Goal: Task Accomplishment & Management: Manage account settings

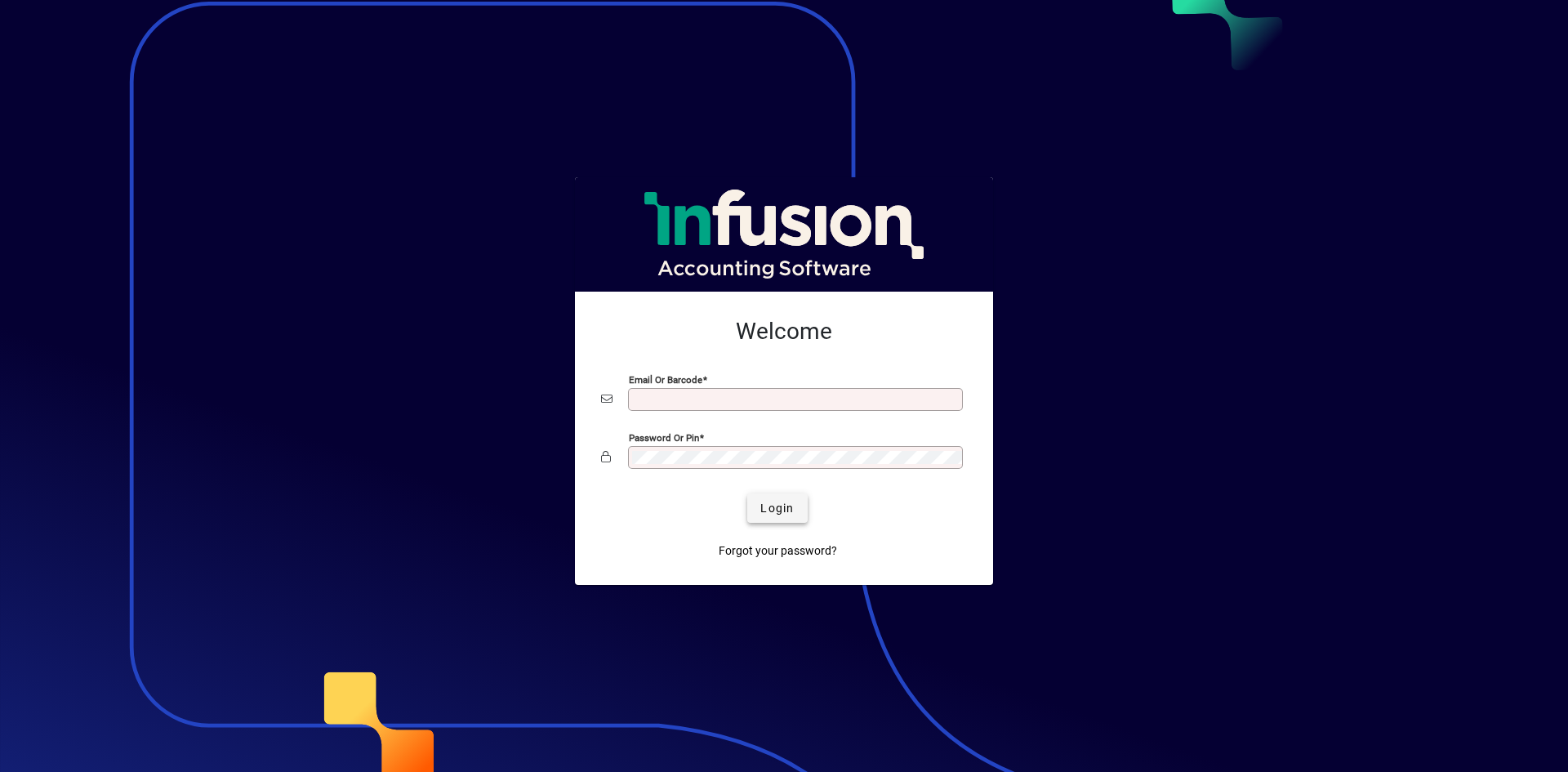
type input "**********"
click at [763, 503] on span "Login" at bounding box center [777, 508] width 34 height 17
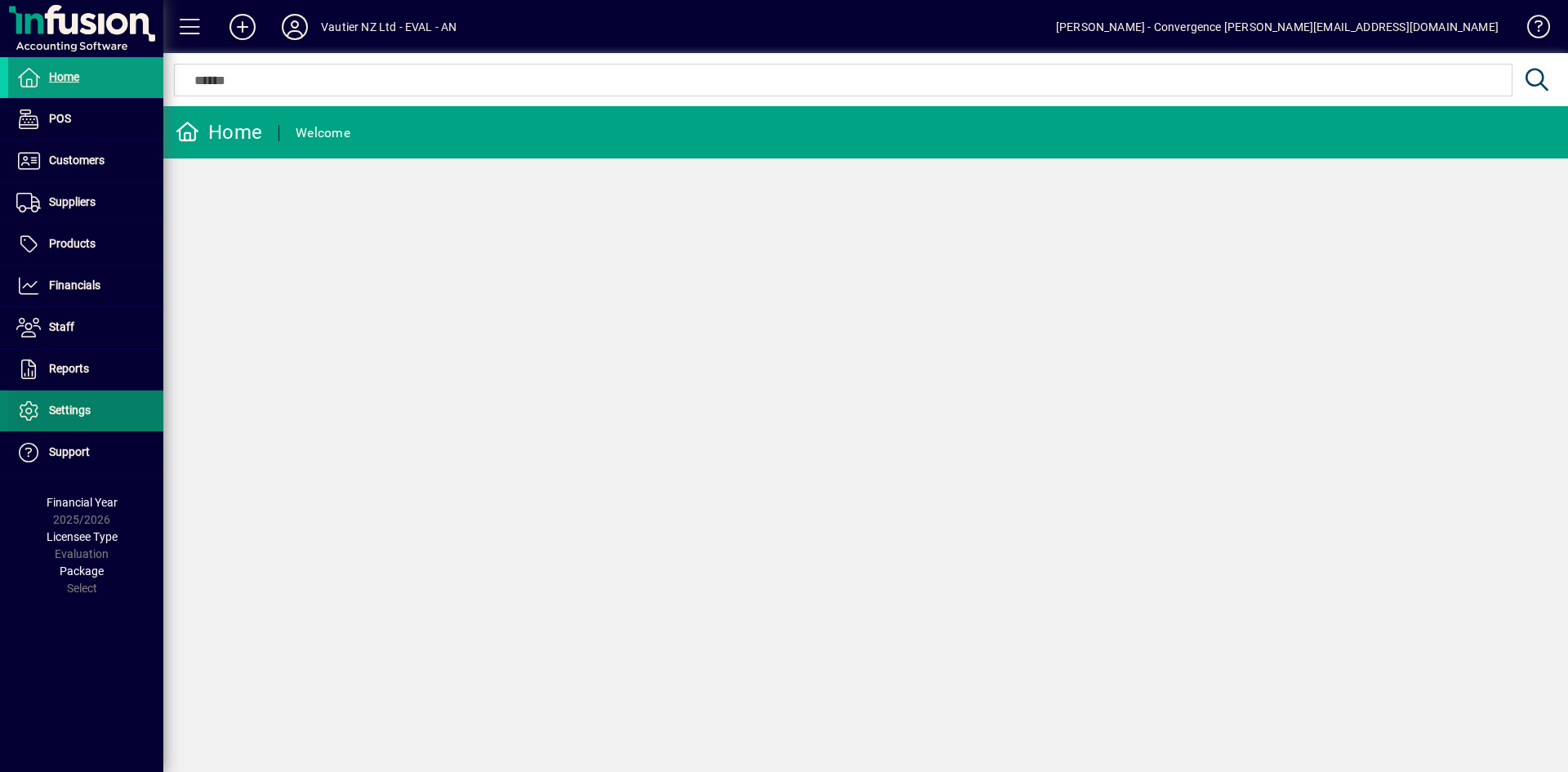
click at [97, 404] on span at bounding box center [86, 410] width 155 height 39
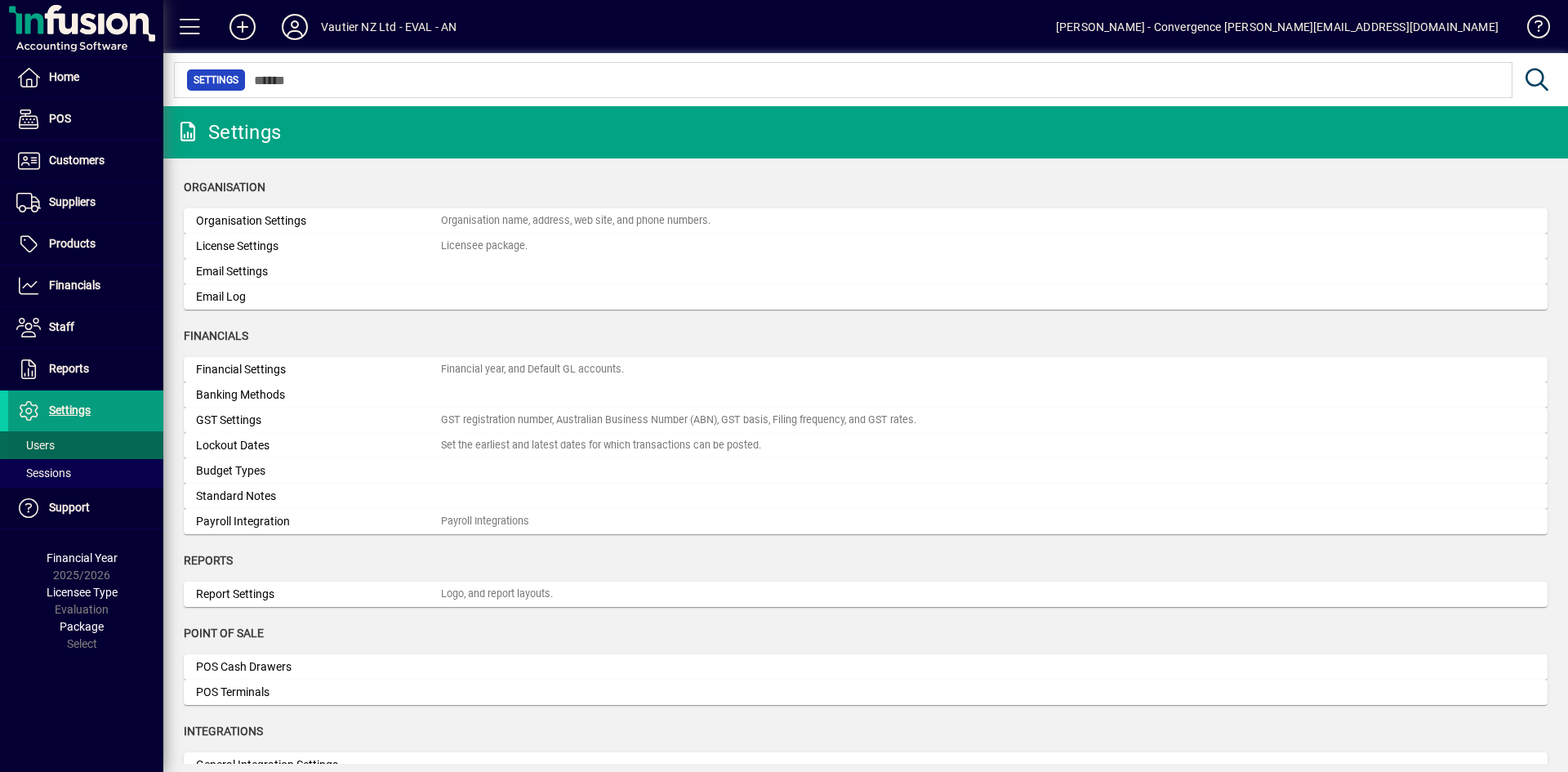
click at [41, 442] on span "Users" at bounding box center [36, 445] width 38 height 13
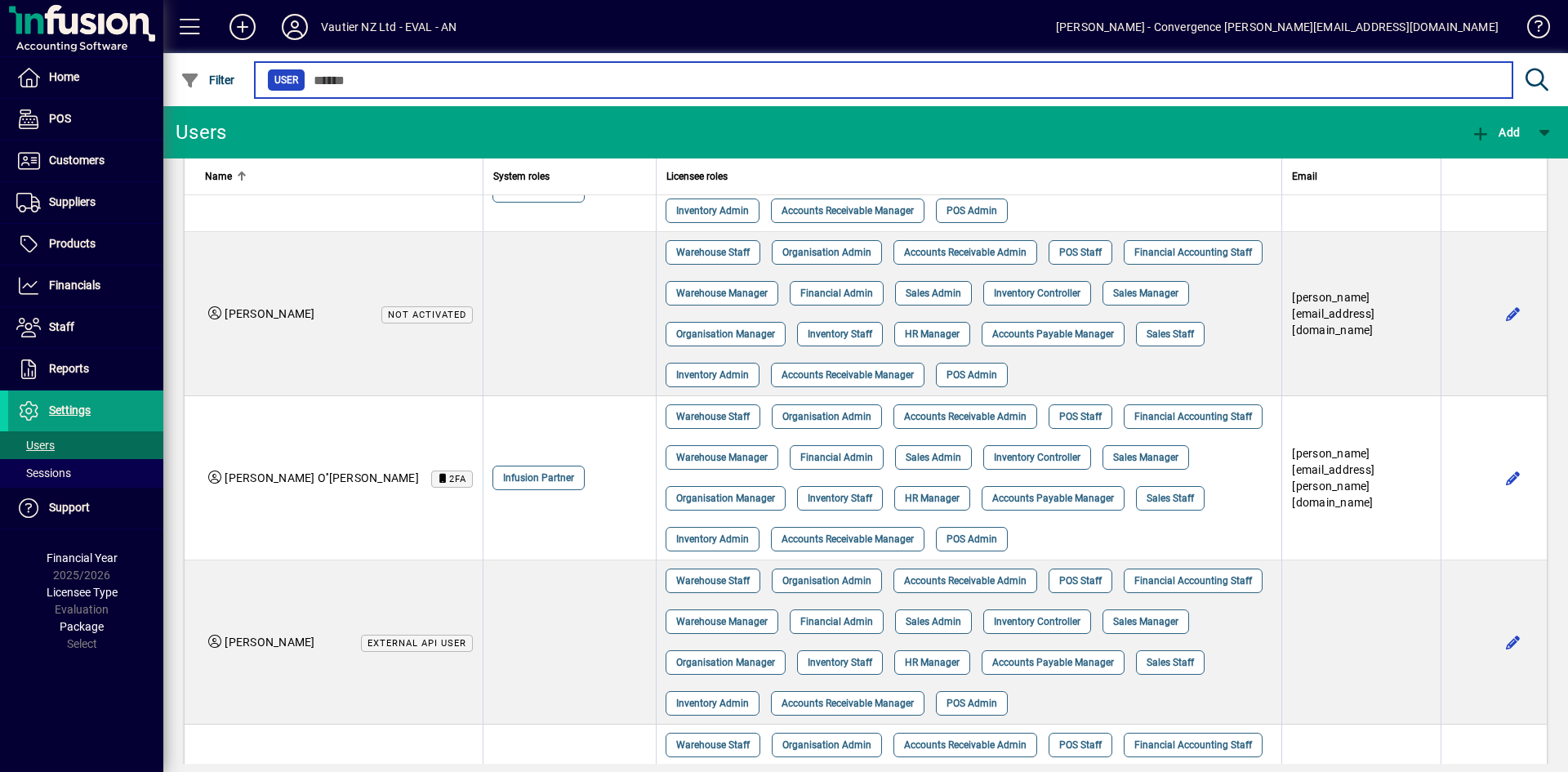
scroll to position [622, 0]
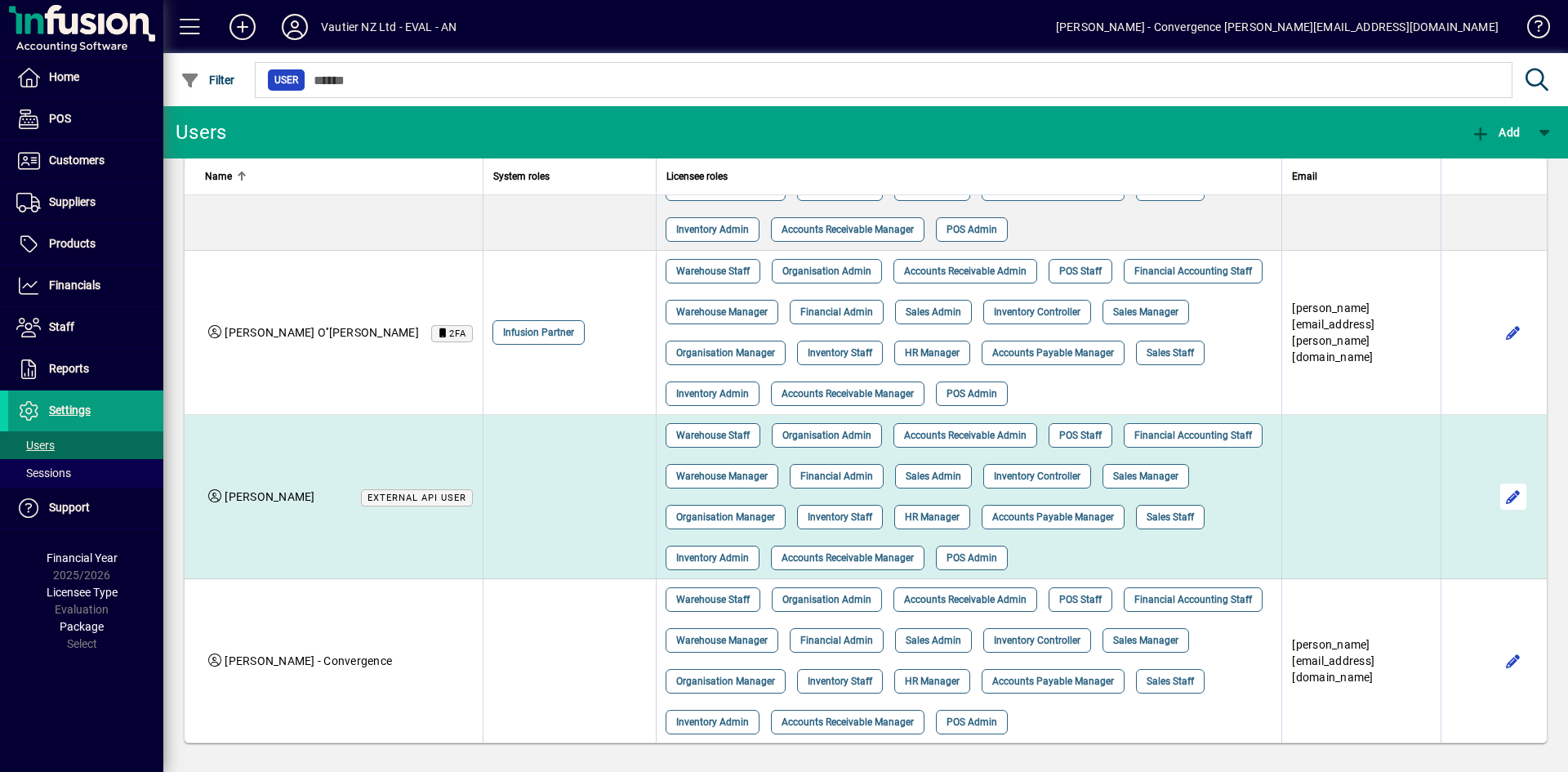
click at [1504, 493] on span "button" at bounding box center [1513, 496] width 39 height 39
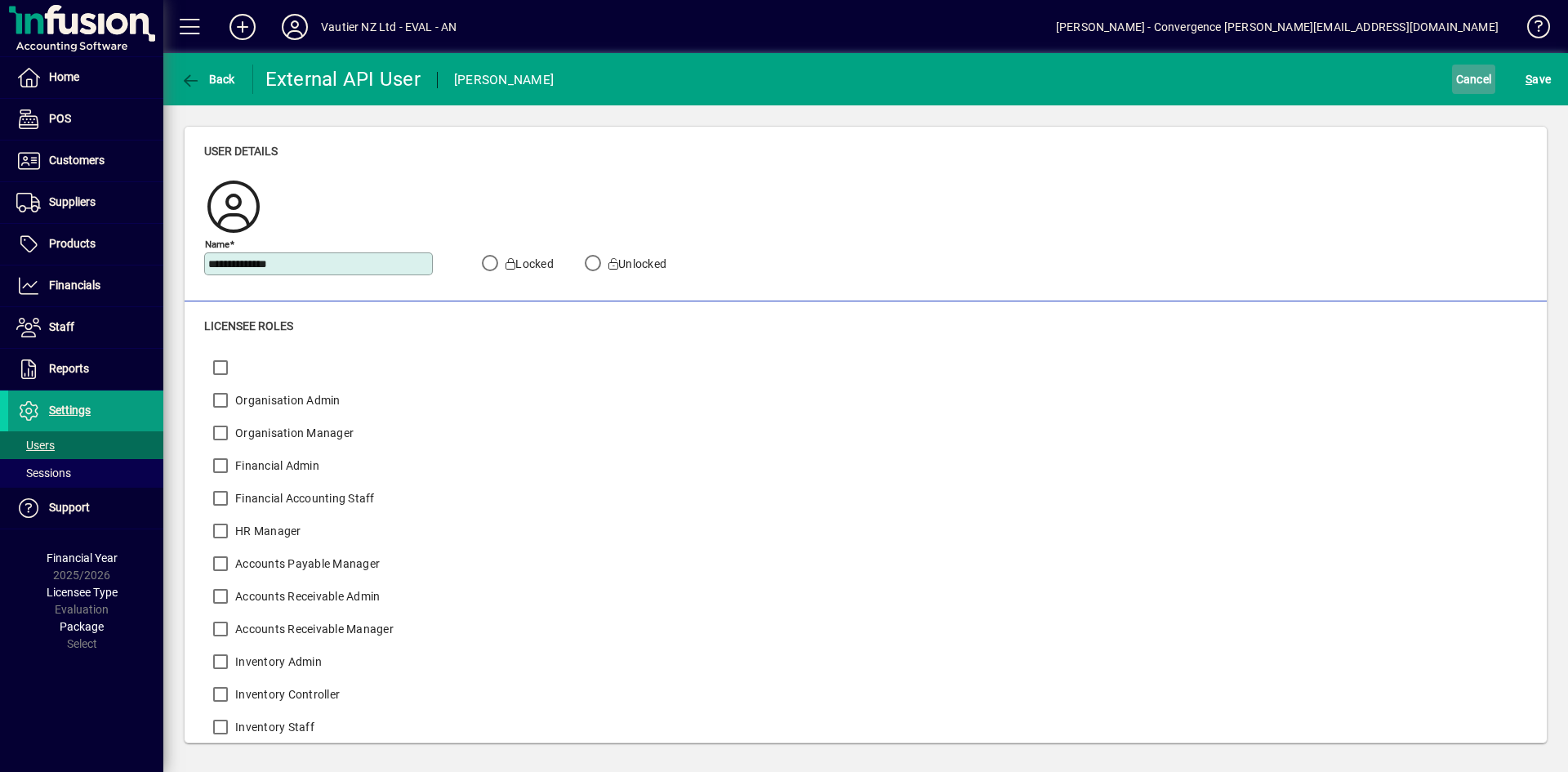
click at [1471, 75] on span "Cancel" at bounding box center [1473, 79] width 36 height 26
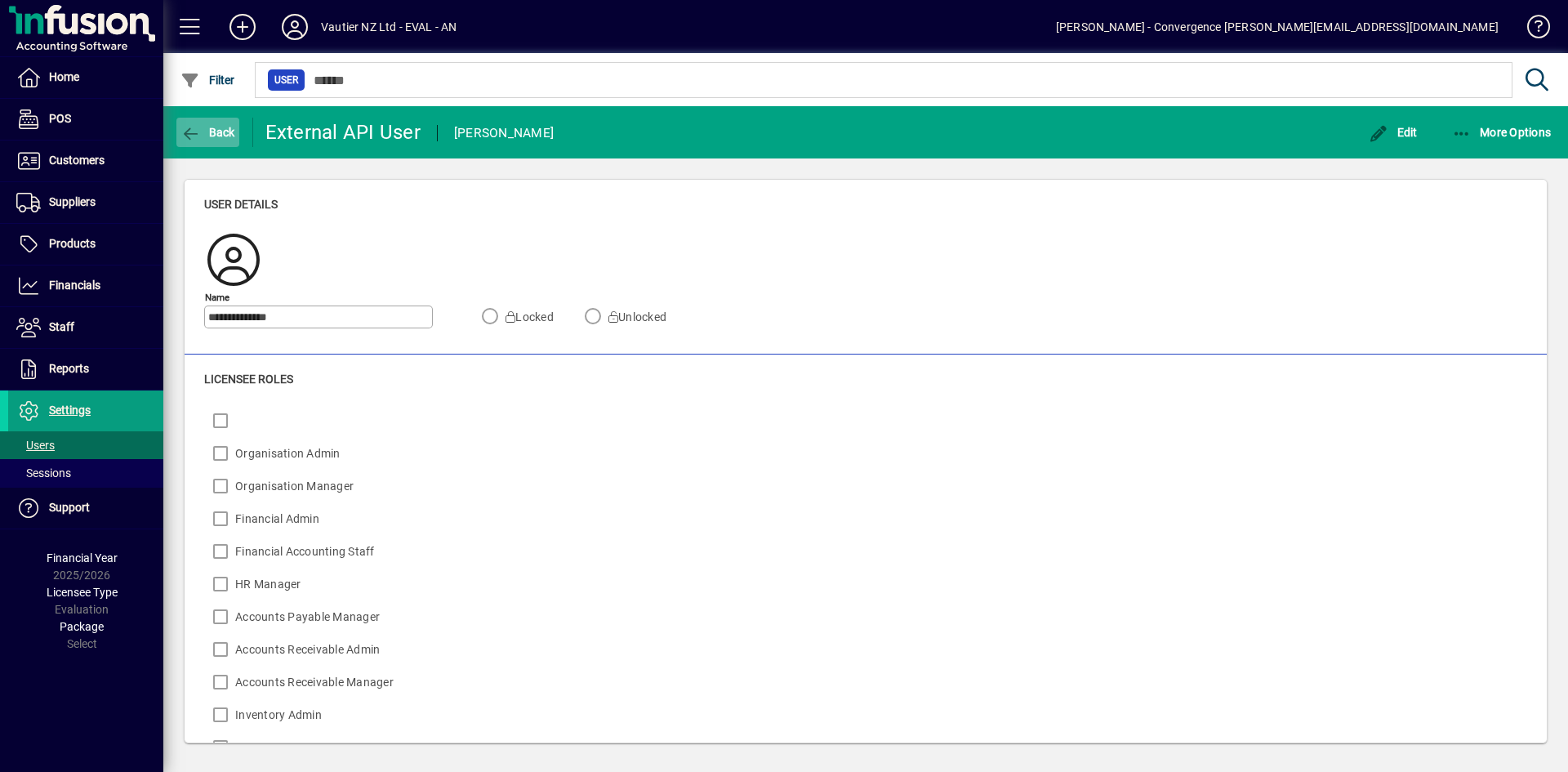
click at [183, 135] on icon "button" at bounding box center [190, 134] width 21 height 17
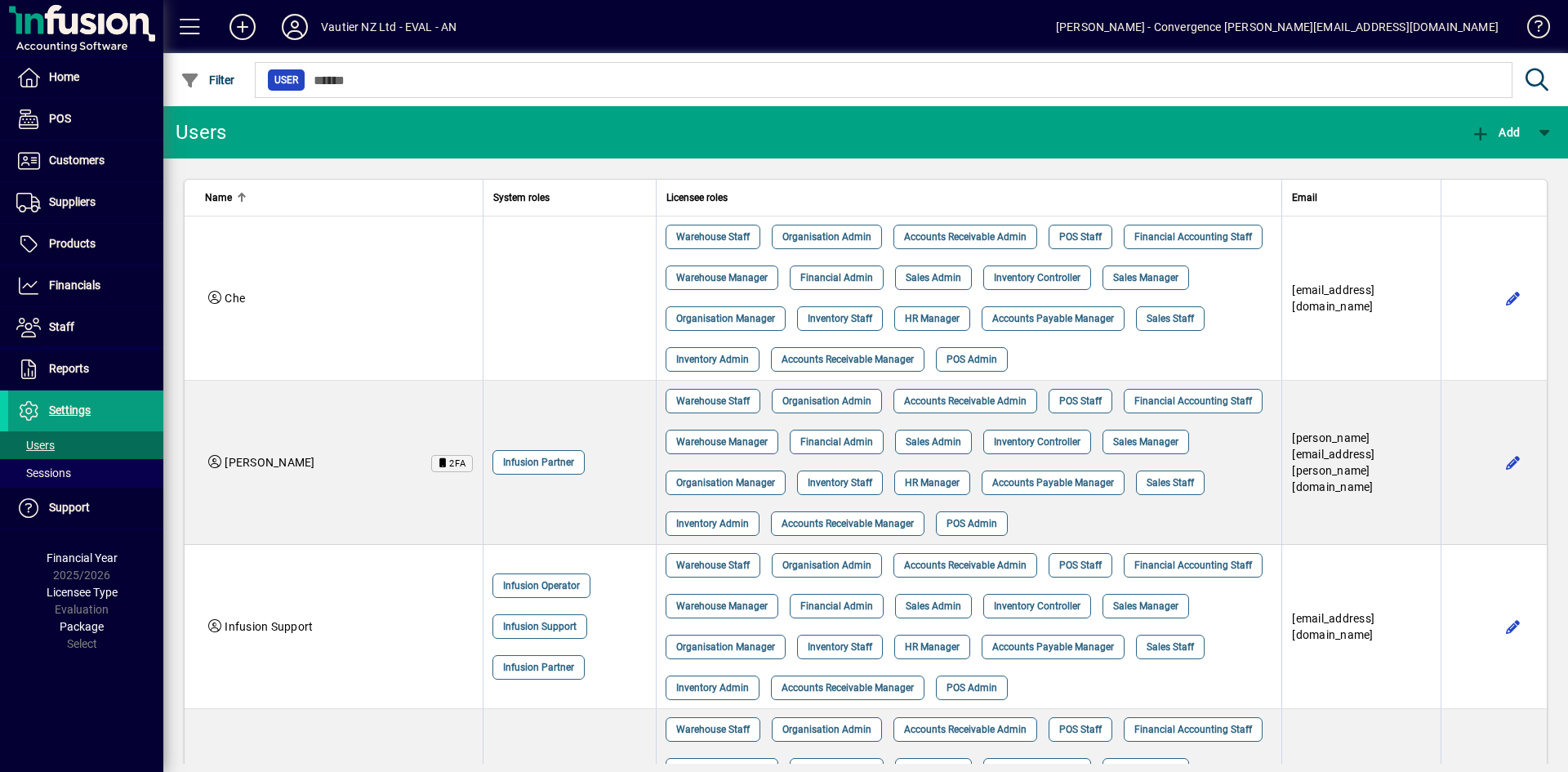
click at [1532, 27] on span at bounding box center [1531, 30] width 39 height 39
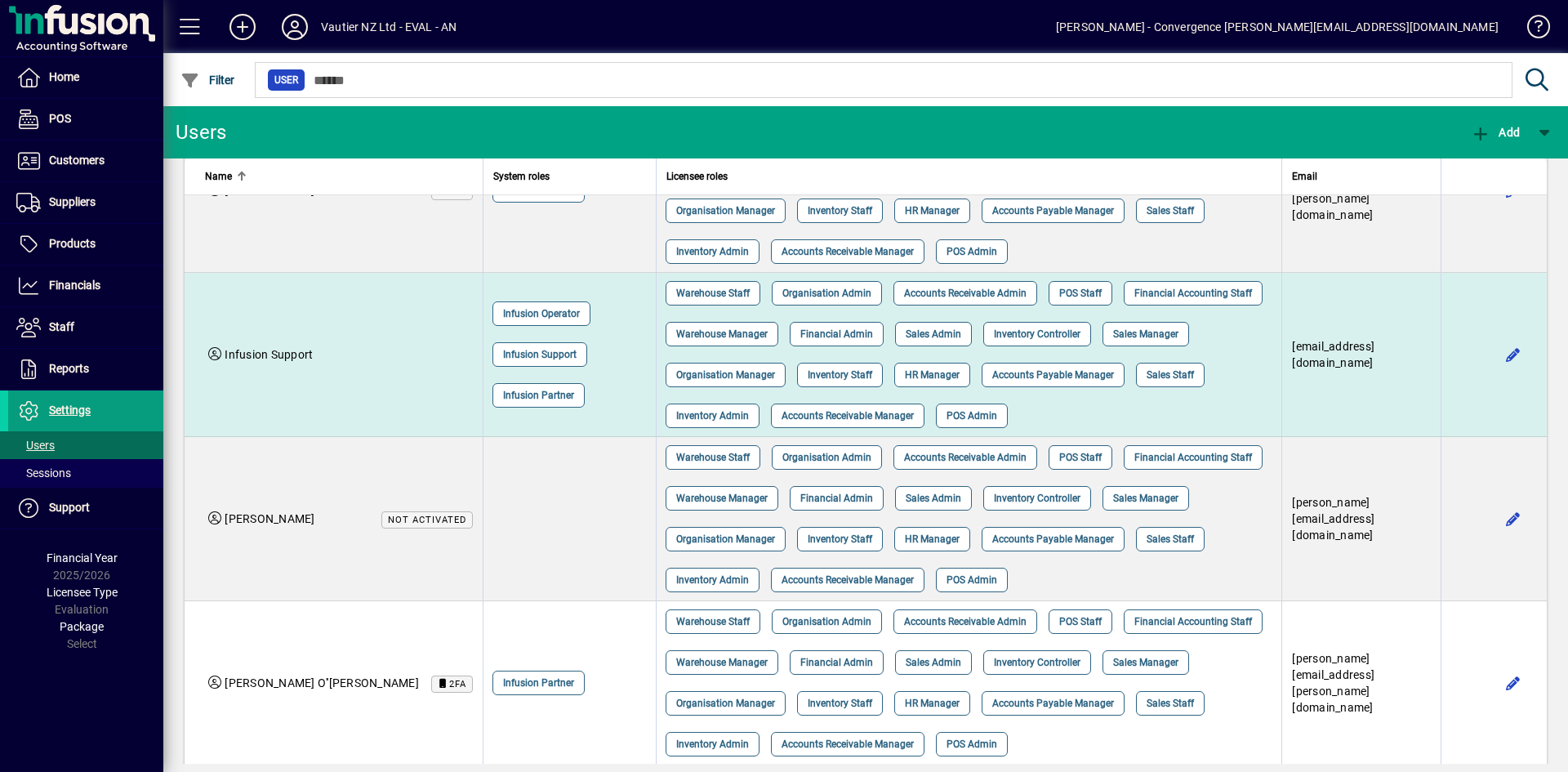
scroll to position [622, 0]
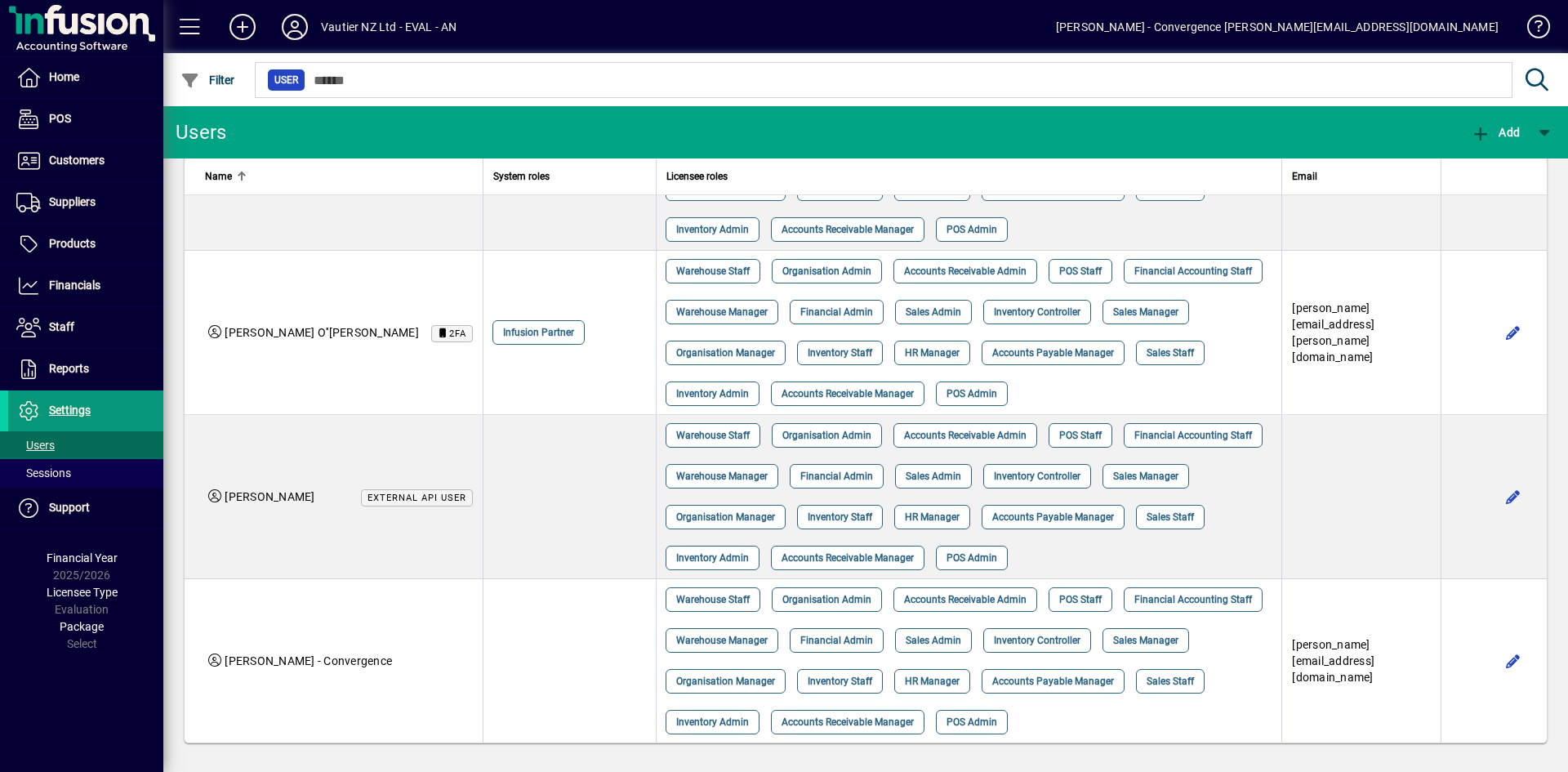
click at [61, 405] on span "Settings" at bounding box center [69, 410] width 41 height 13
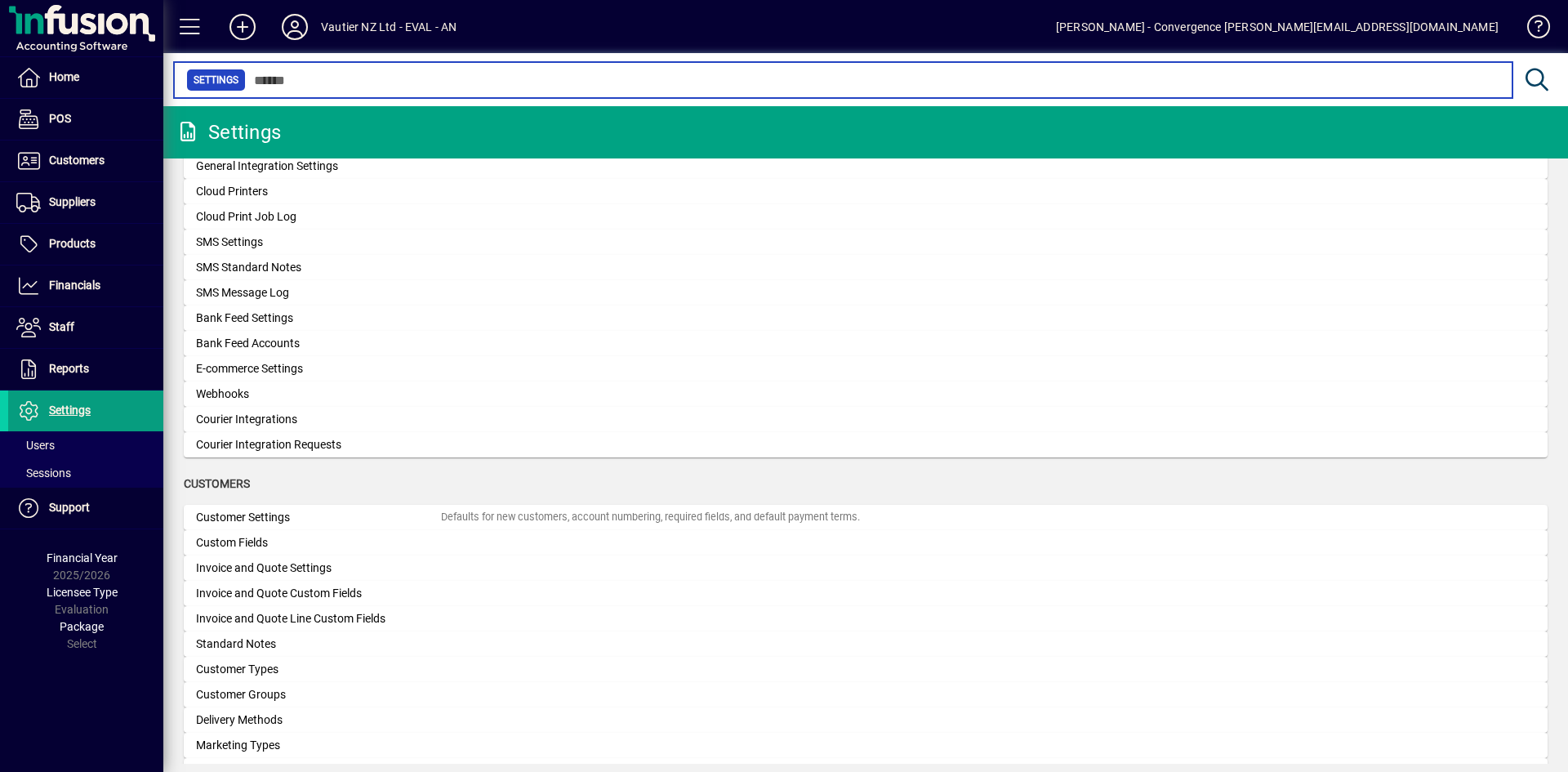
scroll to position [589, 0]
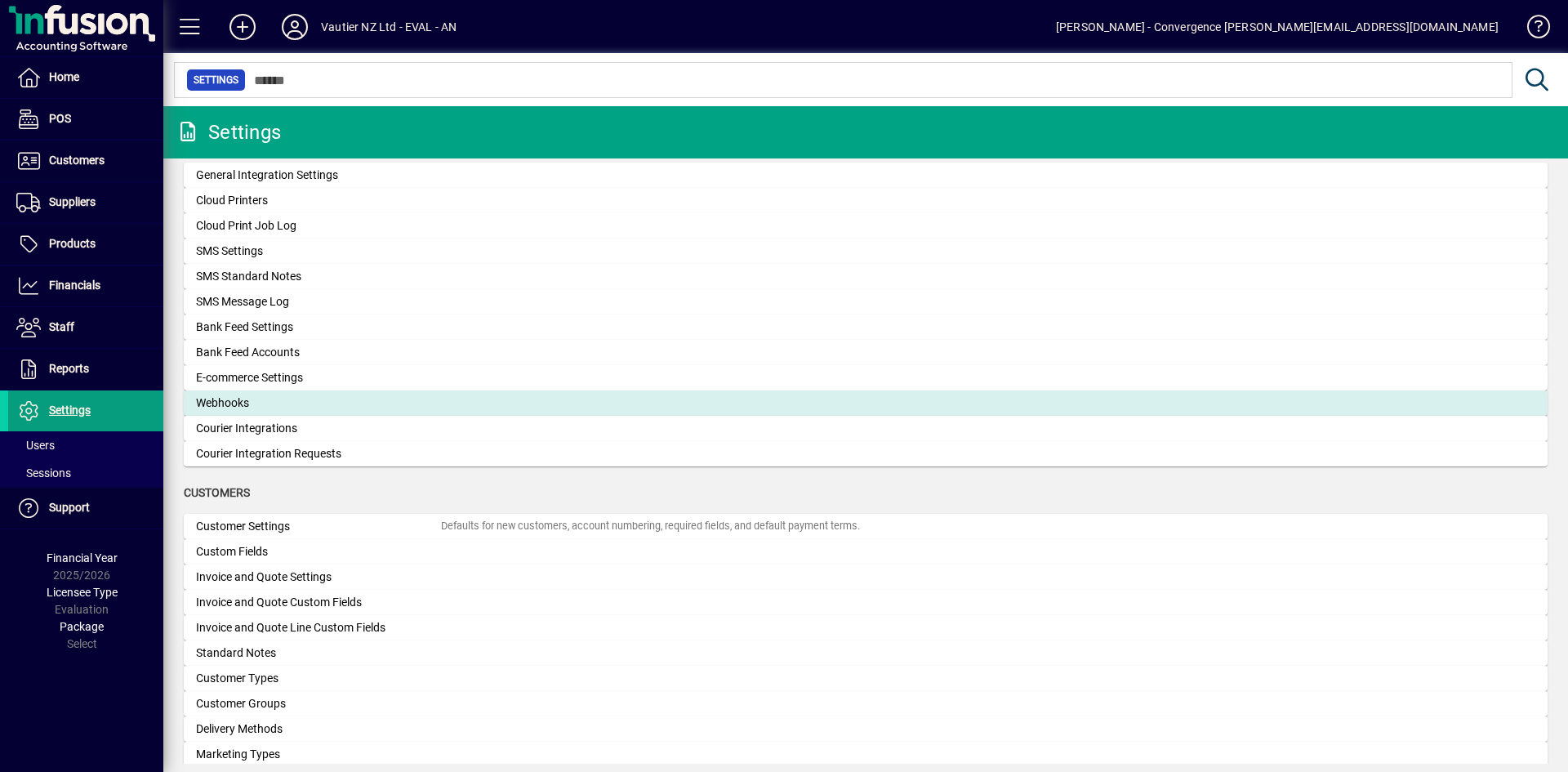
click at [241, 404] on div "Webhooks" at bounding box center [318, 403] width 245 height 17
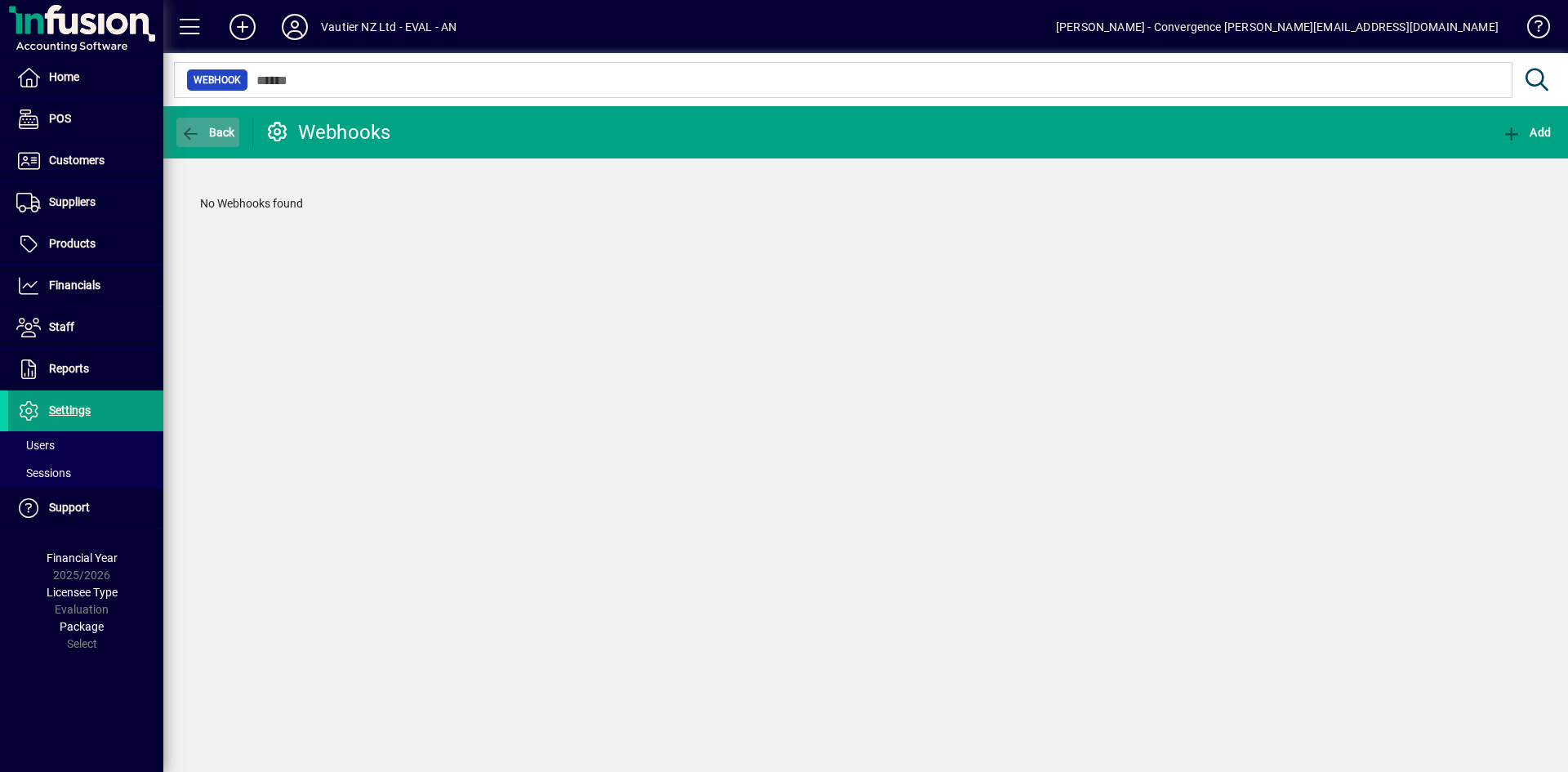
click at [196, 131] on icon "button" at bounding box center [190, 134] width 21 height 17
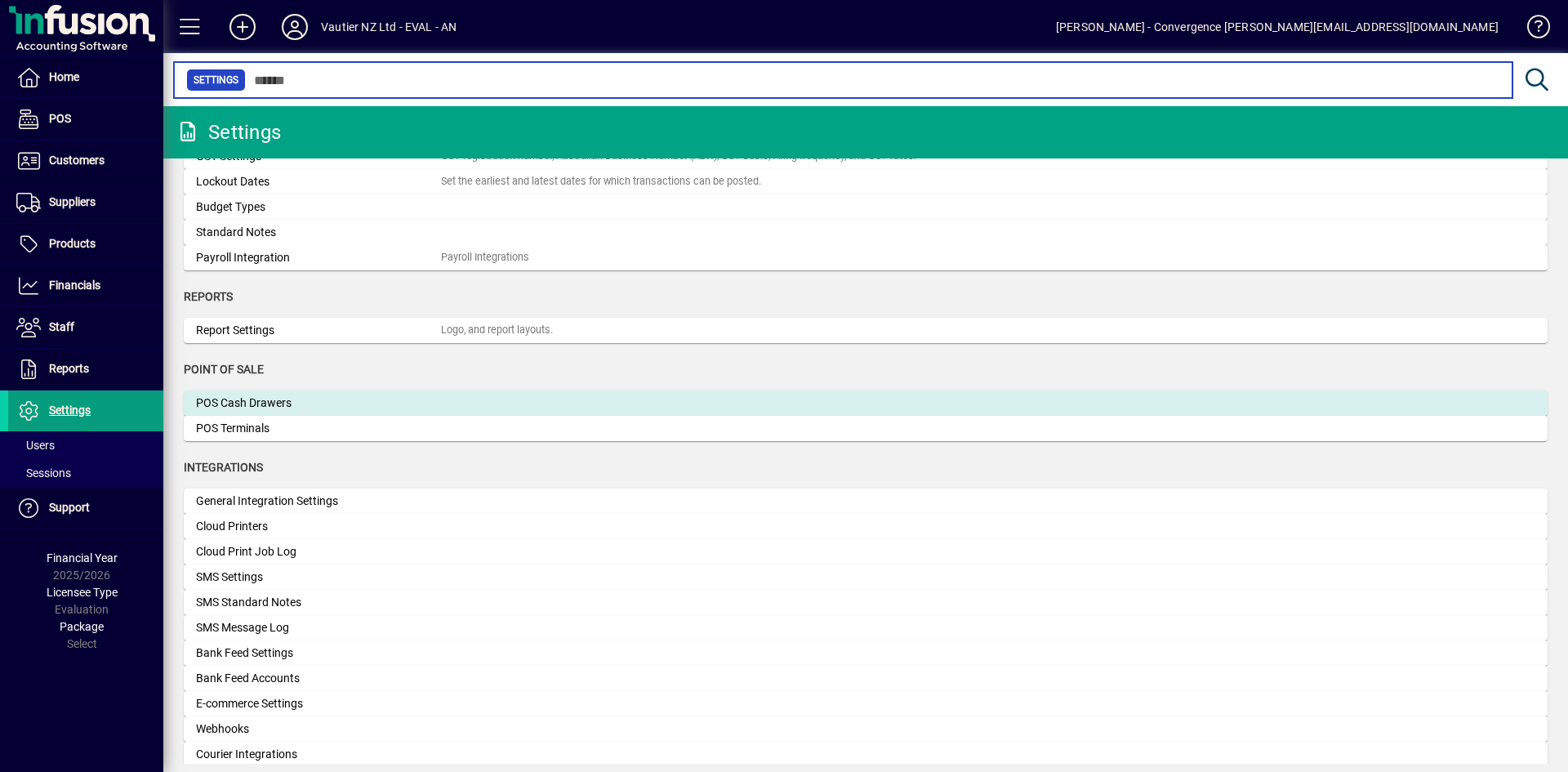
scroll to position [272, 0]
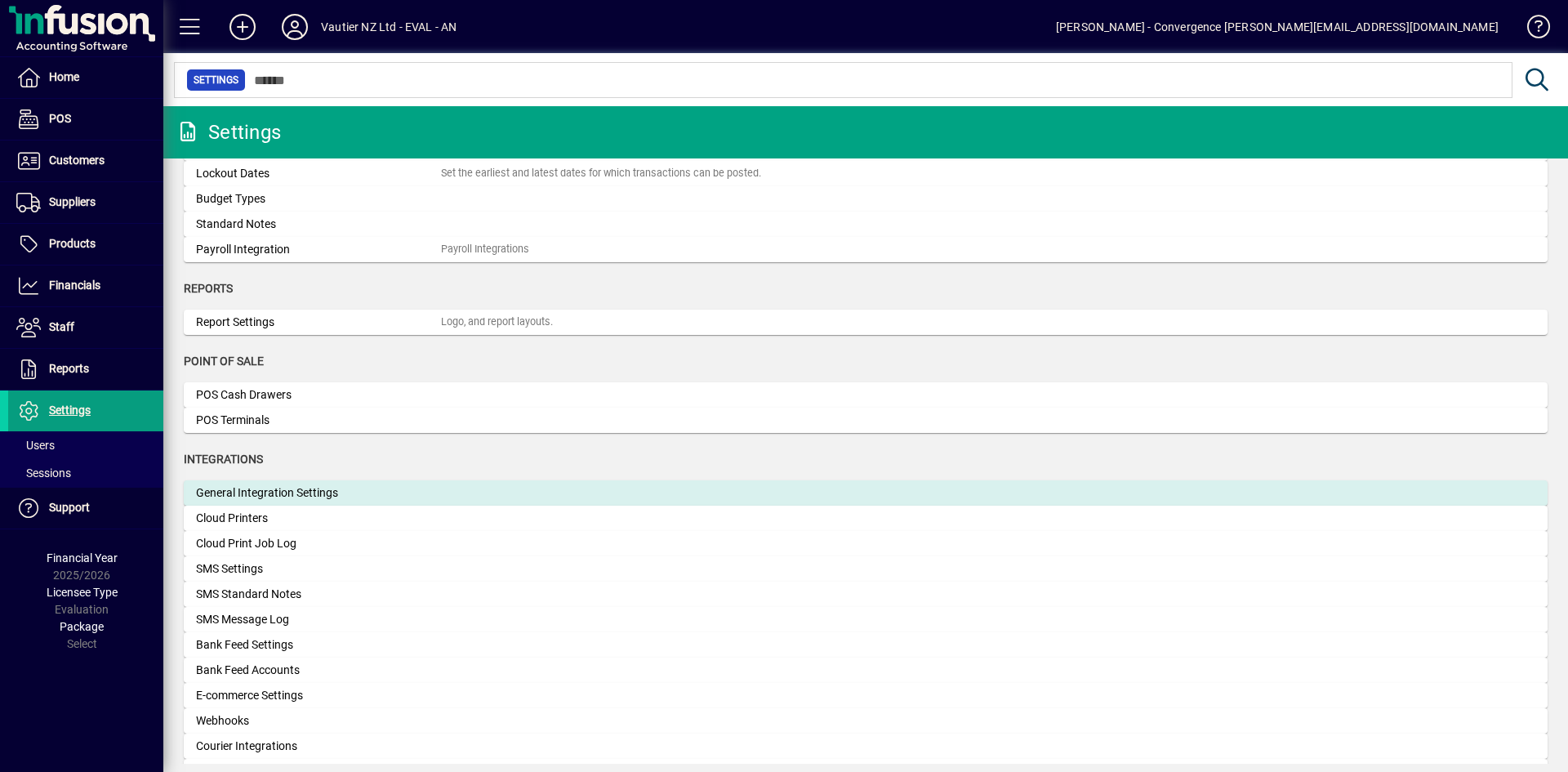
click at [294, 504] on mat-card "General Integration Settings" at bounding box center [865, 493] width 1364 height 26
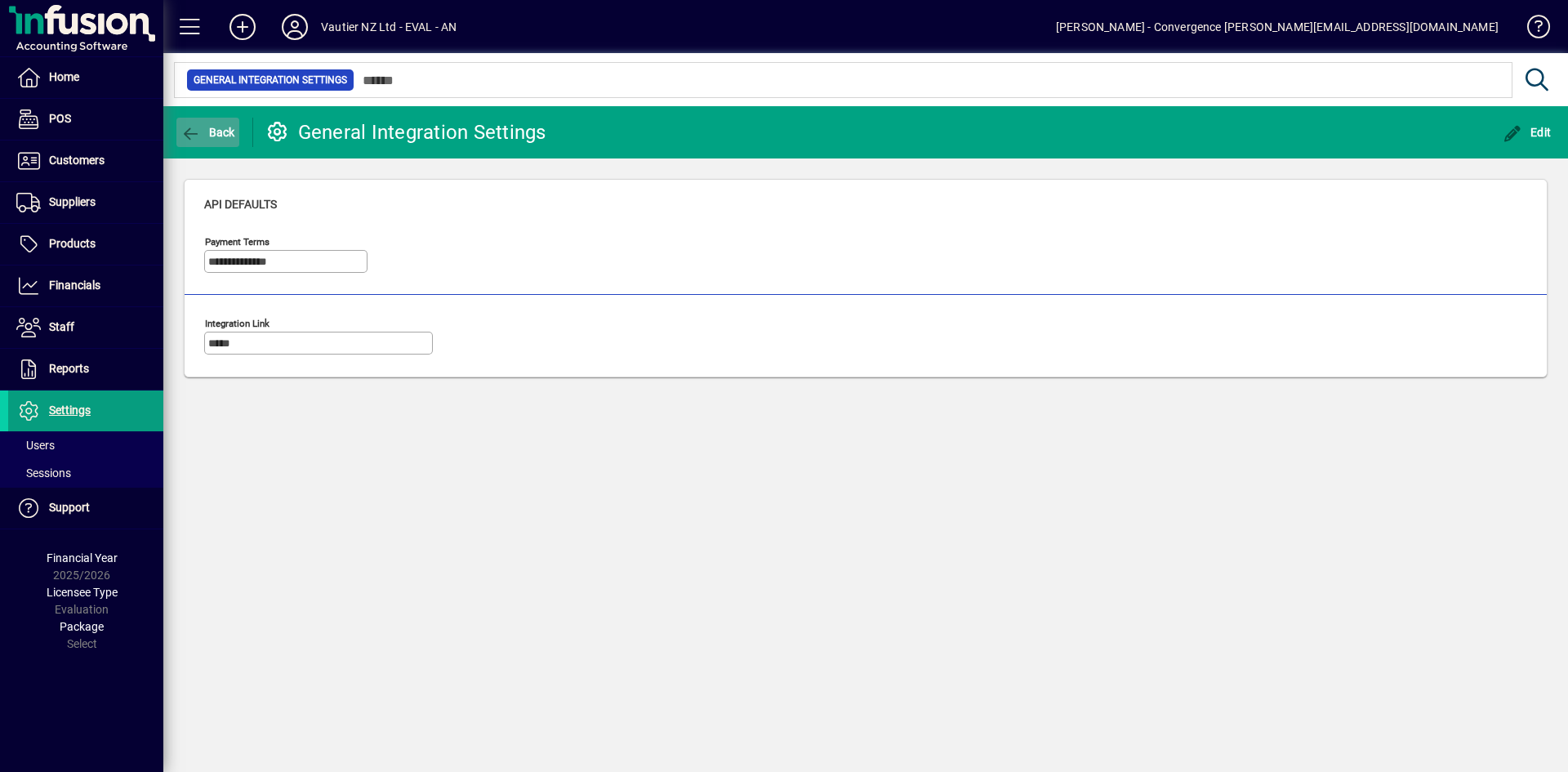
click at [187, 126] on icon "button" at bounding box center [190, 134] width 21 height 17
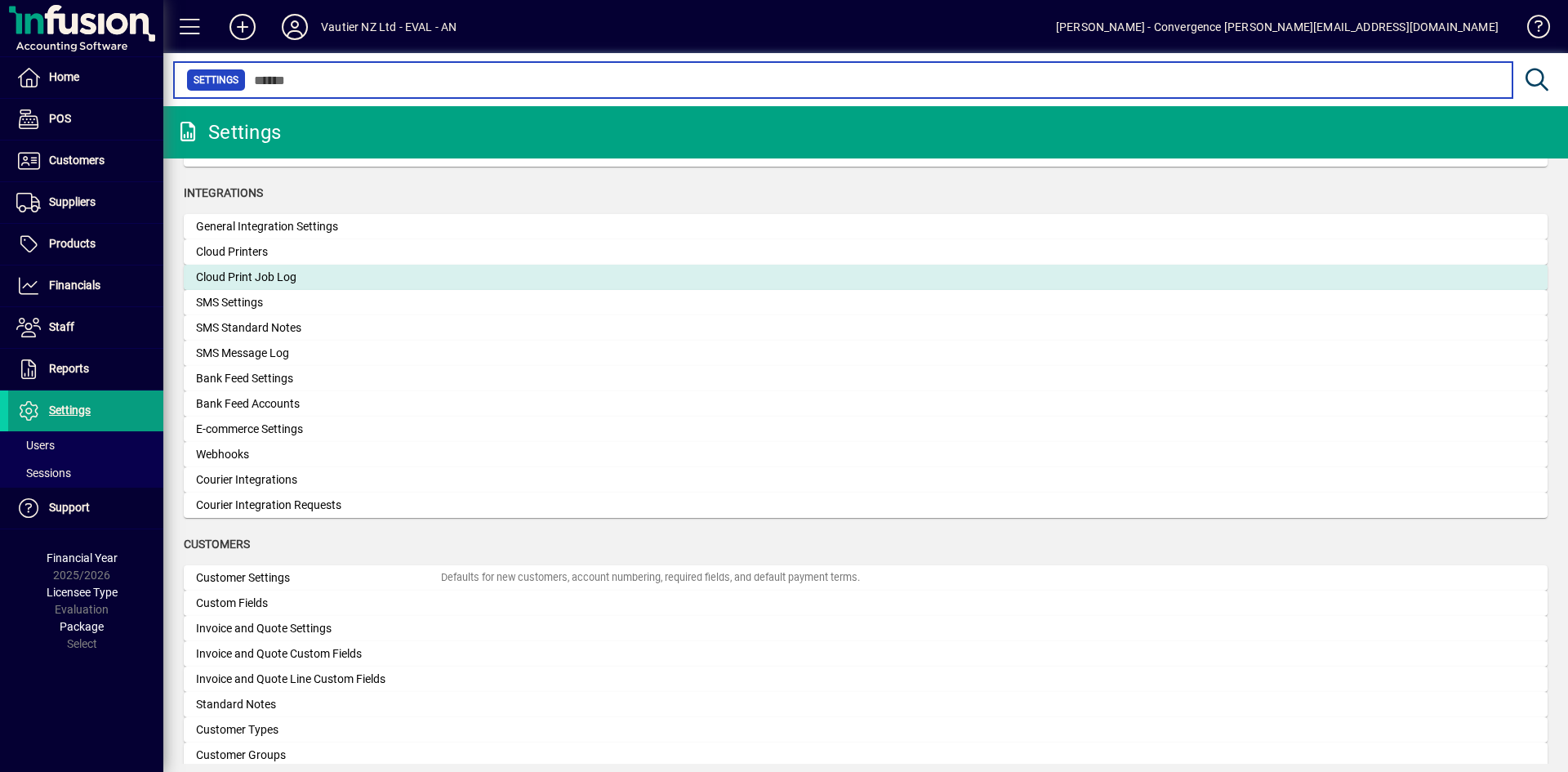
scroll to position [545, 0]
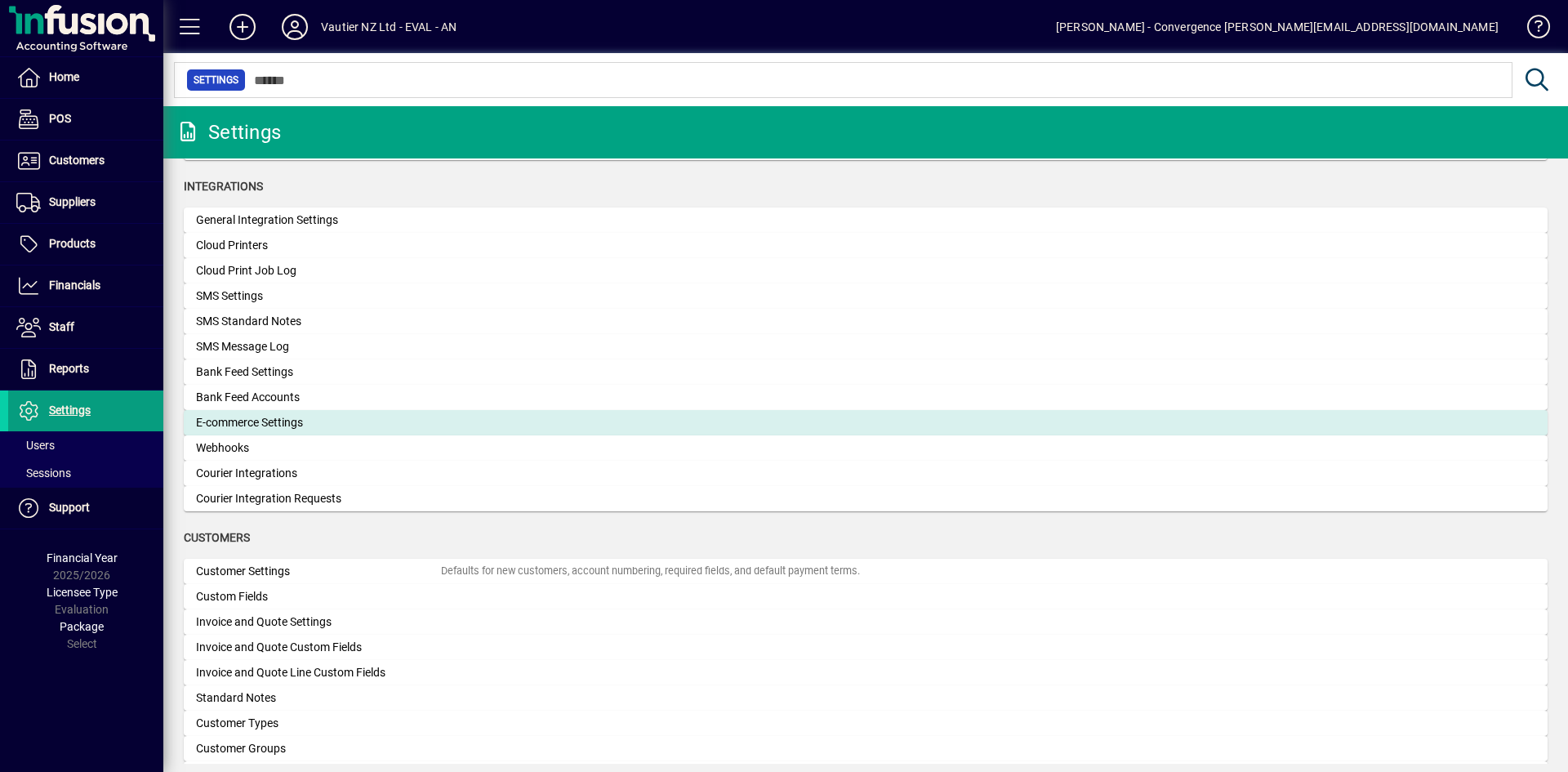
click at [215, 421] on div "E-commerce Settings" at bounding box center [318, 422] width 245 height 17
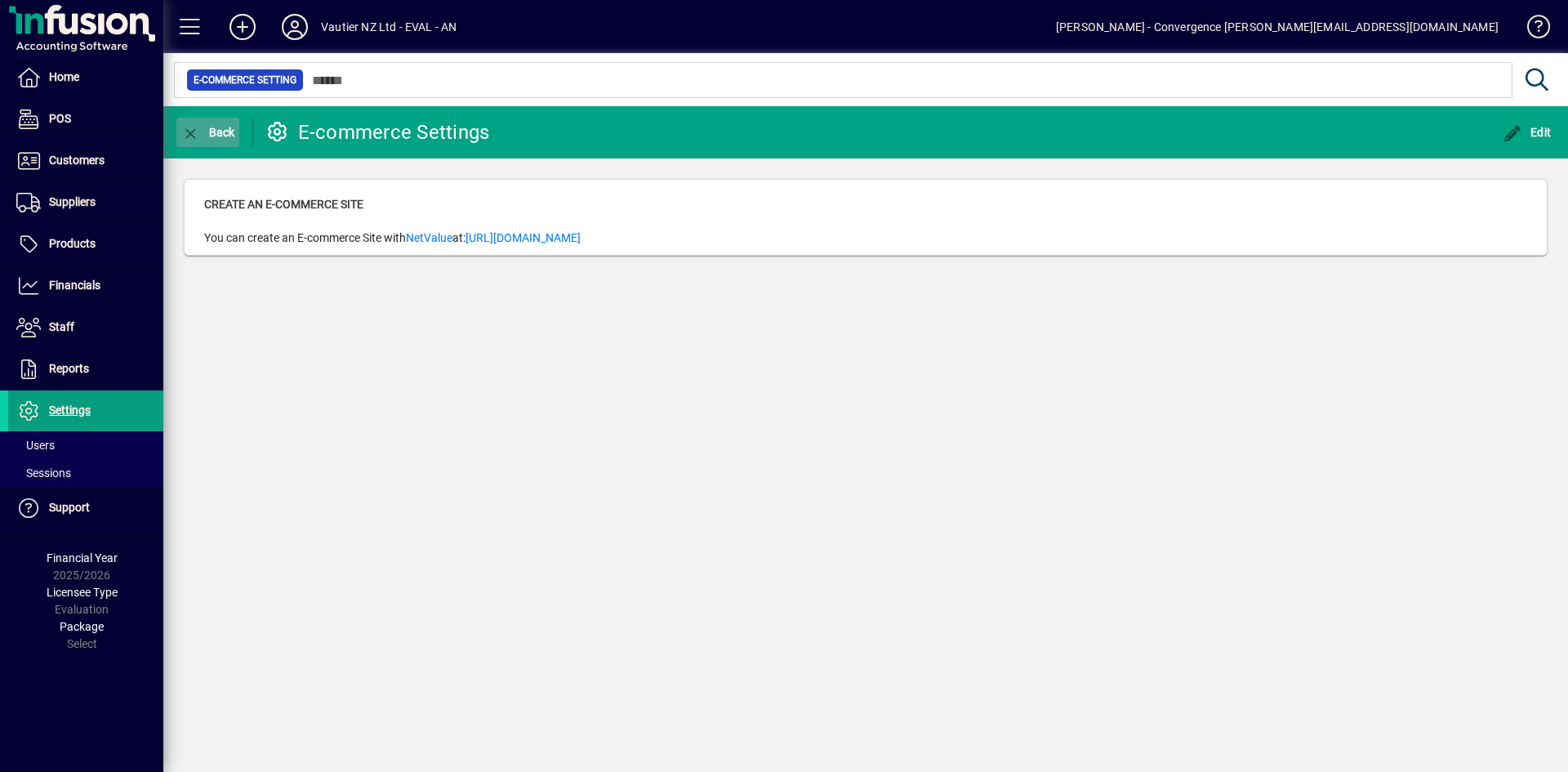
click at [203, 137] on span "Back" at bounding box center [207, 132] width 55 height 13
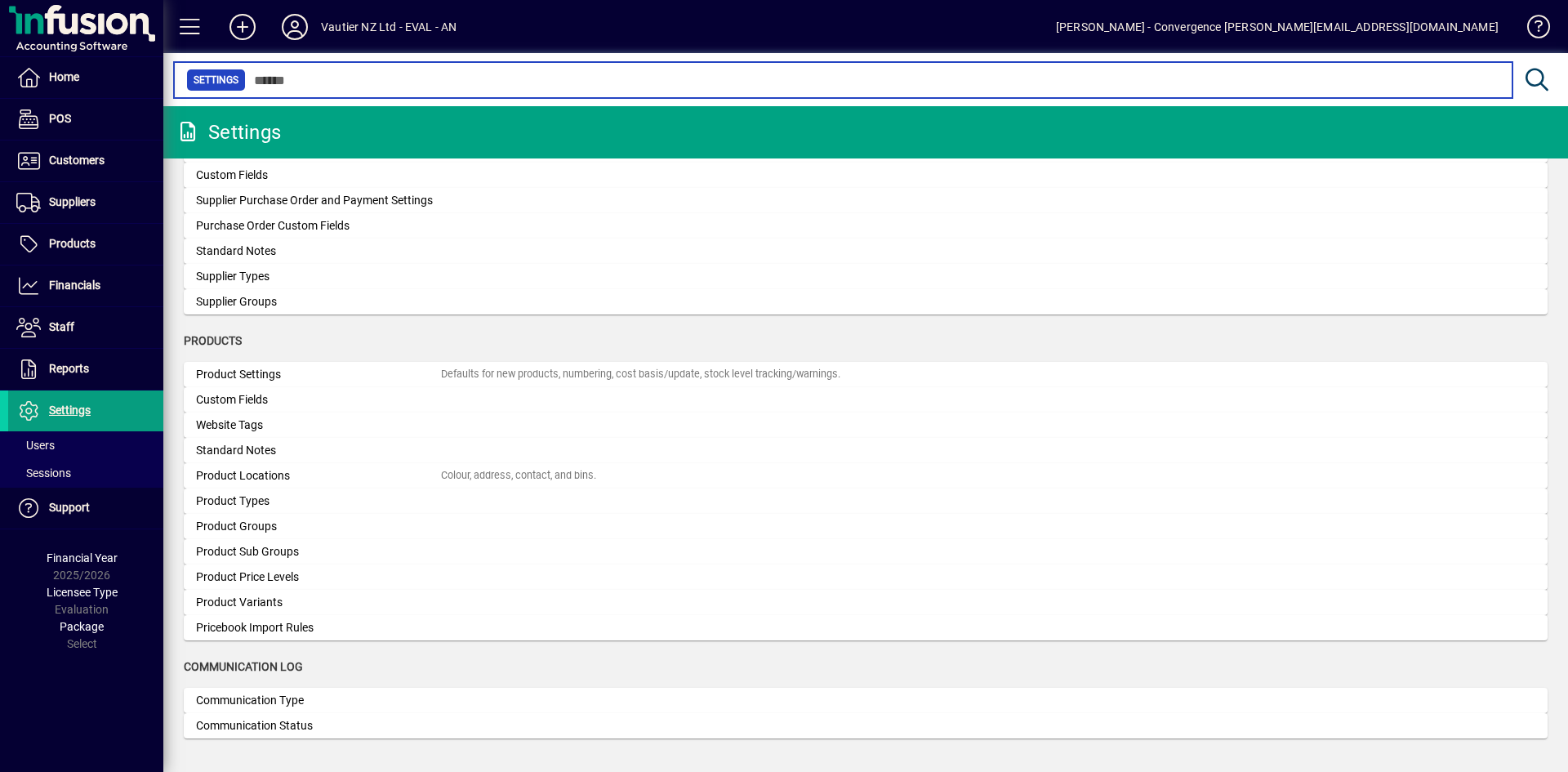
scroll to position [1406, 0]
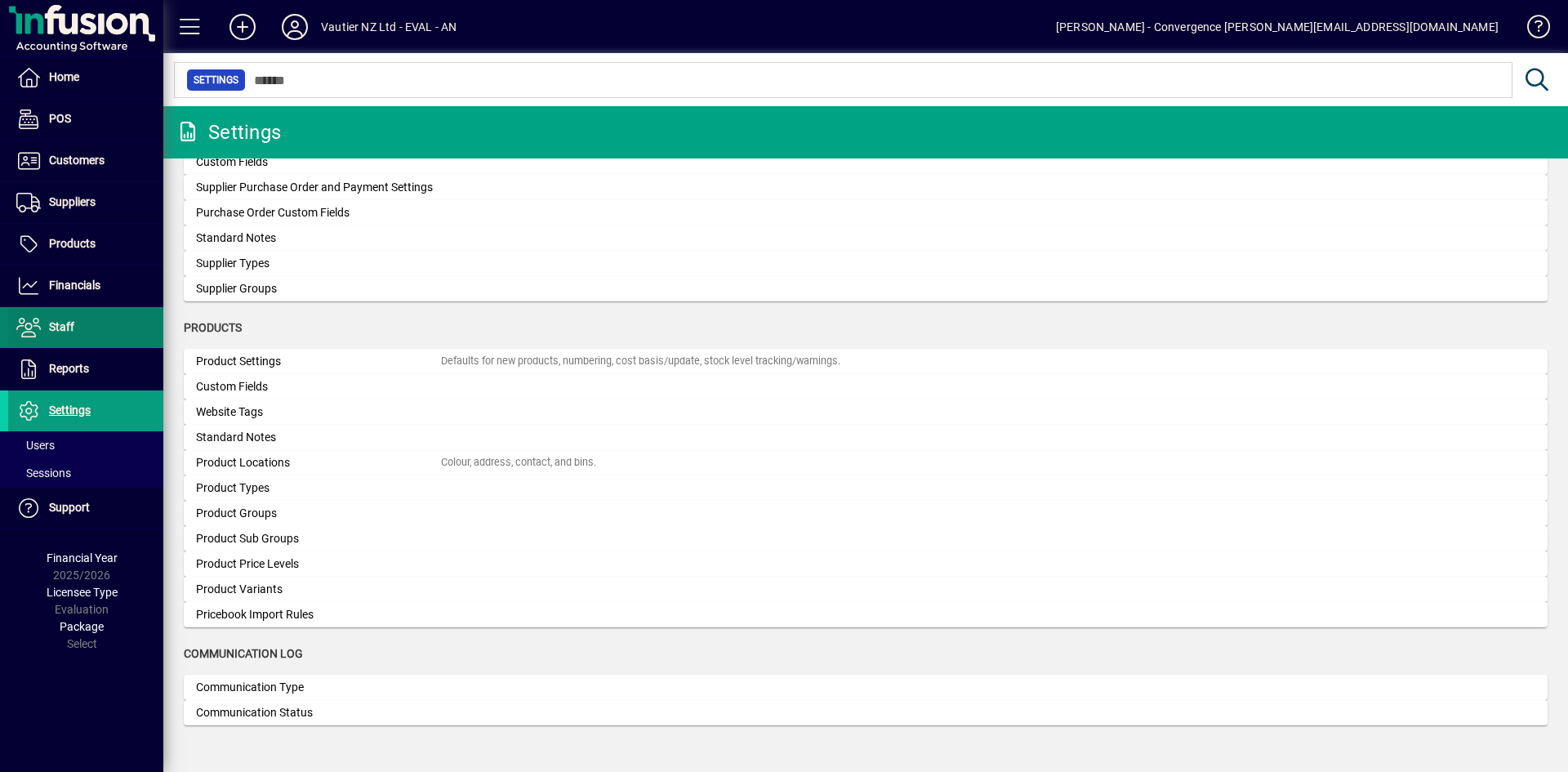
click at [88, 331] on span at bounding box center [86, 326] width 155 height 39
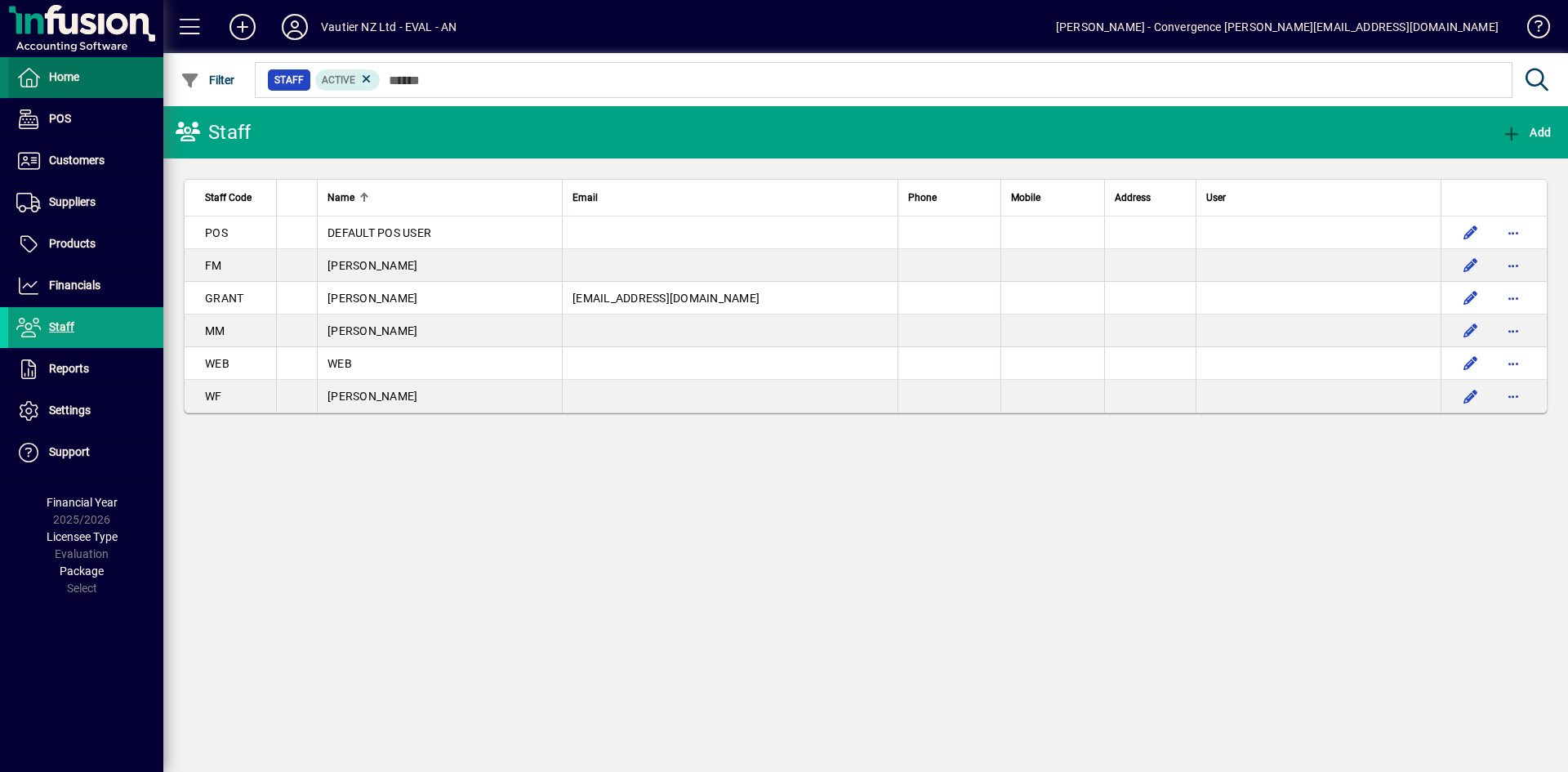
click at [49, 71] on span "Home" at bounding box center [64, 77] width 31 height 13
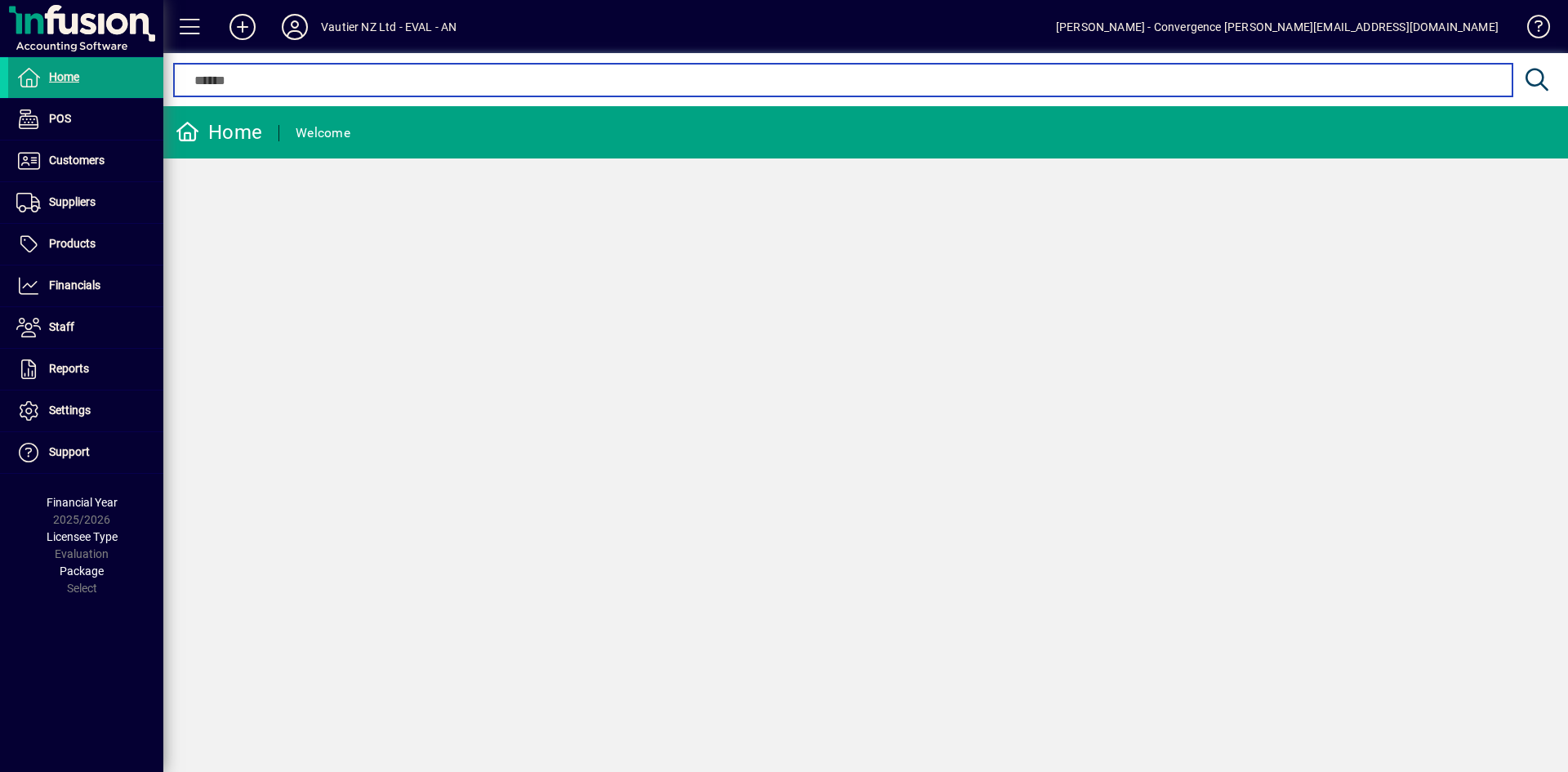
click at [192, 82] on input "text" at bounding box center [842, 80] width 1313 height 20
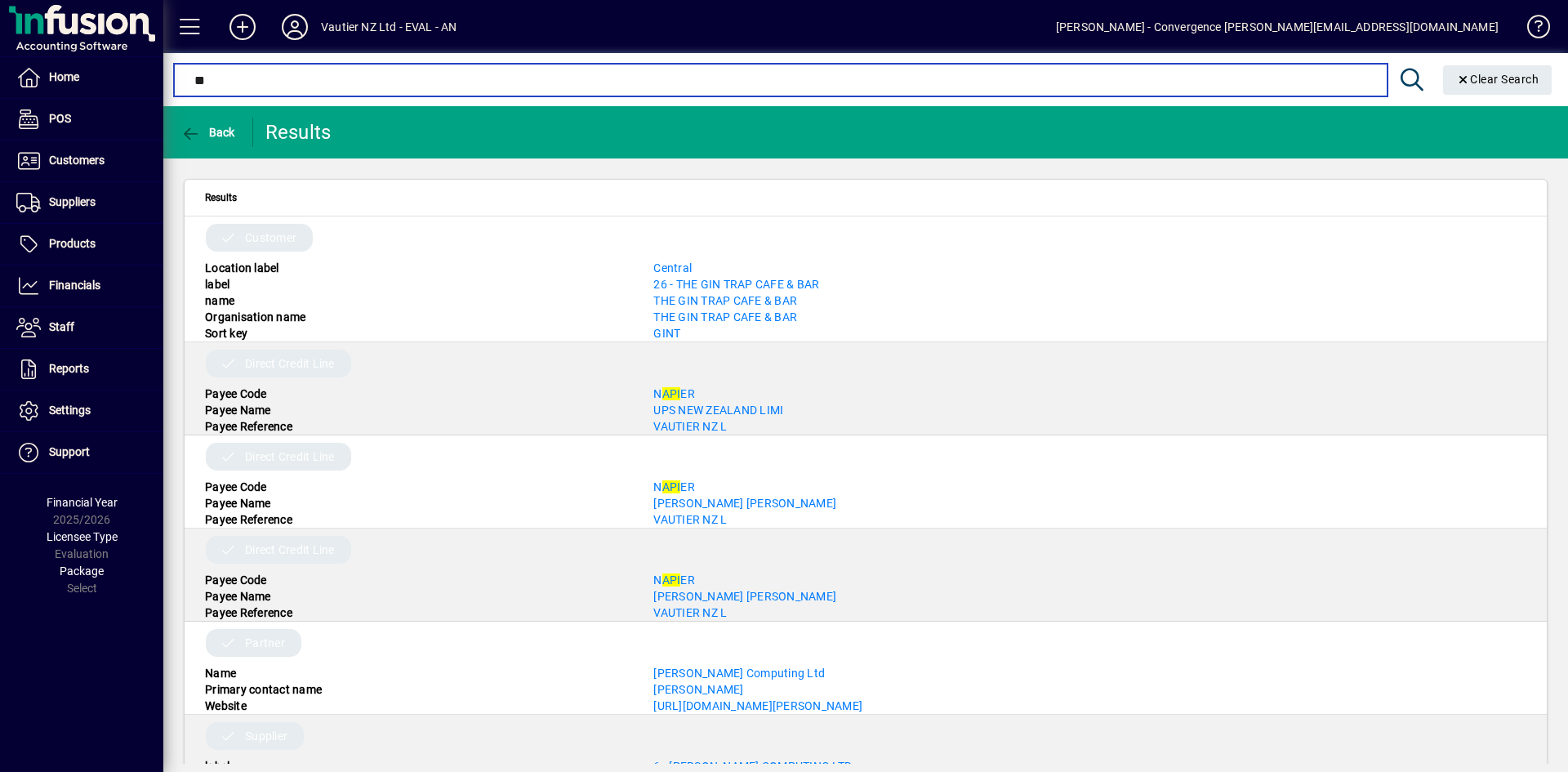
type input "*"
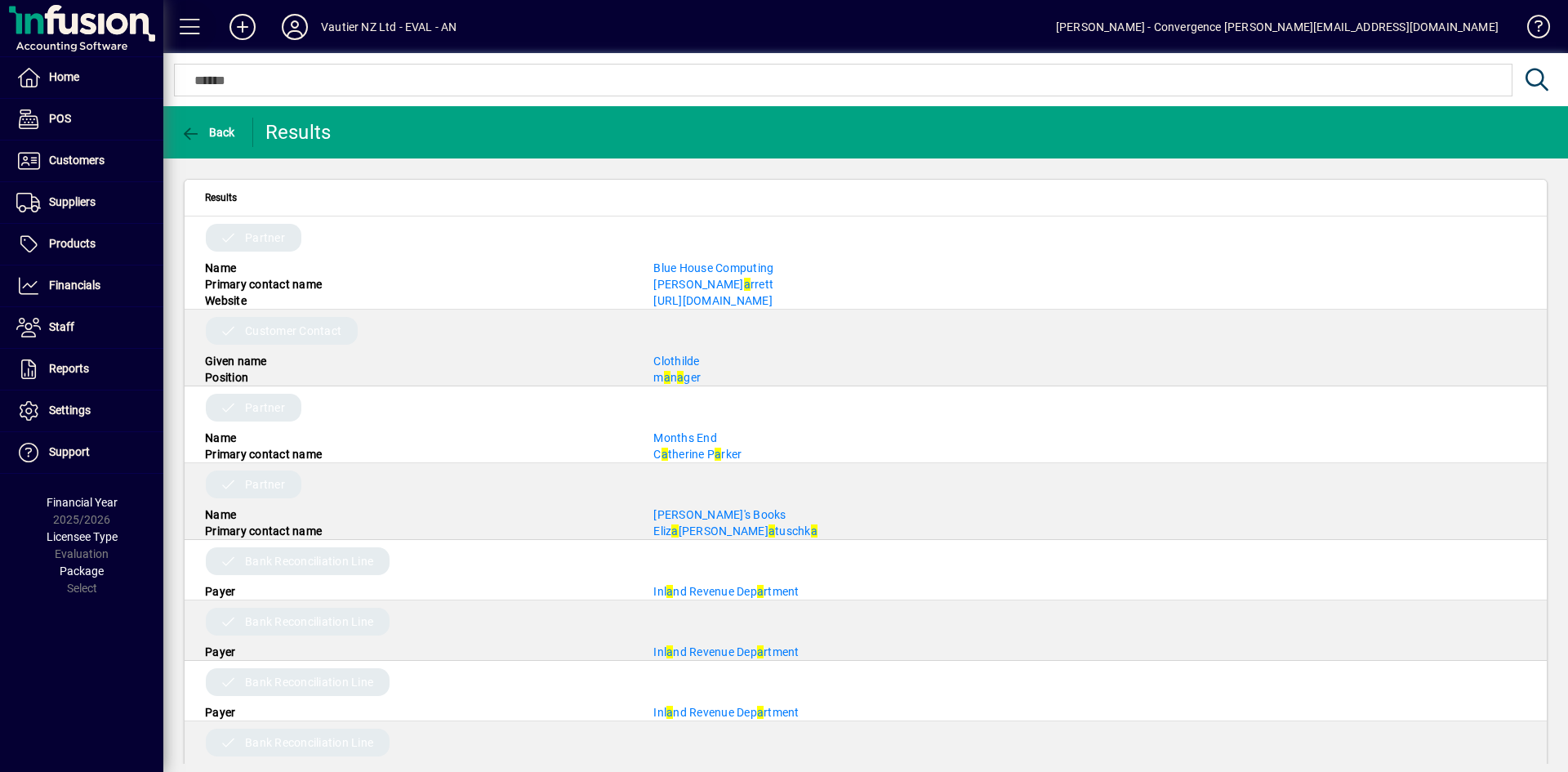
click at [188, 23] on span at bounding box center [189, 26] width 39 height 39
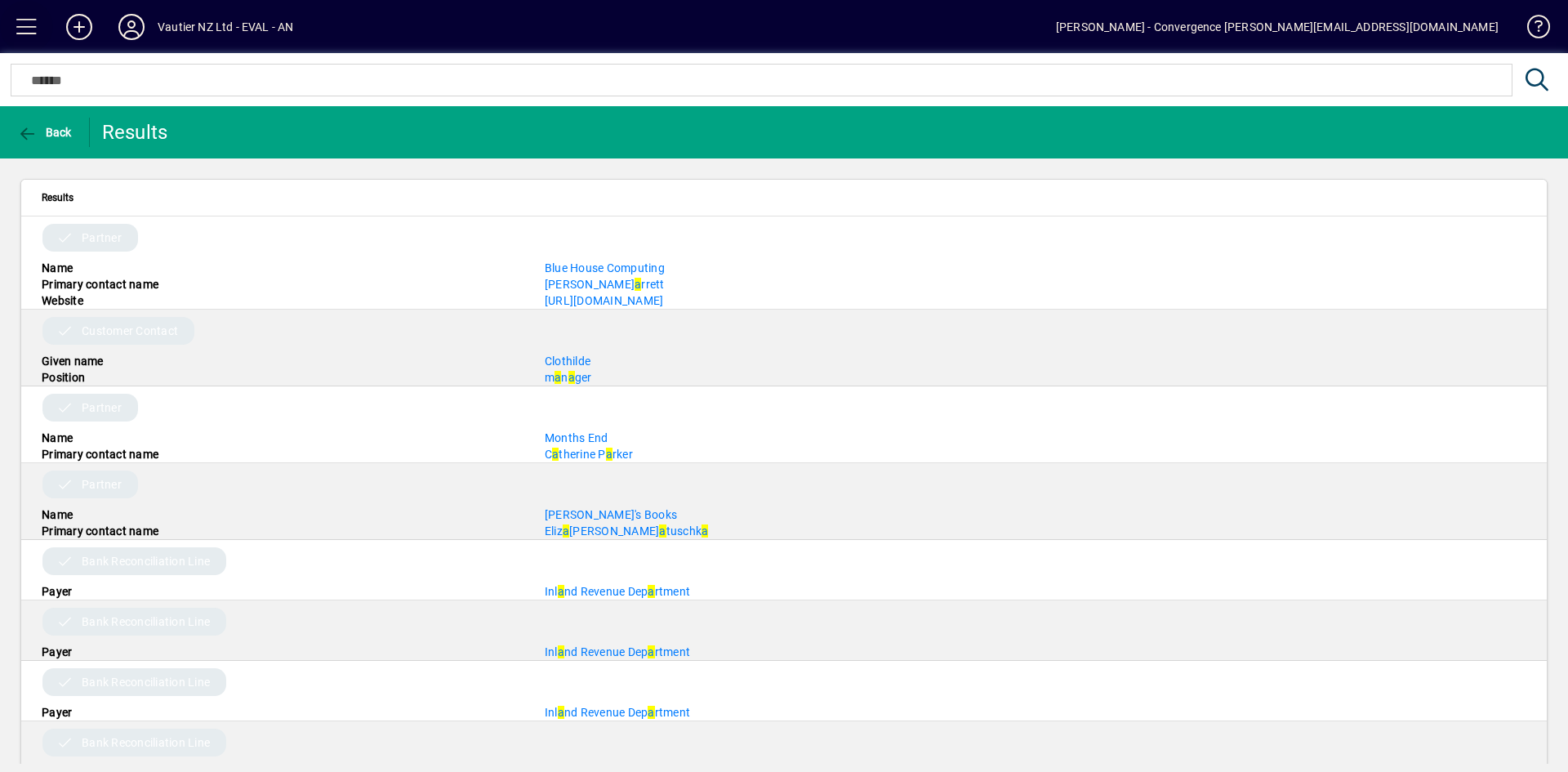
click at [5, 22] on span at bounding box center [26, 26] width 53 height 53
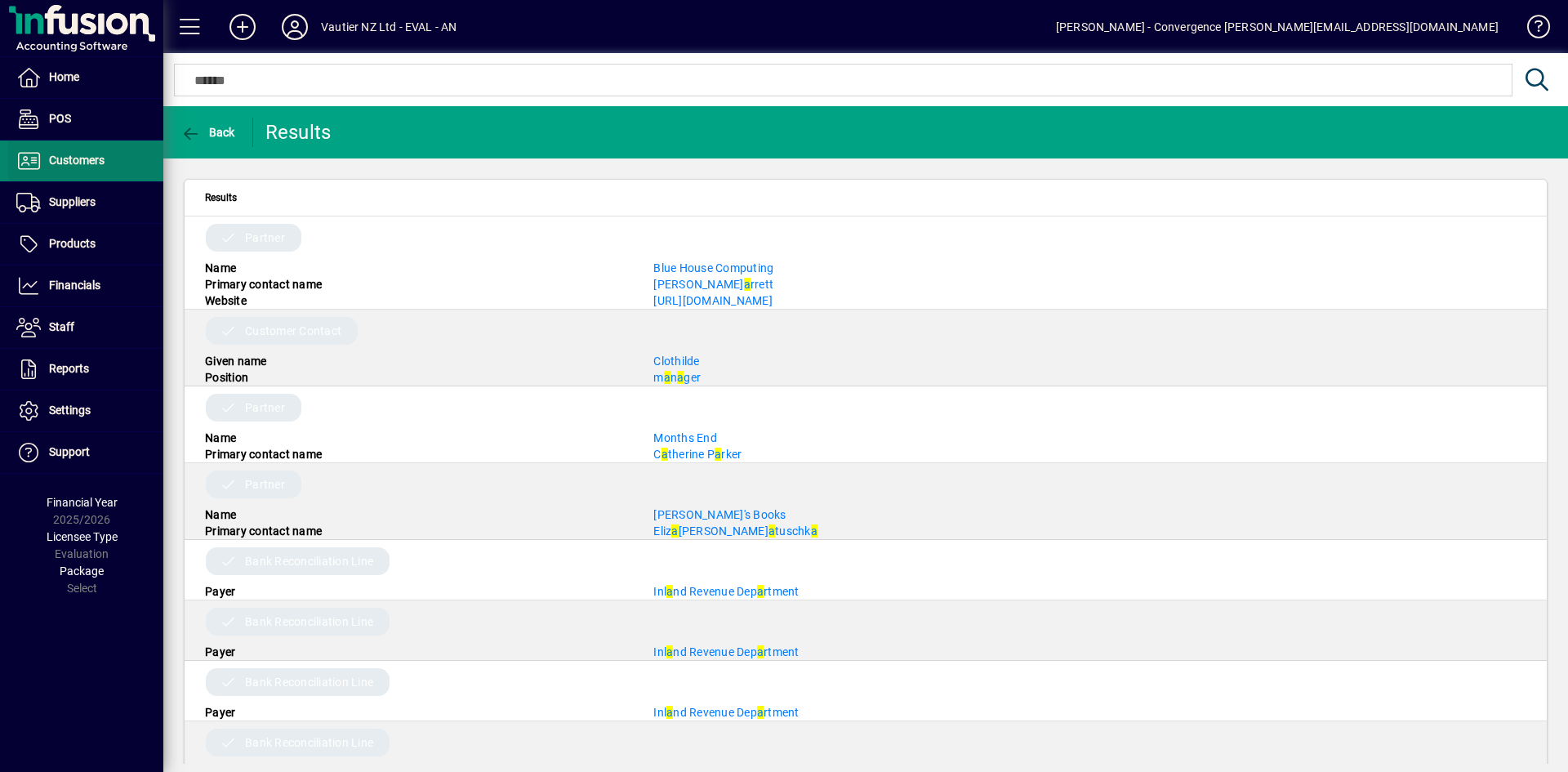
click at [69, 160] on span "Customers" at bounding box center [76, 160] width 55 height 13
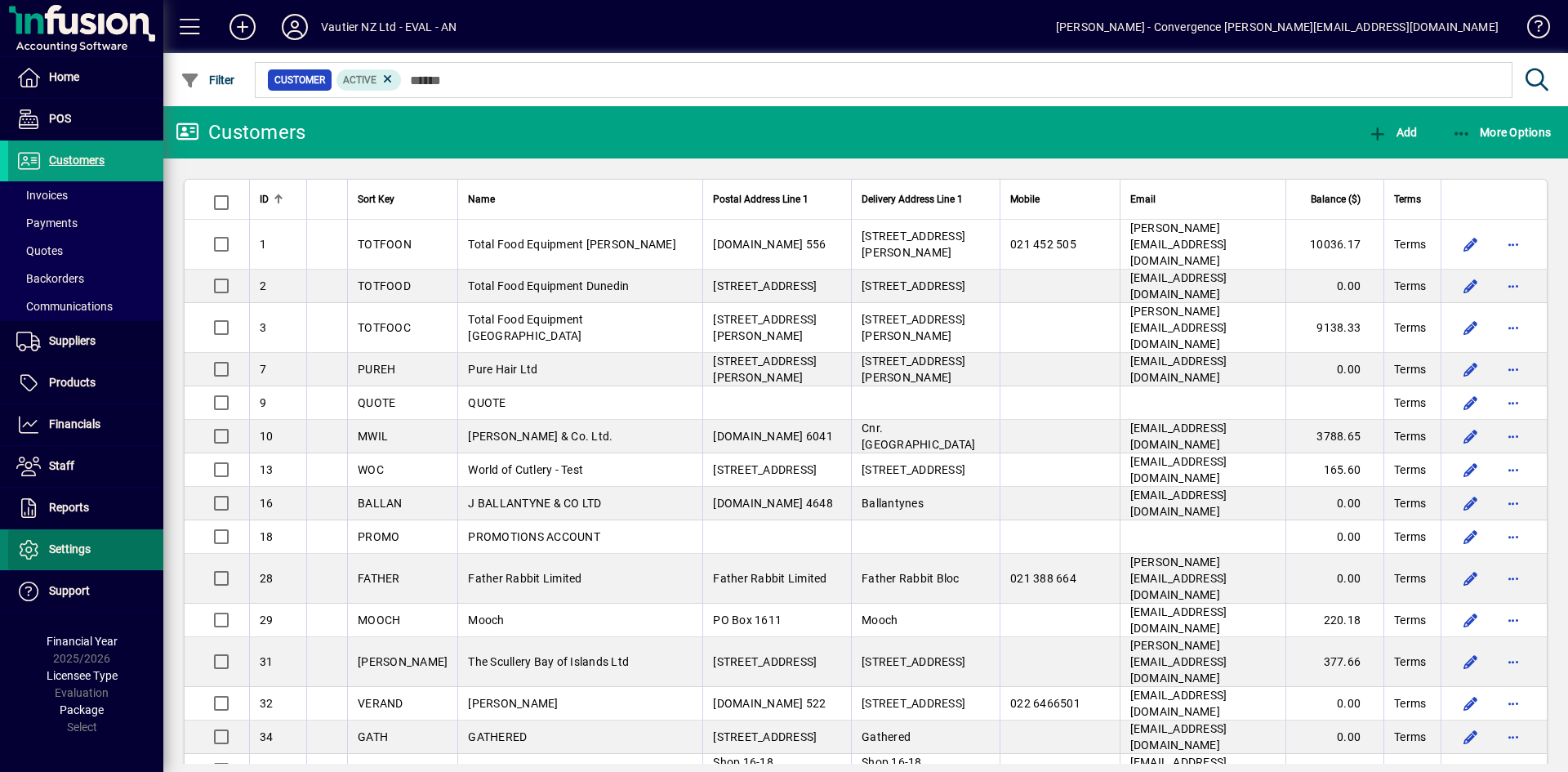
click at [54, 550] on span "Settings" at bounding box center [69, 549] width 41 height 13
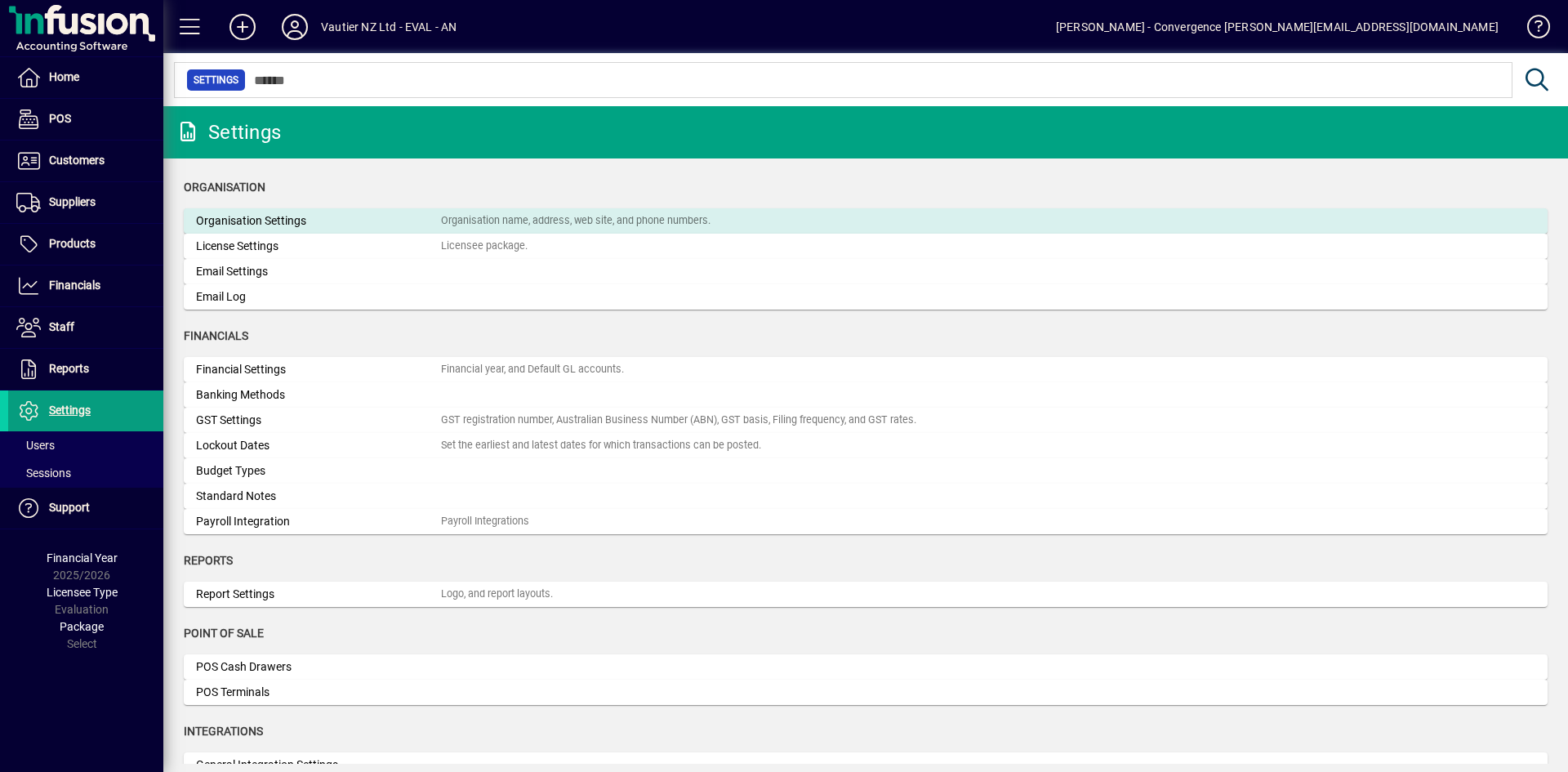
click at [256, 227] on div "Organisation Settings" at bounding box center [318, 221] width 245 height 17
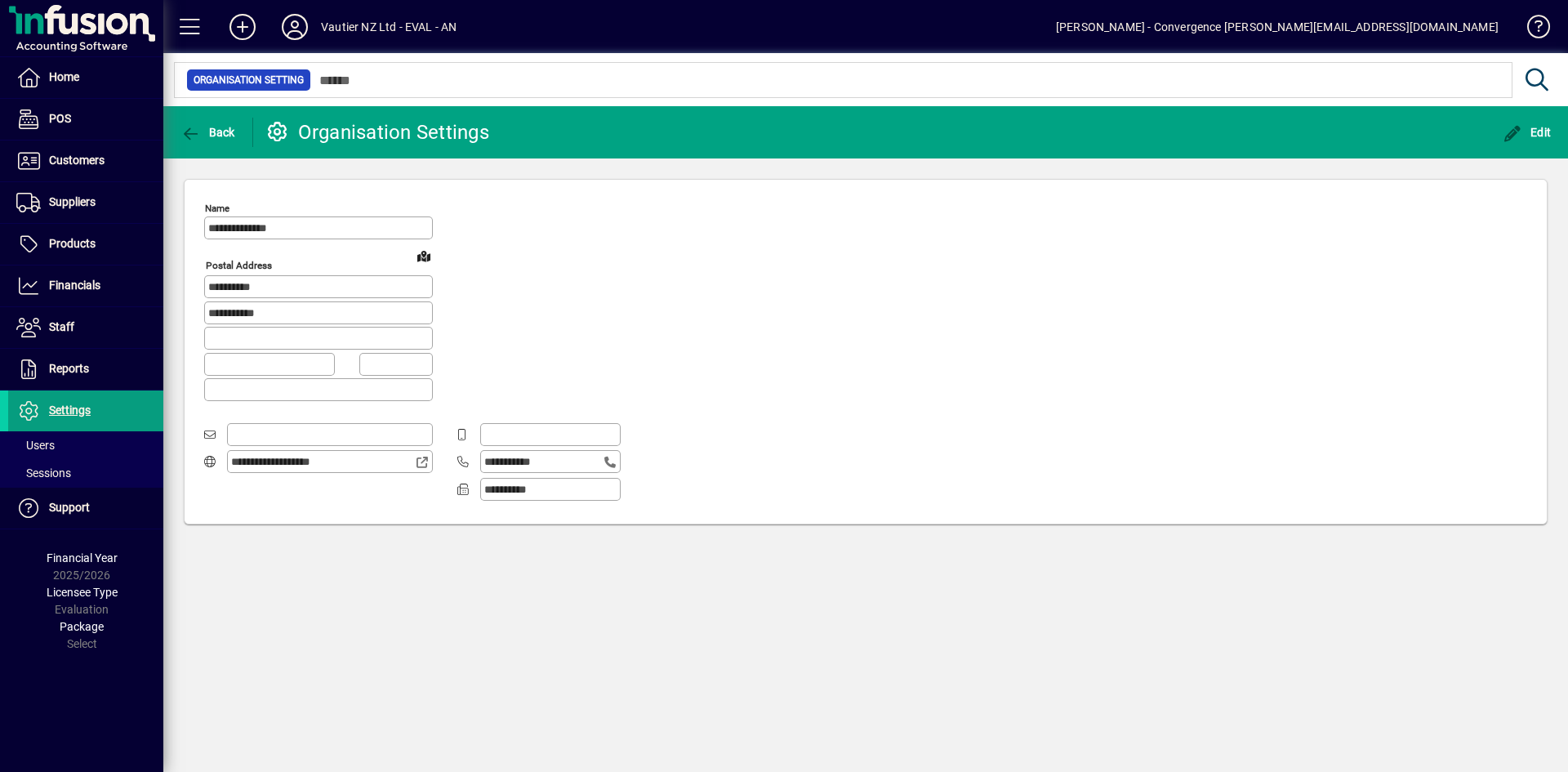
type input "**********"
click at [206, 142] on span "button" at bounding box center [207, 131] width 63 height 39
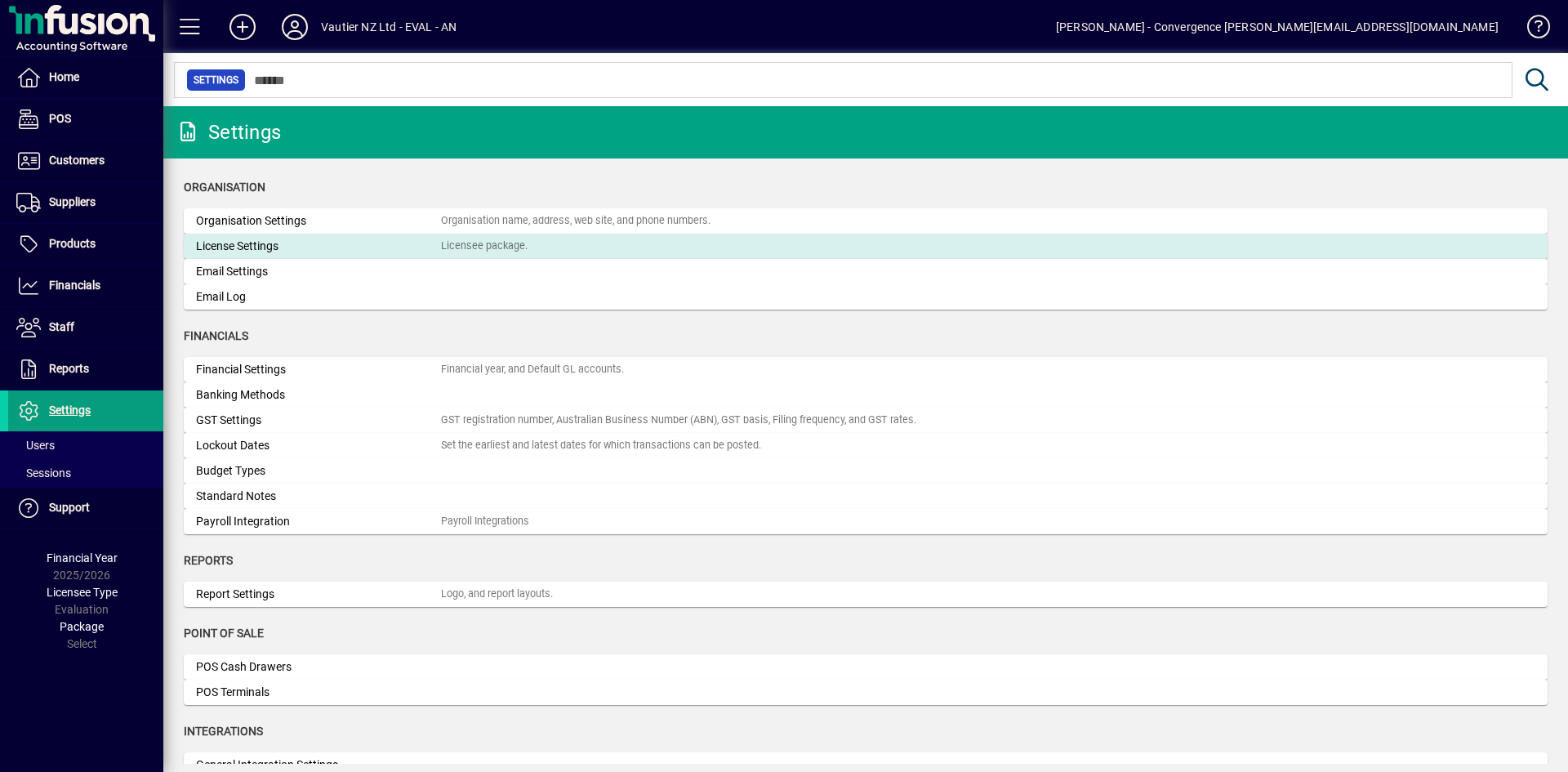
click at [233, 246] on div "License Settings" at bounding box center [318, 245] width 245 height 17
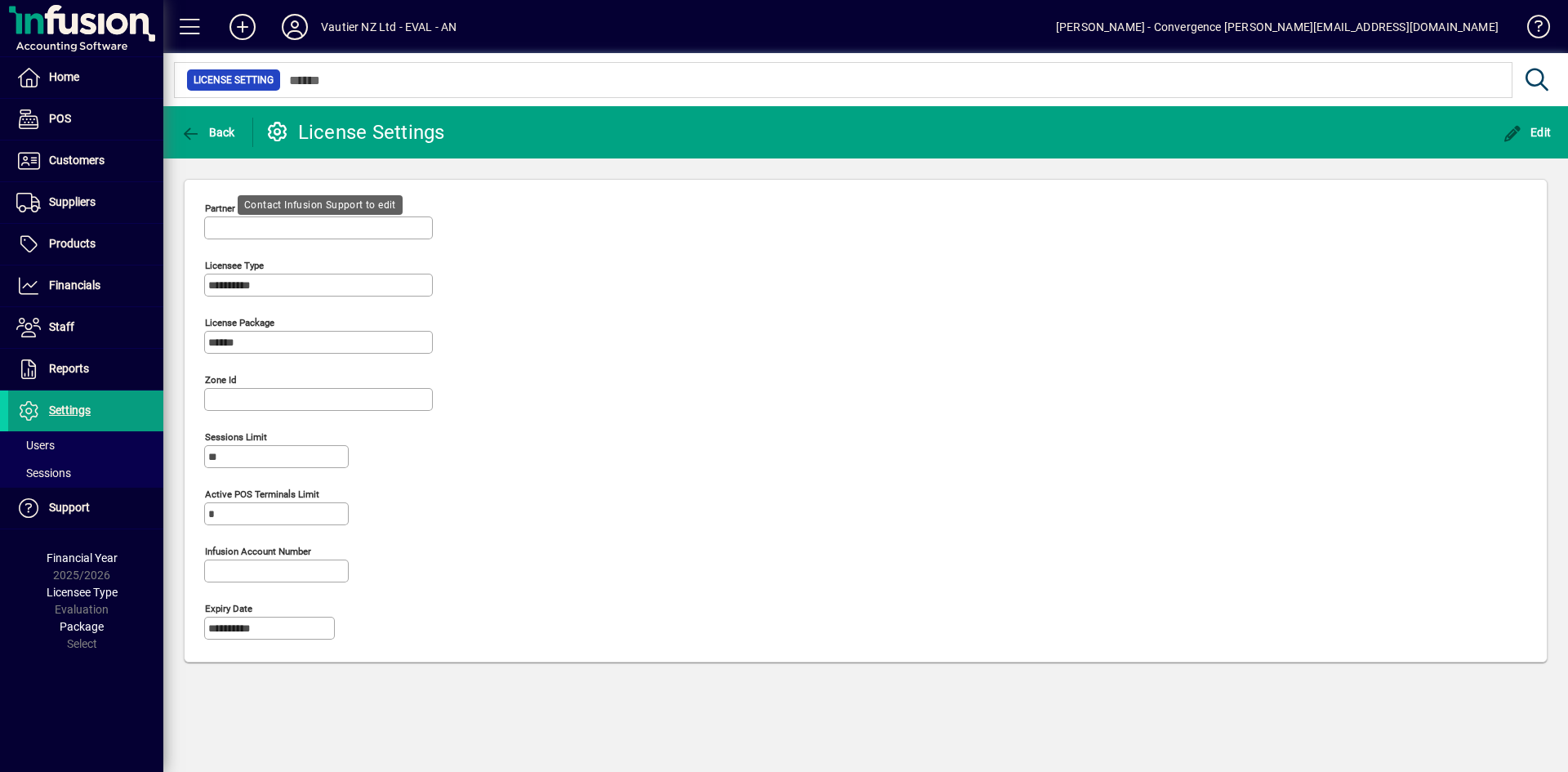
type input "**********"
click at [209, 147] on span "button" at bounding box center [207, 131] width 63 height 39
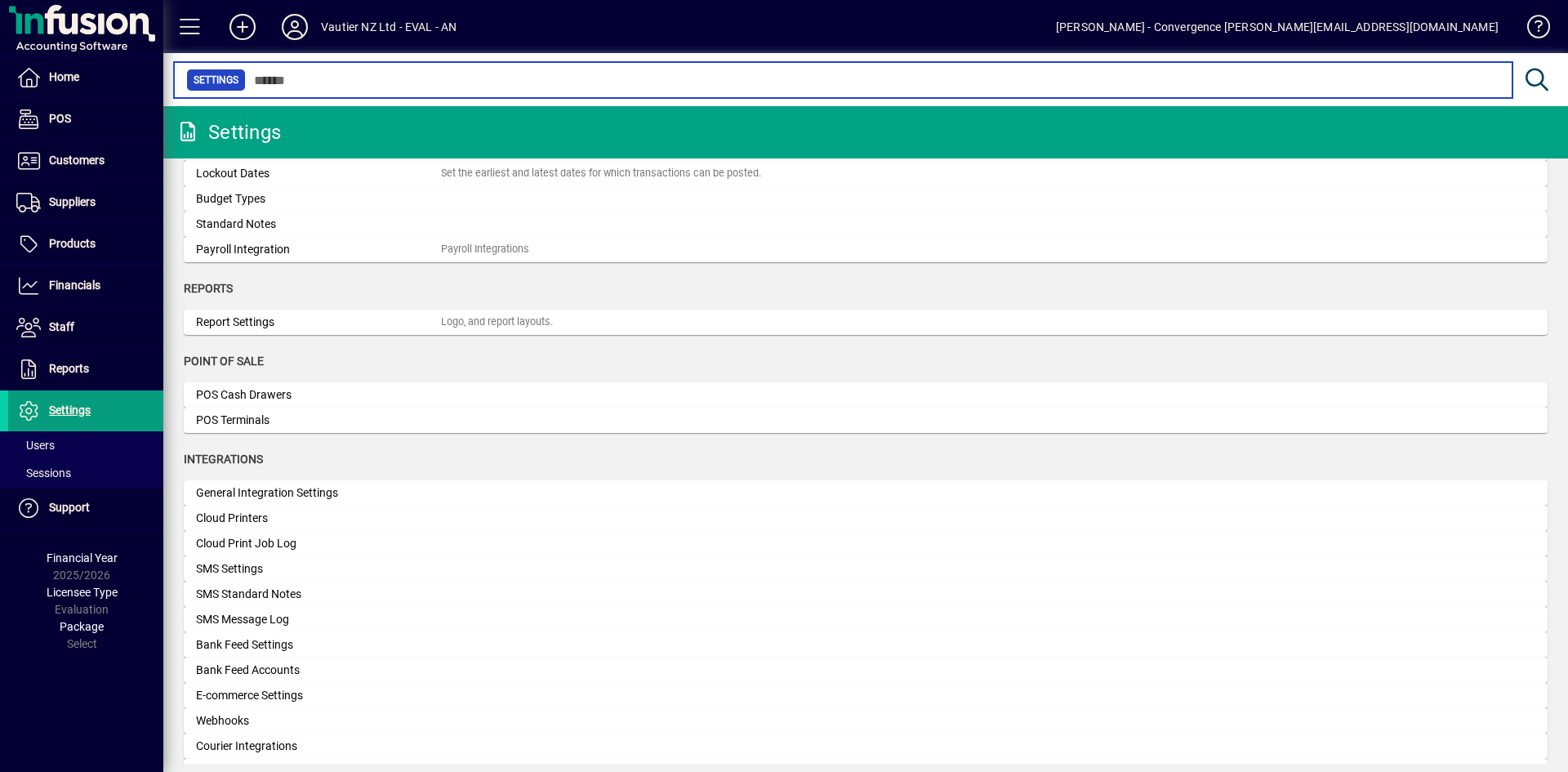
scroll to position [545, 0]
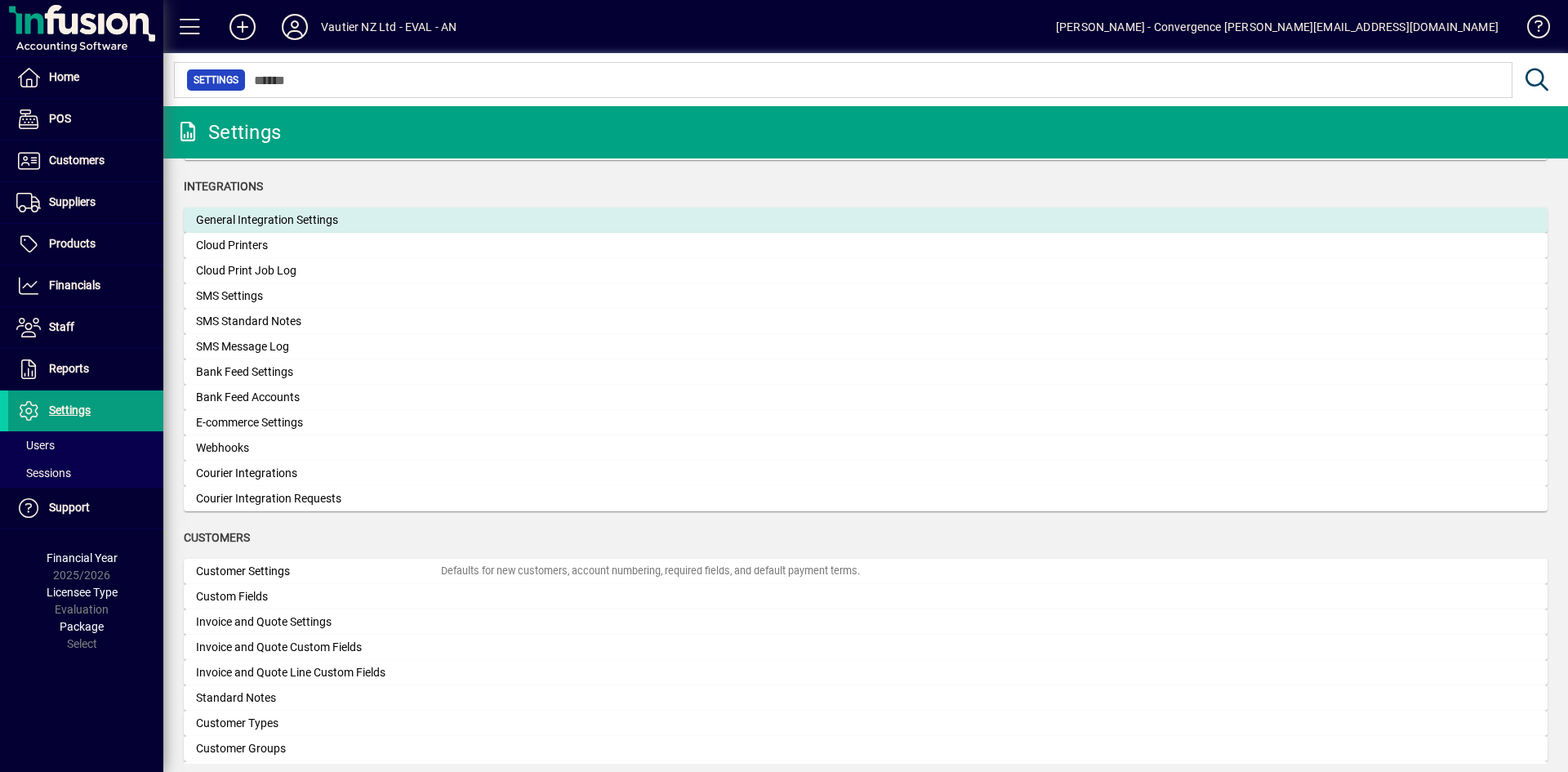
click at [253, 217] on div "General Integration Settings" at bounding box center [318, 220] width 245 height 17
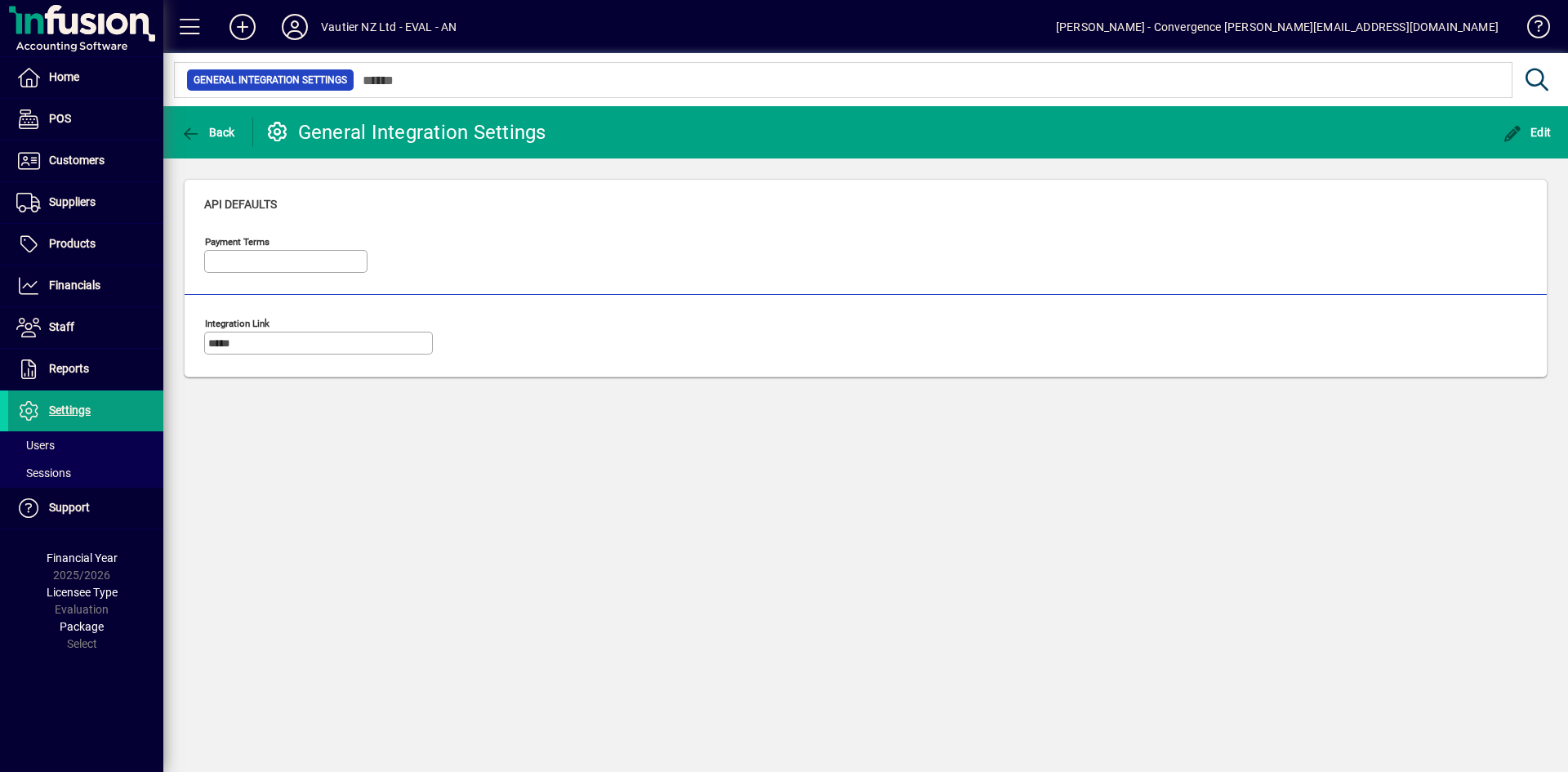
type input "**********"
click at [422, 348] on input "*****" at bounding box center [320, 343] width 224 height 13
click at [198, 132] on icon "button" at bounding box center [190, 134] width 21 height 17
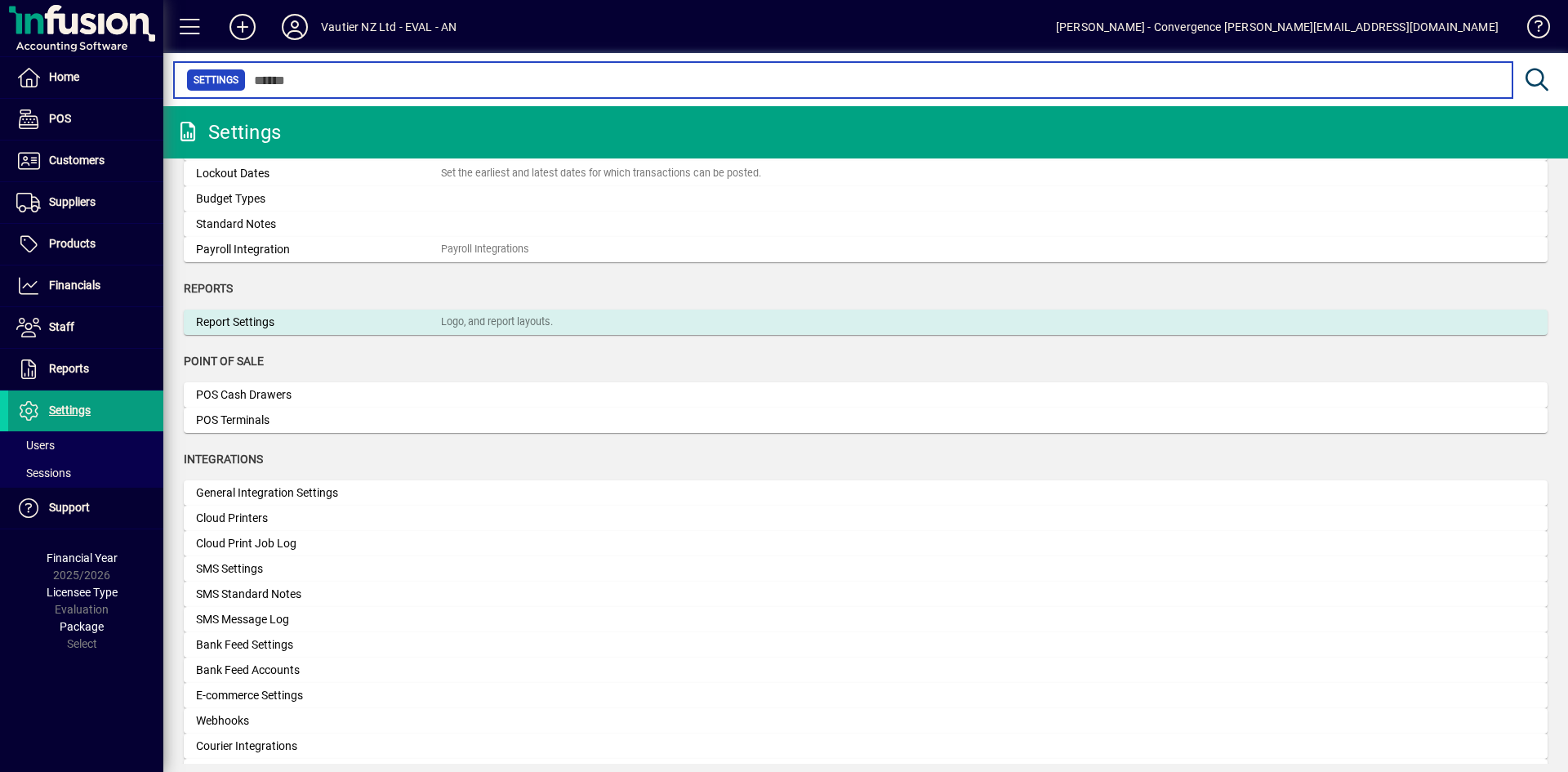
scroll to position [545, 0]
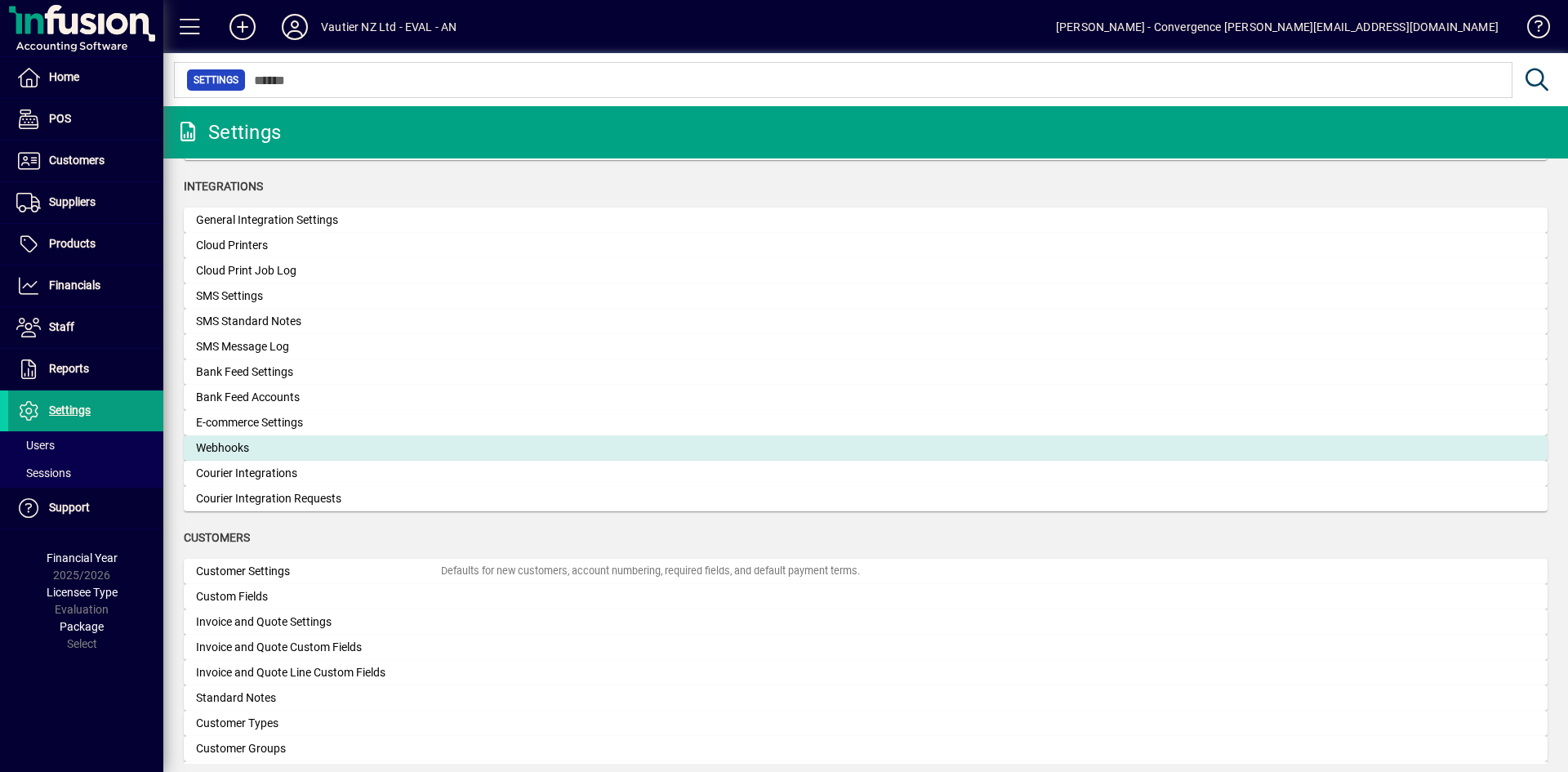
click at [221, 446] on div "Webhooks" at bounding box center [318, 447] width 245 height 17
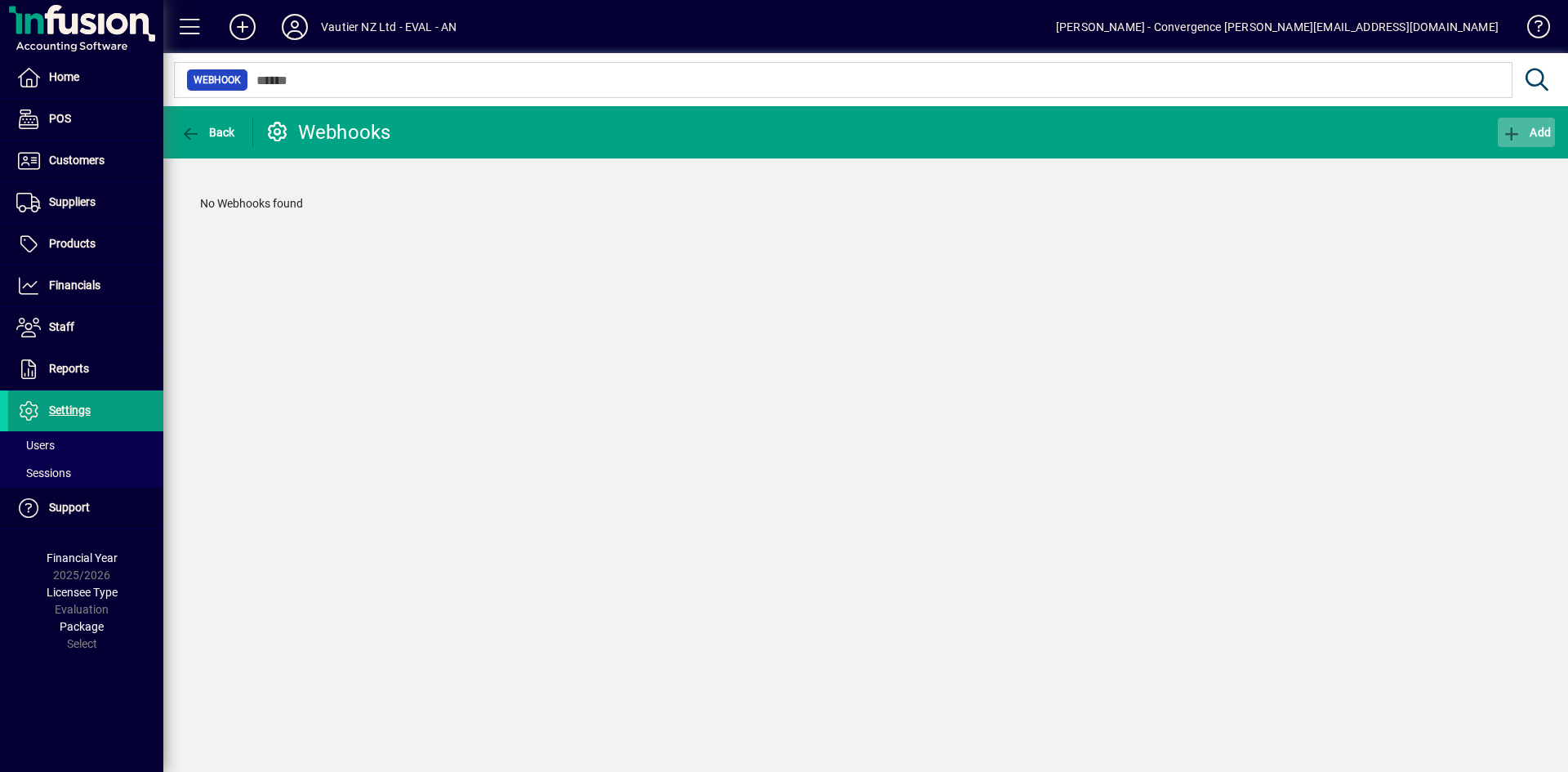
click at [1529, 131] on span "Add" at bounding box center [1526, 132] width 49 height 13
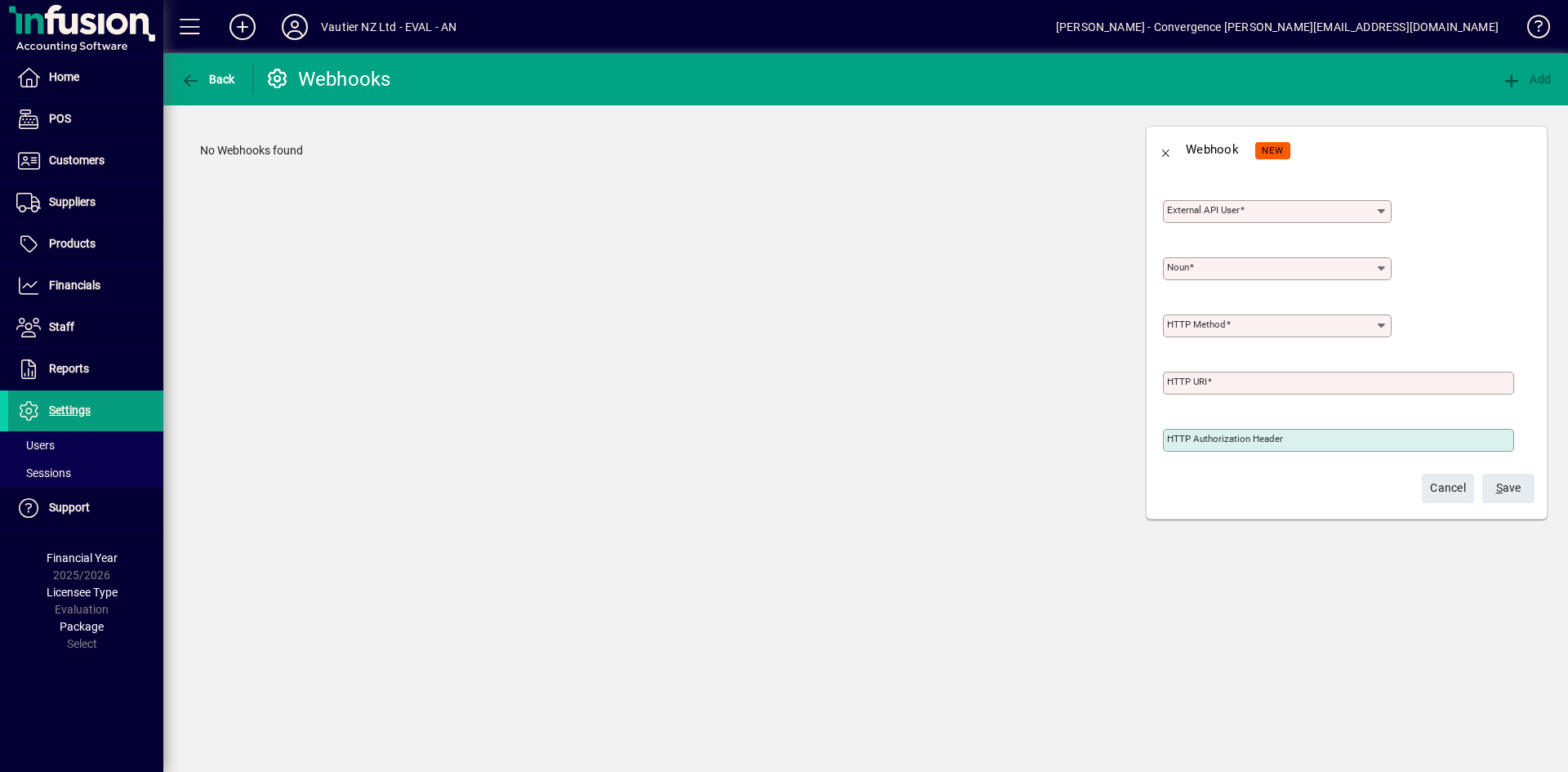
click at [1387, 270] on icon at bounding box center [1382, 269] width 13 height 13
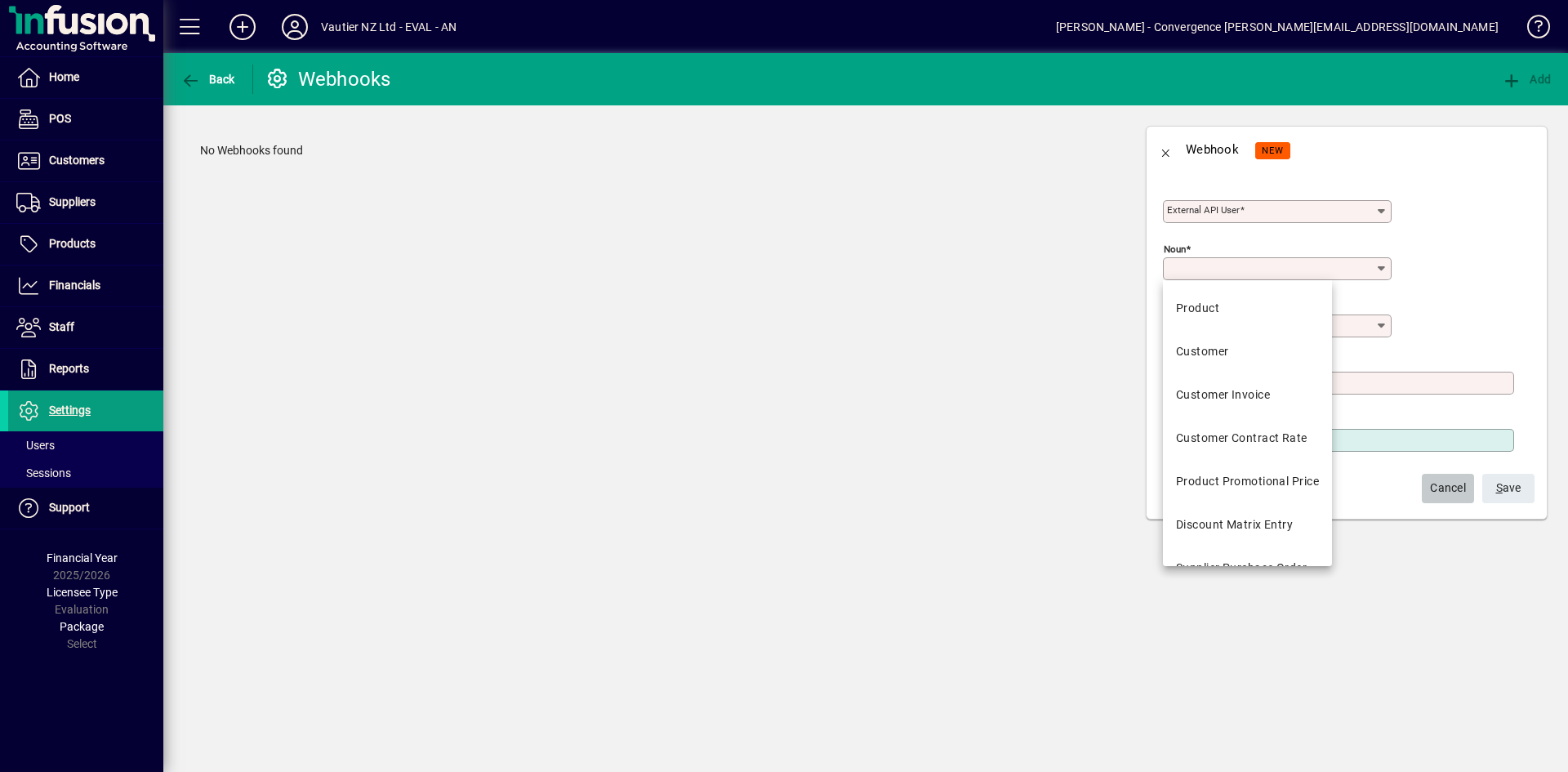
click at [1434, 491] on span "Cancel" at bounding box center [1447, 488] width 36 height 27
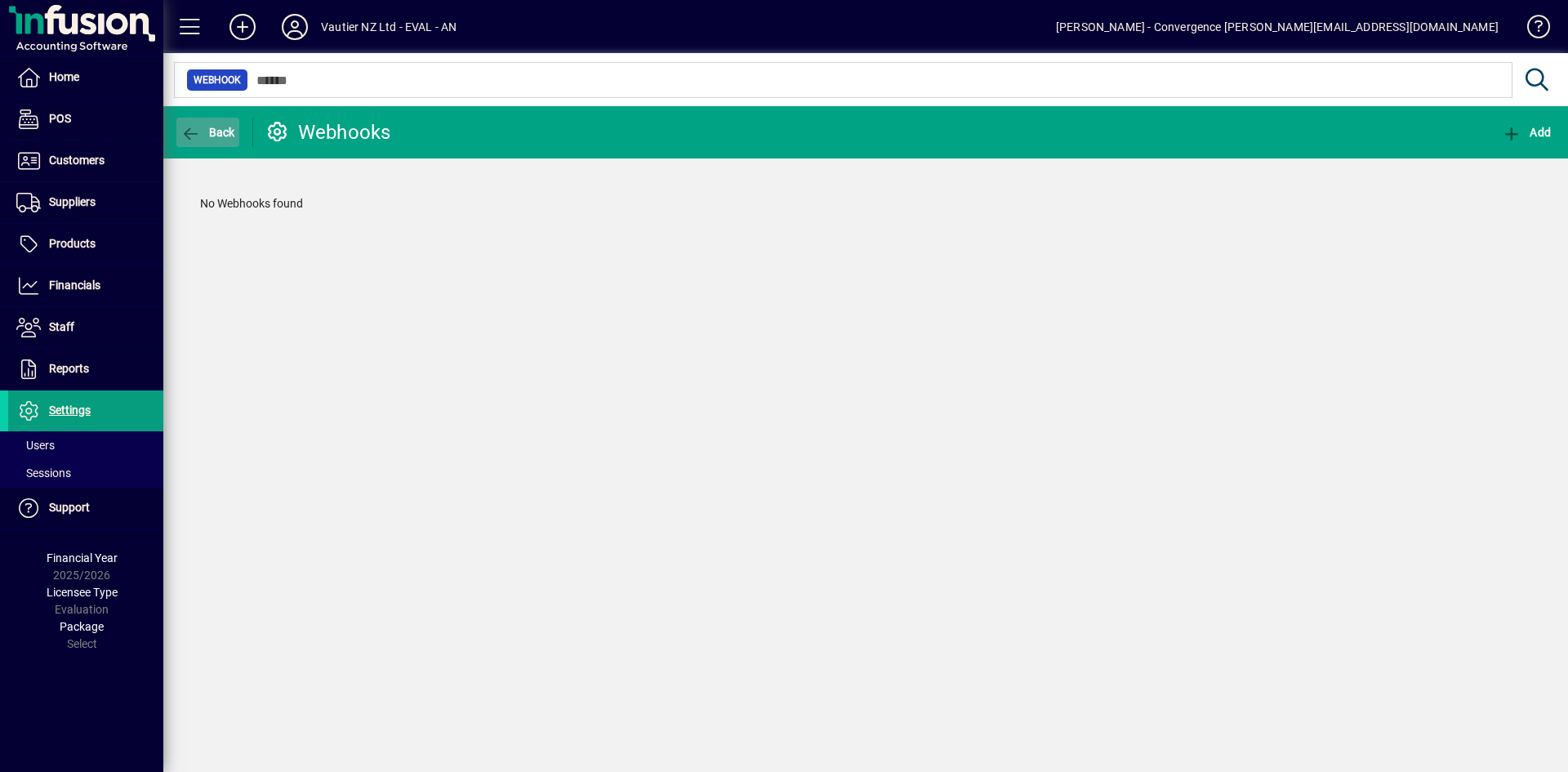
click at [202, 136] on span "Back" at bounding box center [207, 132] width 55 height 13
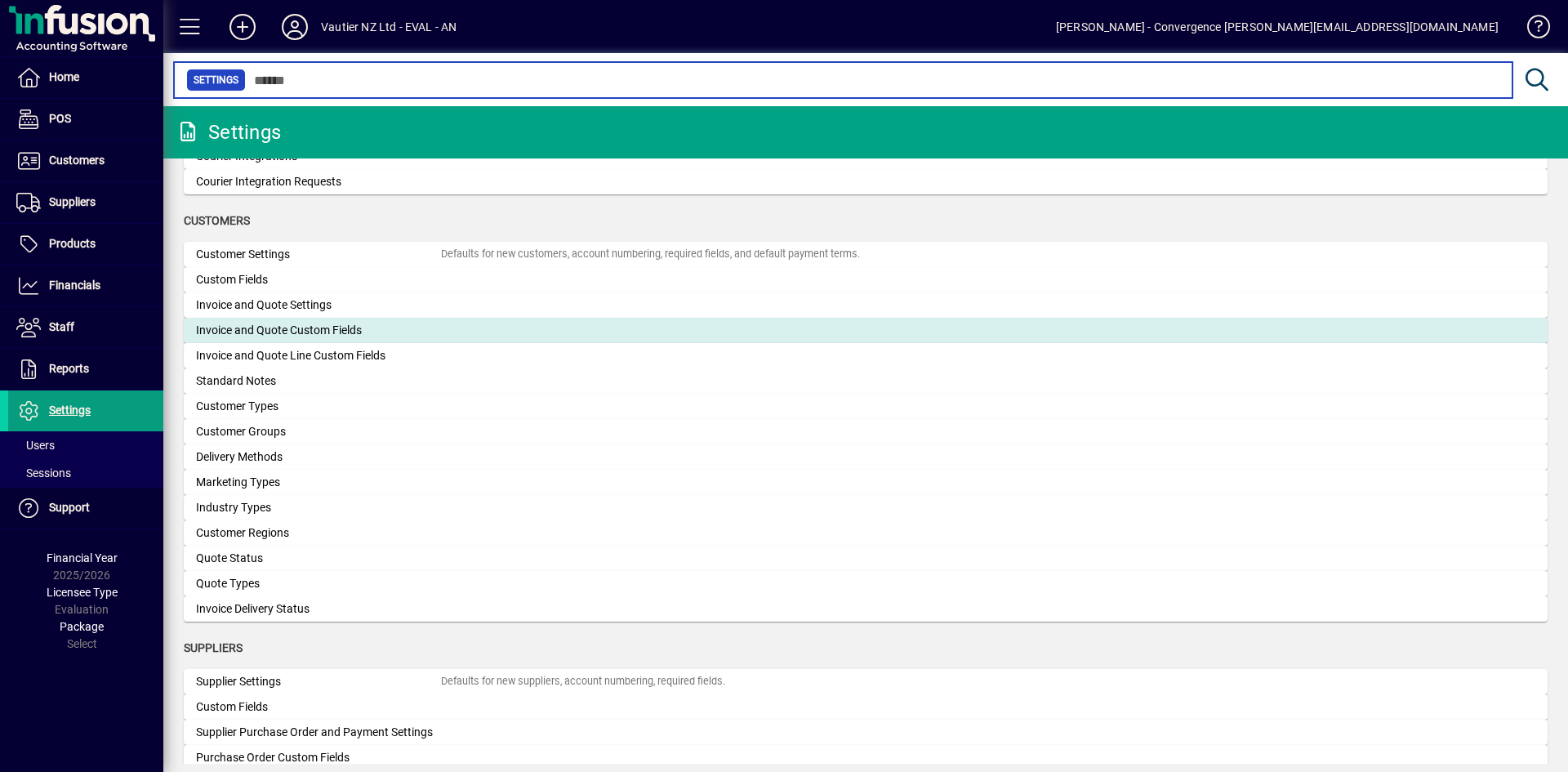
scroll to position [589, 0]
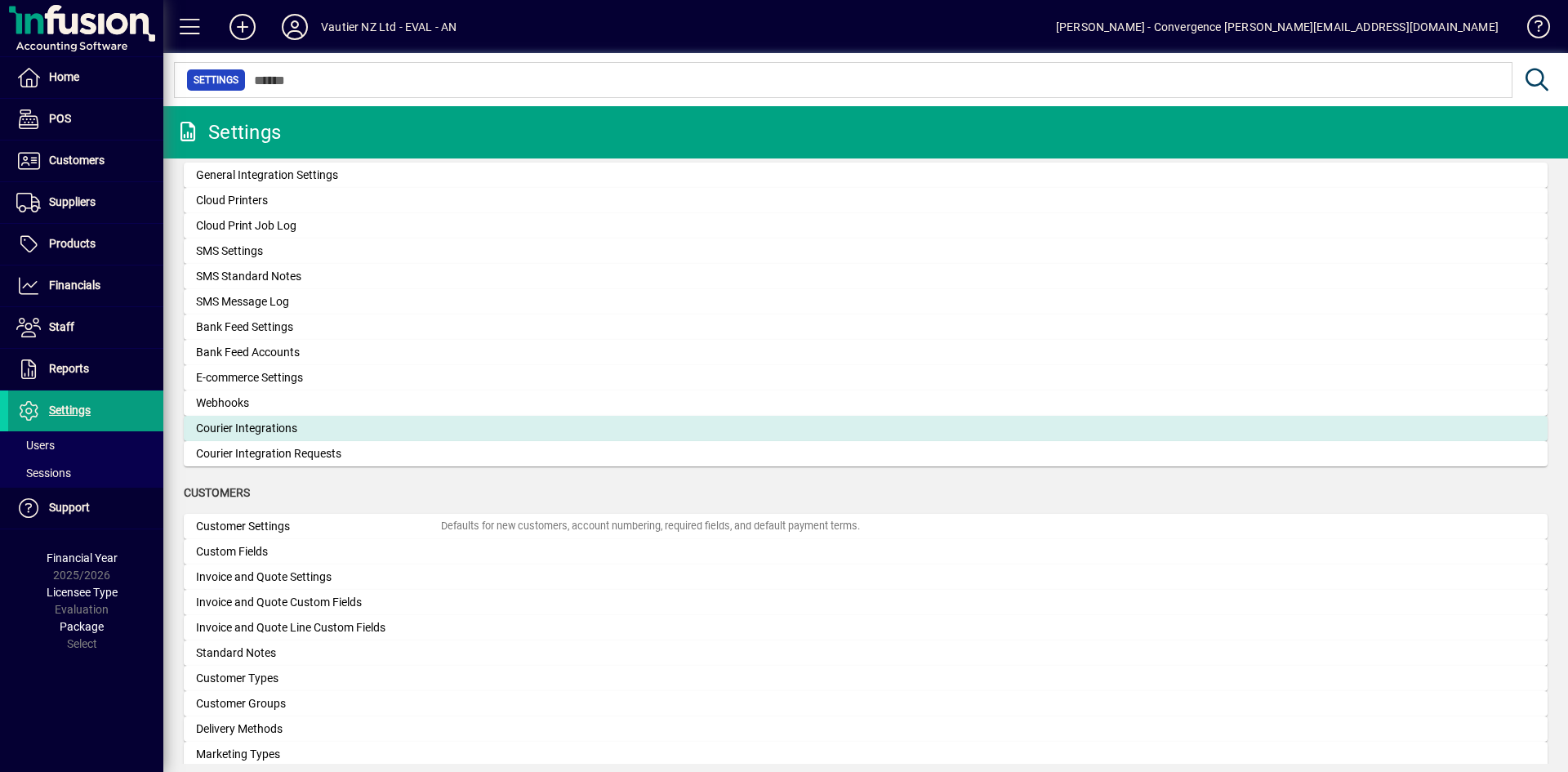
click at [230, 427] on div "Courier Integrations" at bounding box center [318, 428] width 245 height 17
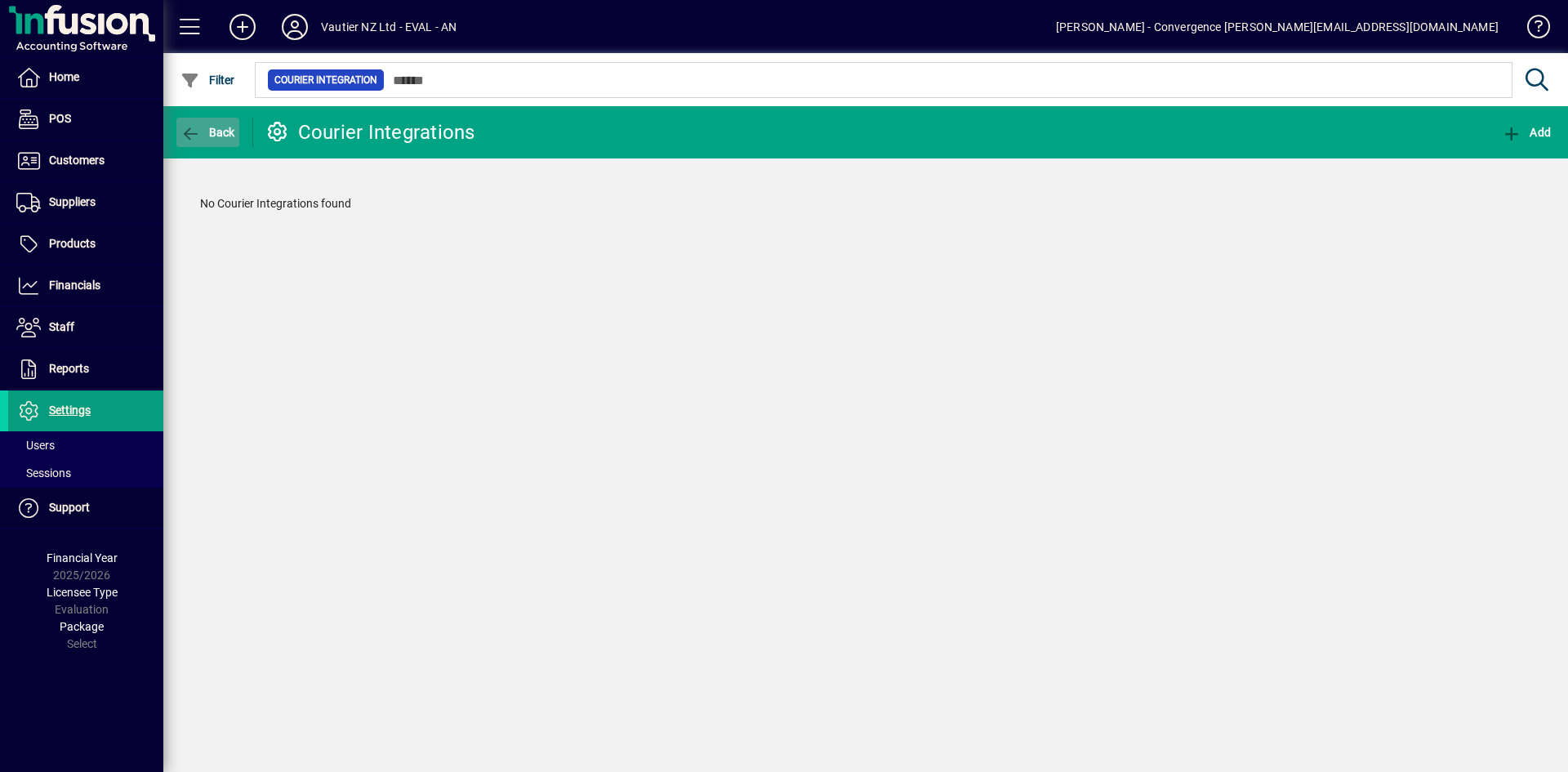
click at [186, 128] on icon "button" at bounding box center [190, 134] width 21 height 17
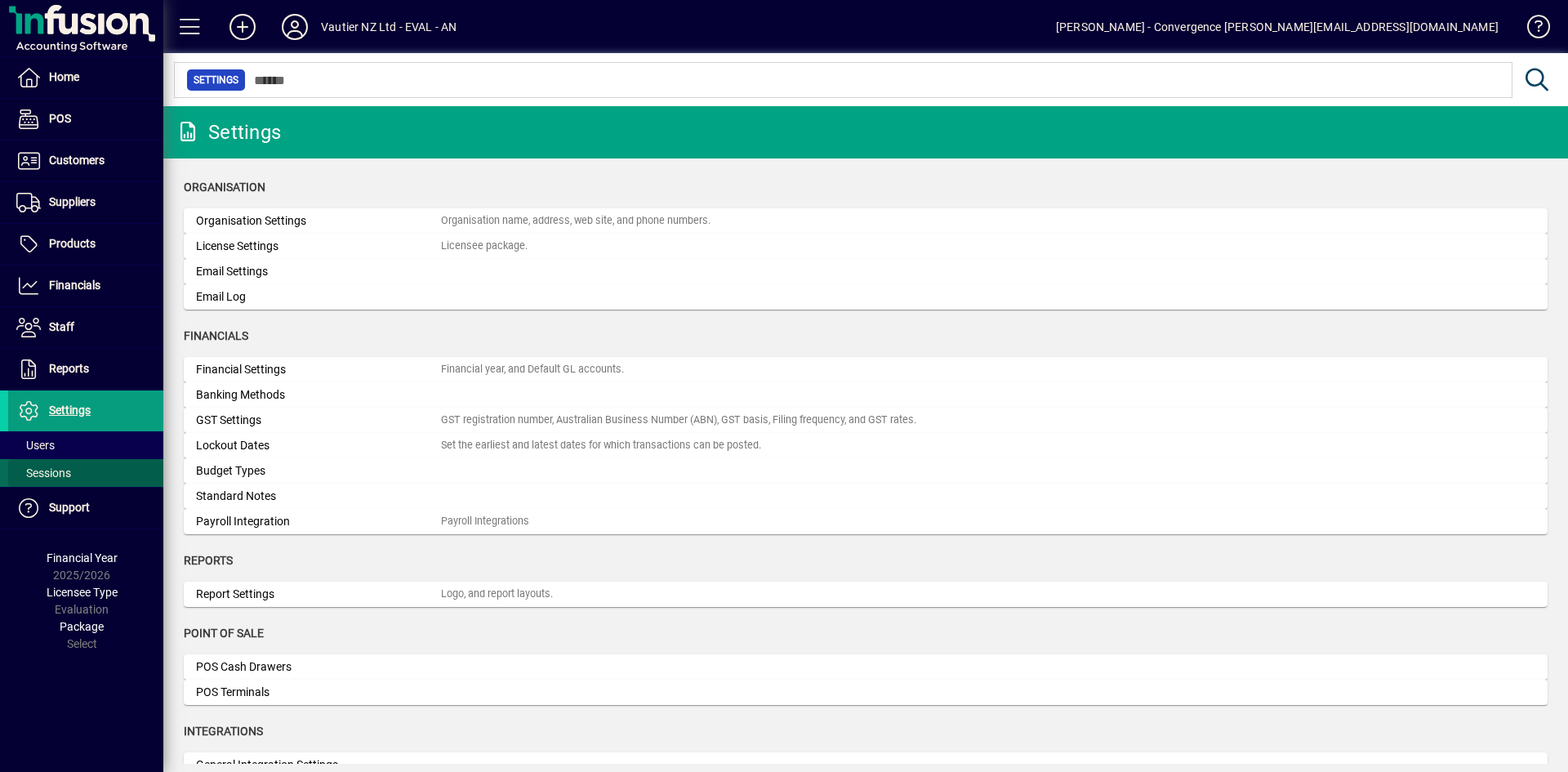
click at [37, 466] on span "Sessions" at bounding box center [44, 473] width 55 height 13
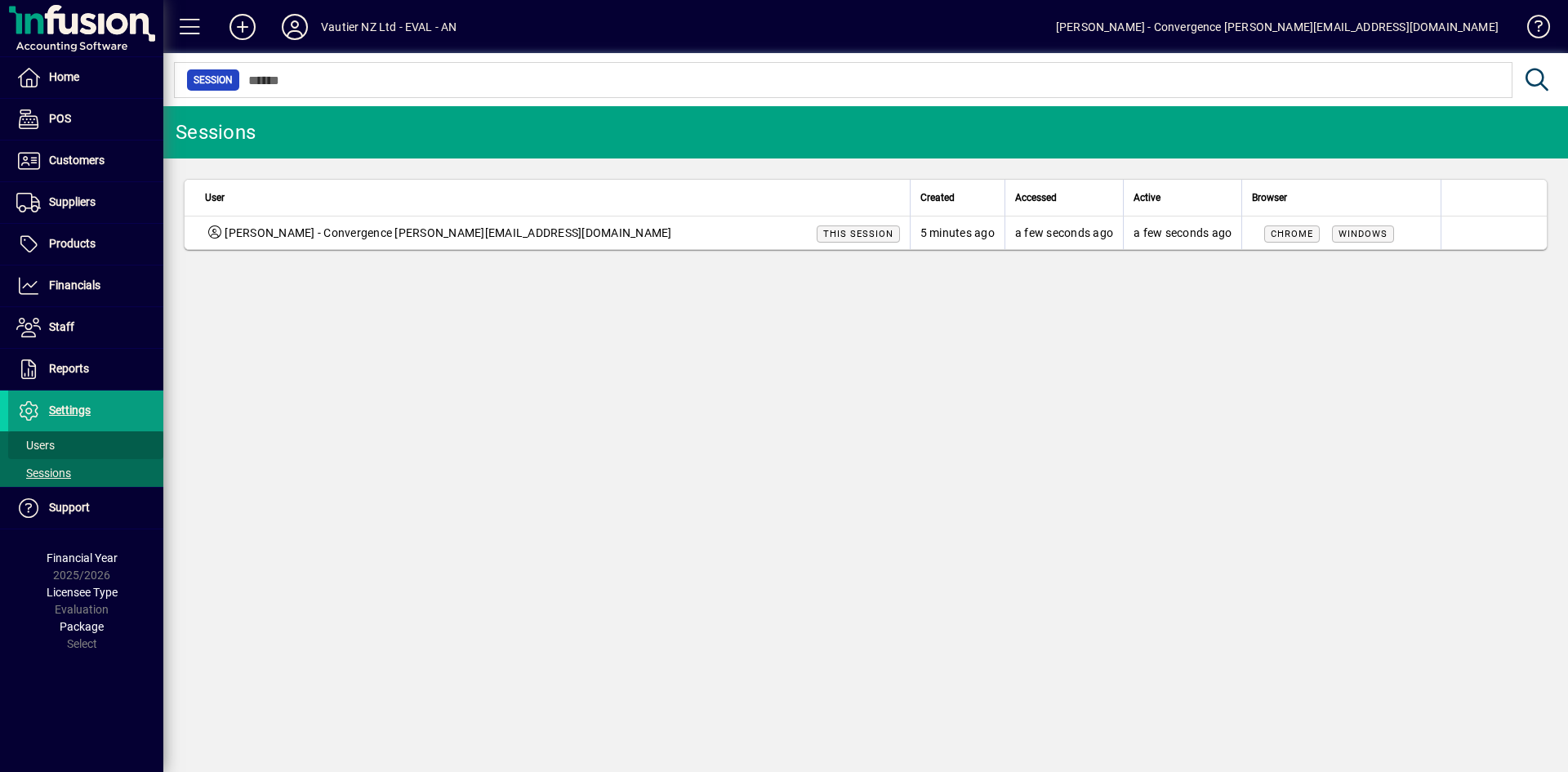
click at [38, 436] on span at bounding box center [86, 445] width 155 height 39
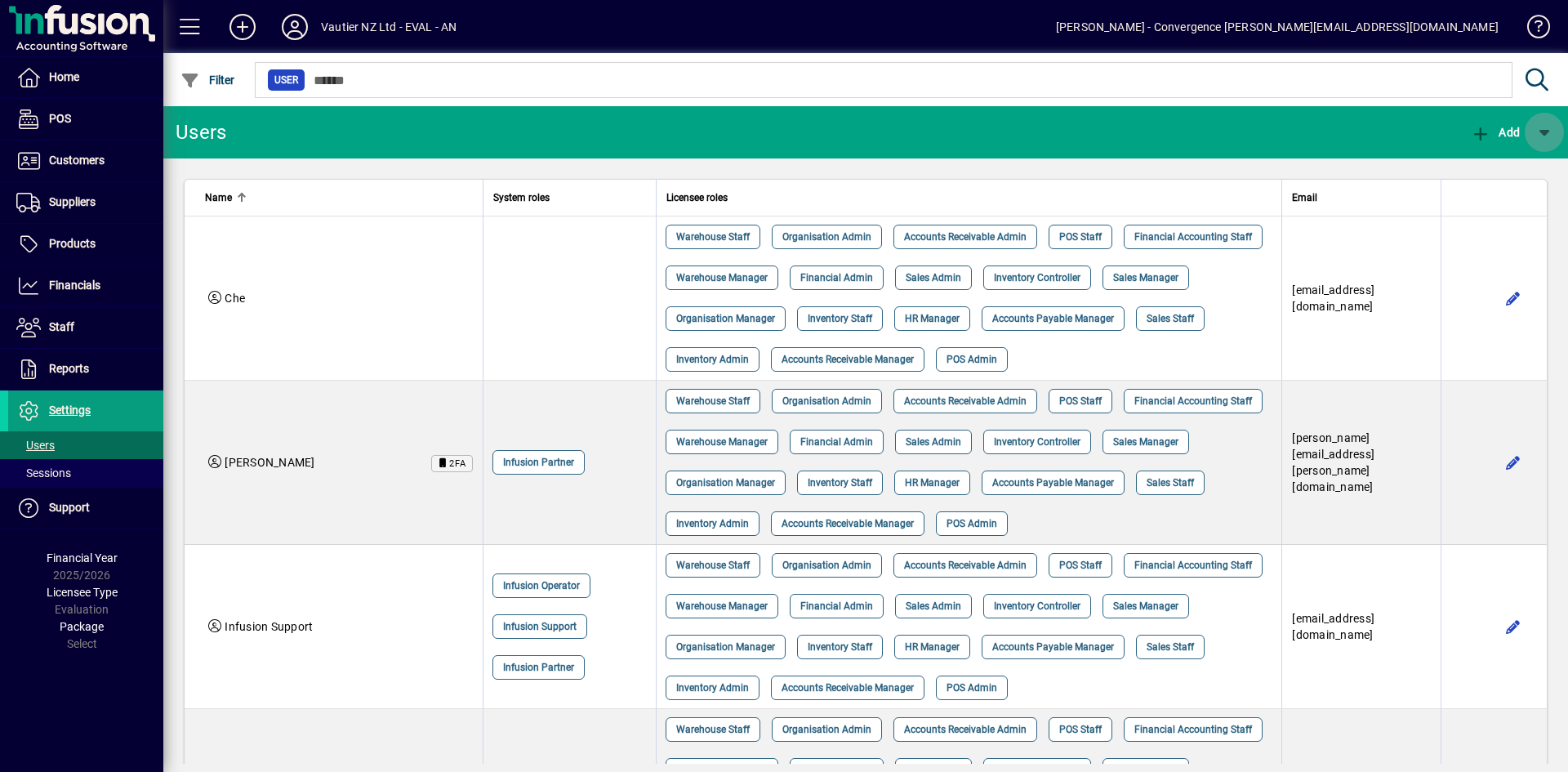
click at [1540, 131] on span "button" at bounding box center [1543, 131] width 39 height 39
click at [1540, 131] on div at bounding box center [784, 386] width 1568 height 772
click at [1540, 131] on span "button" at bounding box center [1543, 131] width 39 height 39
click at [1477, 173] on span "External API User" at bounding box center [1485, 175] width 122 height 13
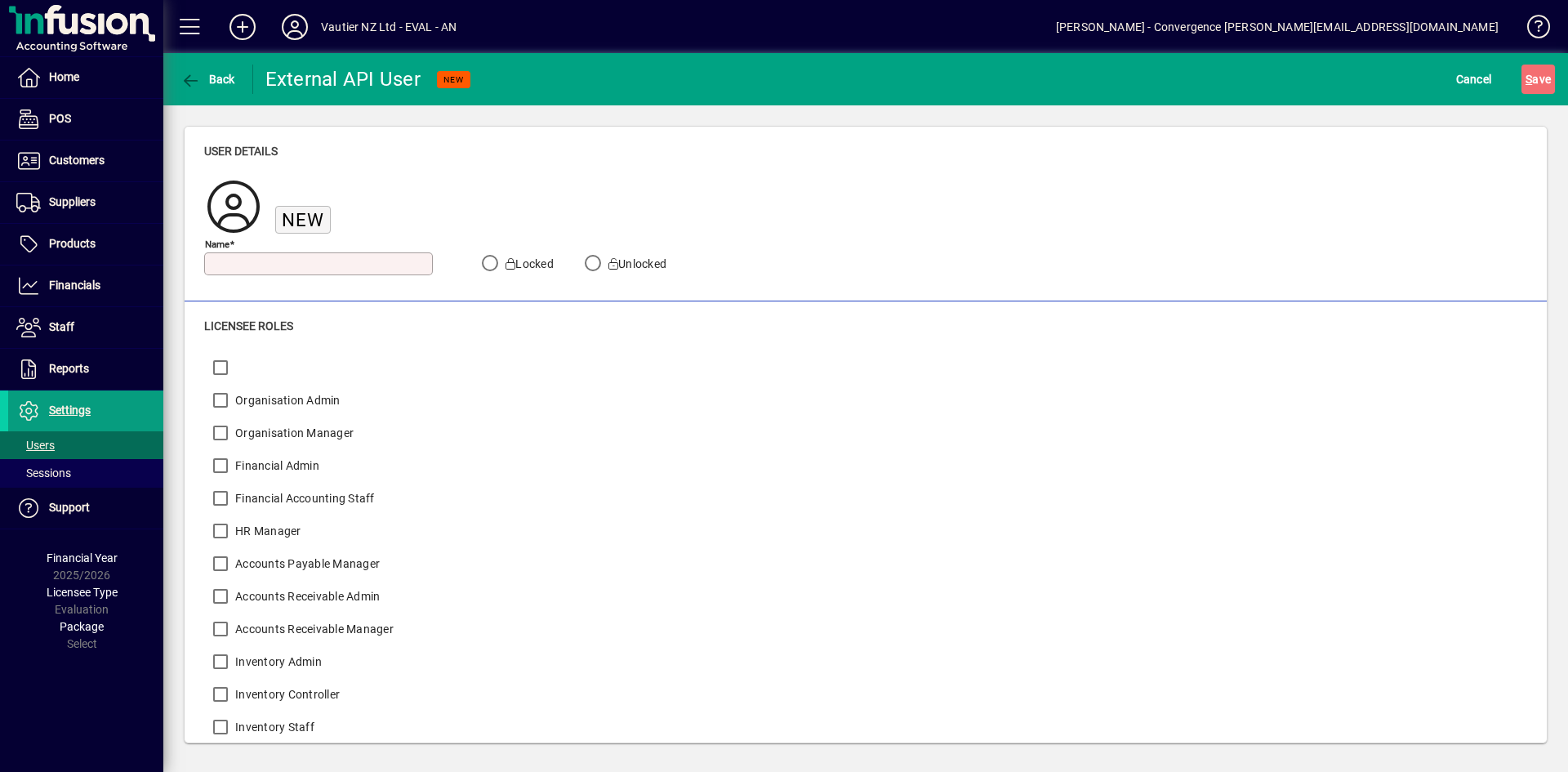
scroll to position [336, 0]
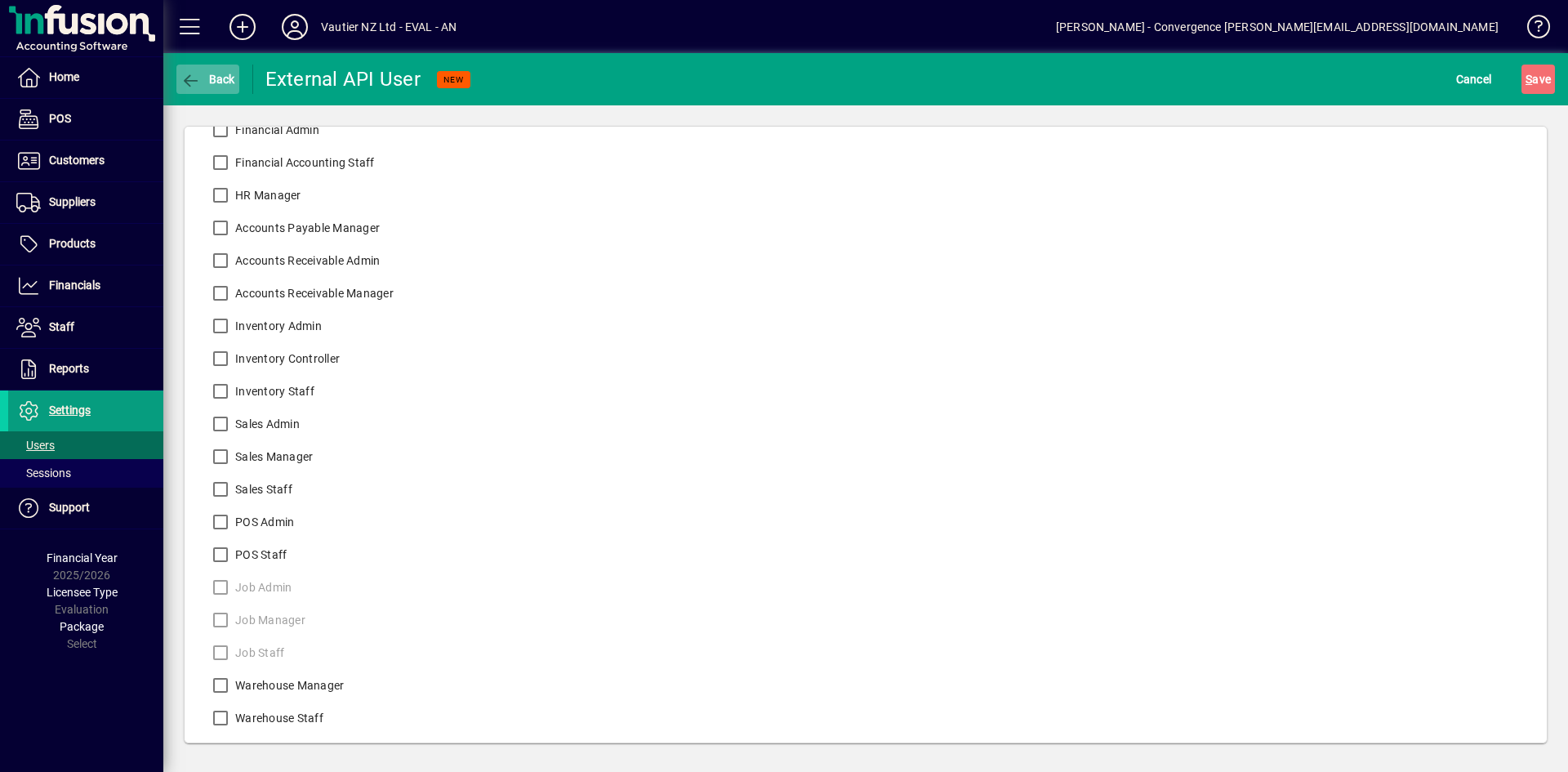
click at [209, 75] on span "Back" at bounding box center [207, 79] width 55 height 13
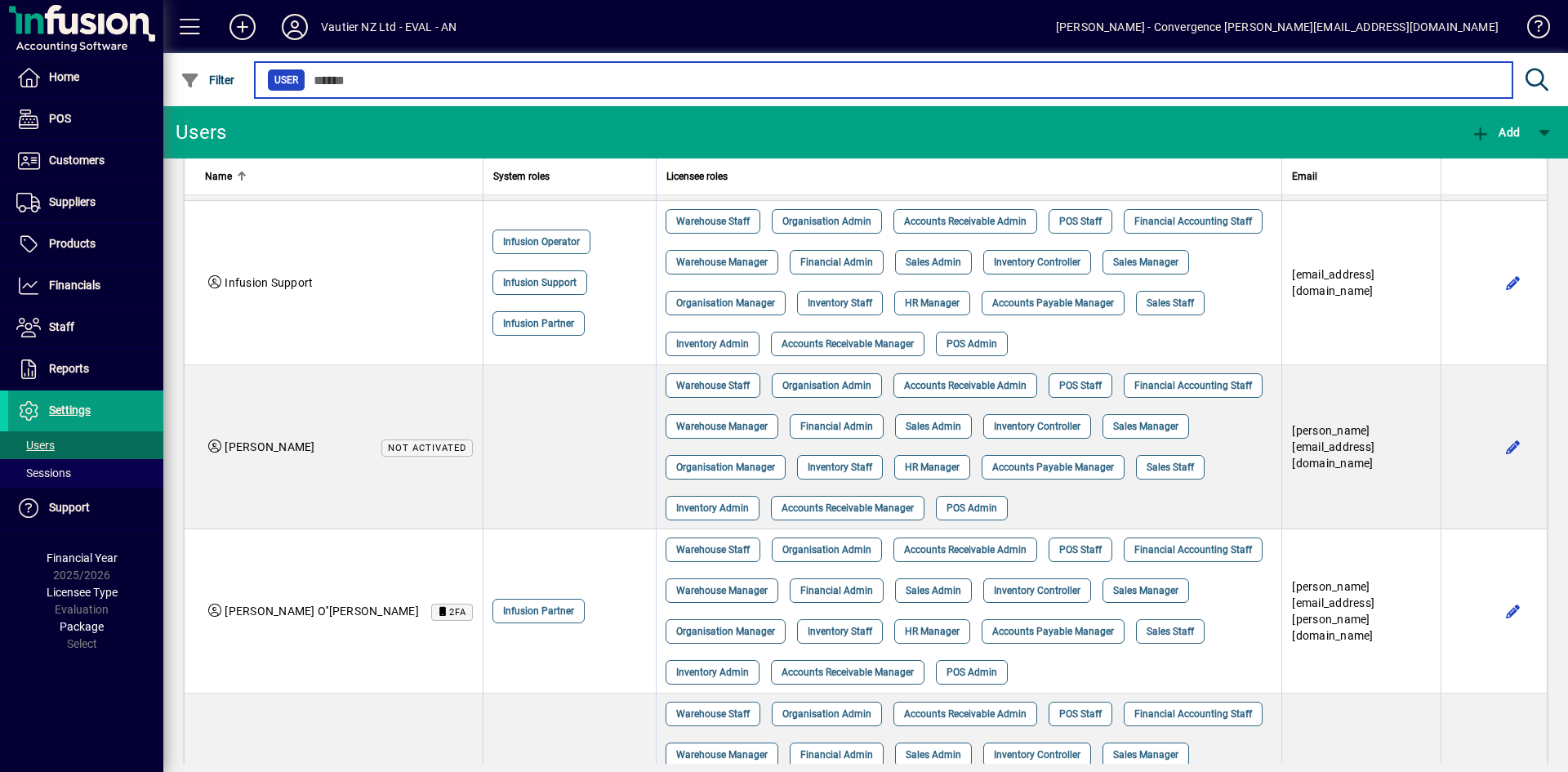
scroll to position [545, 0]
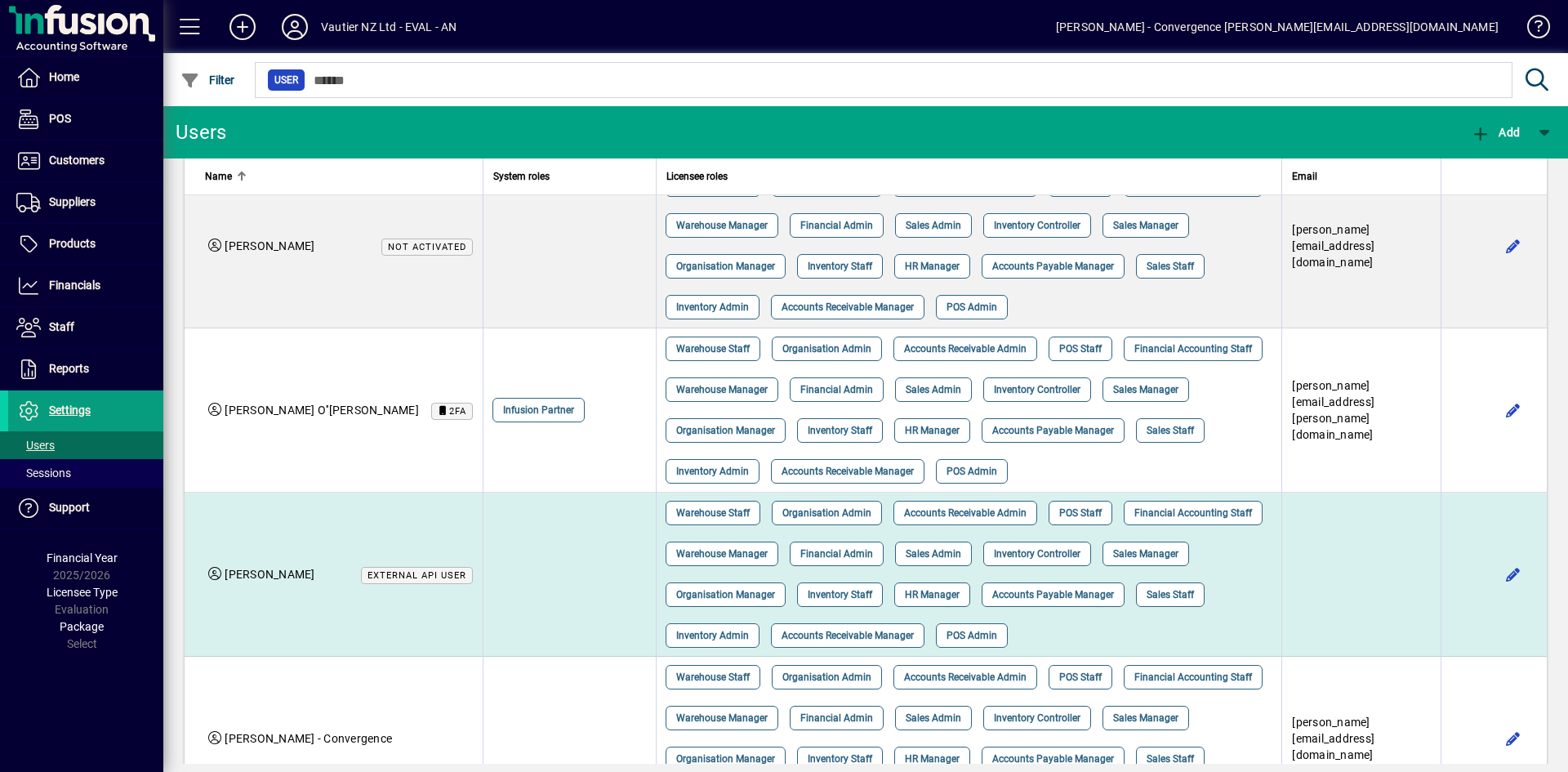
click at [368, 574] on span "External API user" at bounding box center [417, 575] width 99 height 11
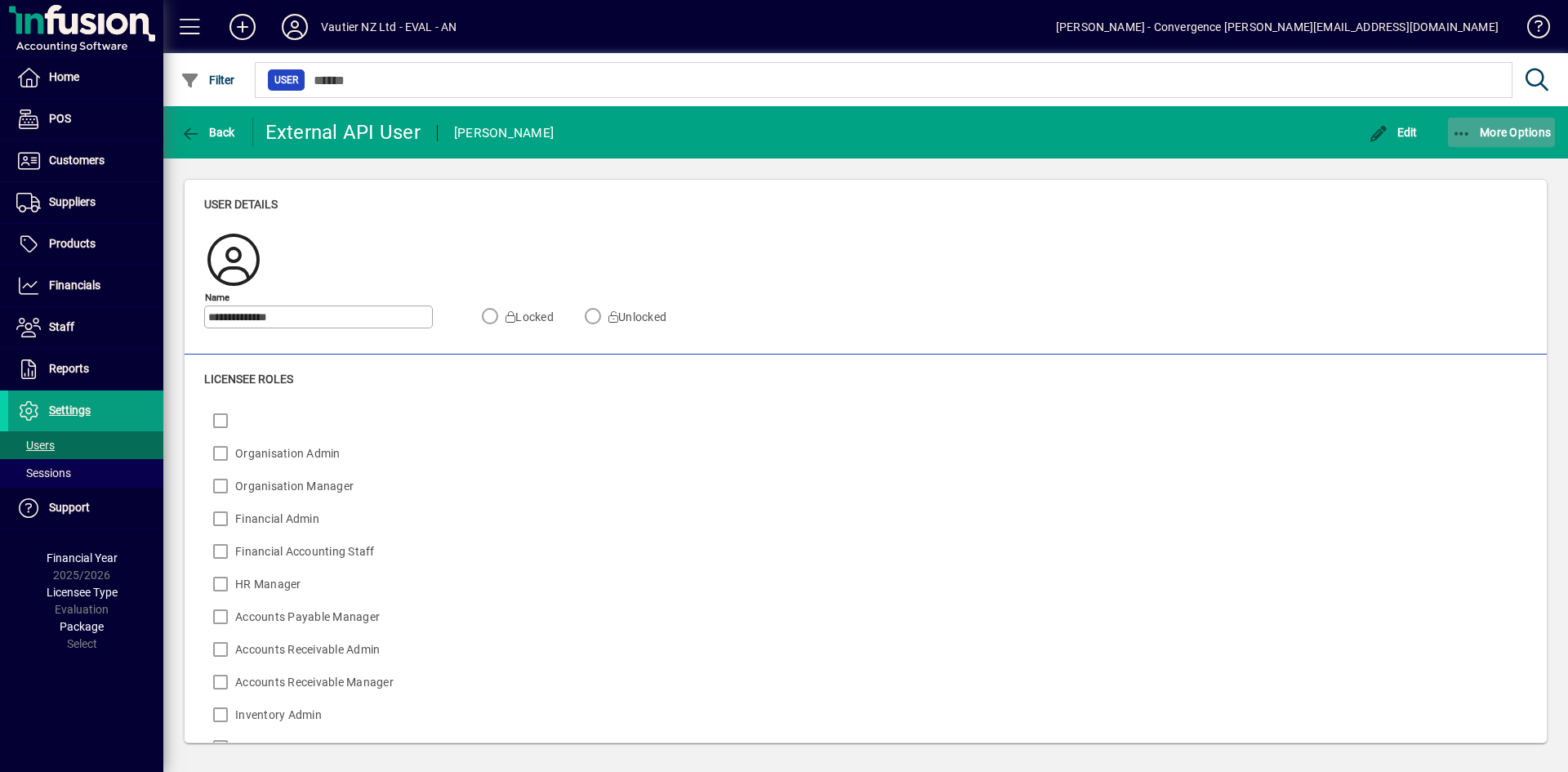
click at [1470, 141] on span "button" at bounding box center [1502, 131] width 107 height 39
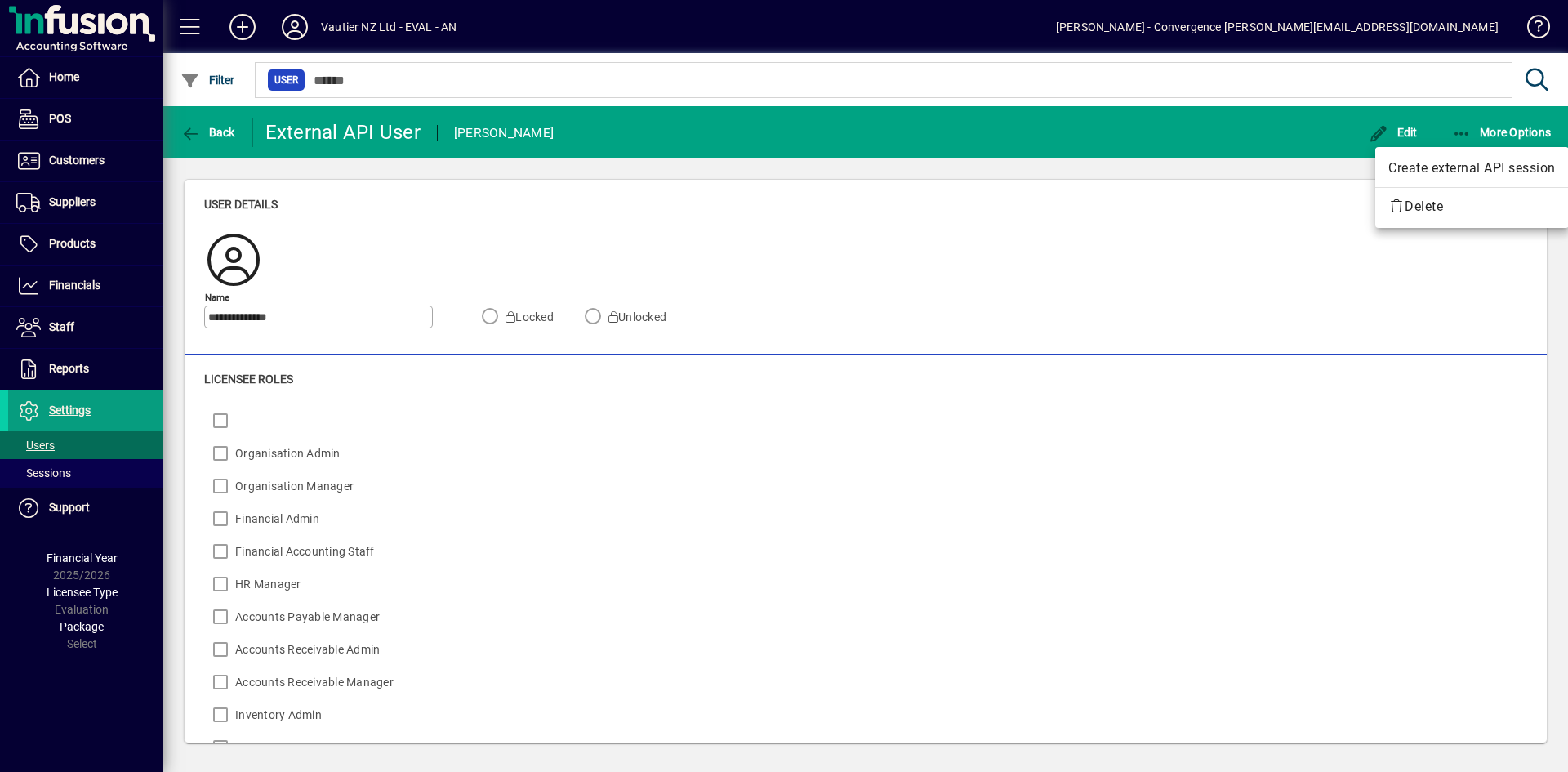
click at [1156, 366] on div at bounding box center [784, 386] width 1568 height 772
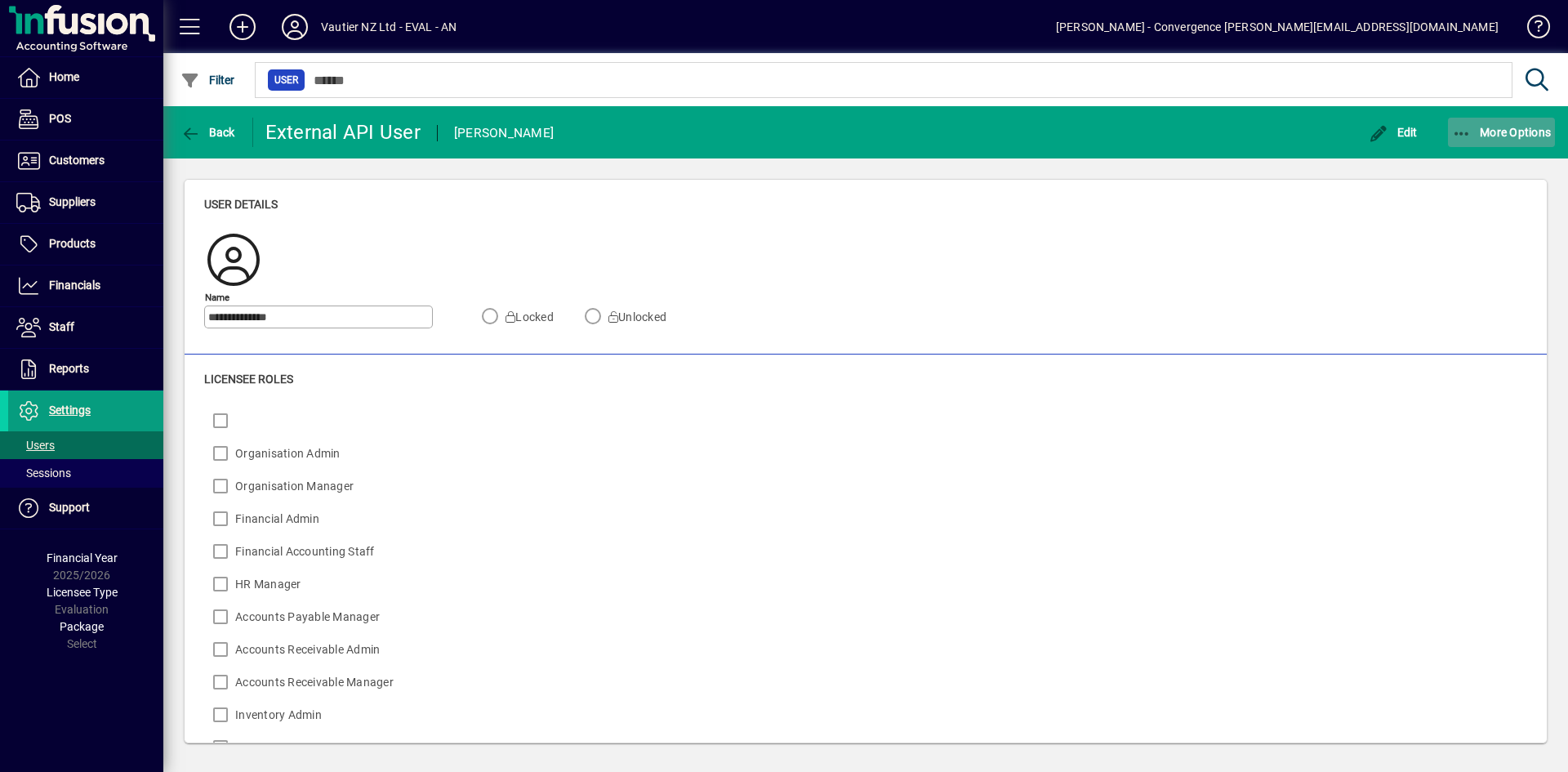
click at [1465, 133] on icon "button" at bounding box center [1461, 134] width 21 height 17
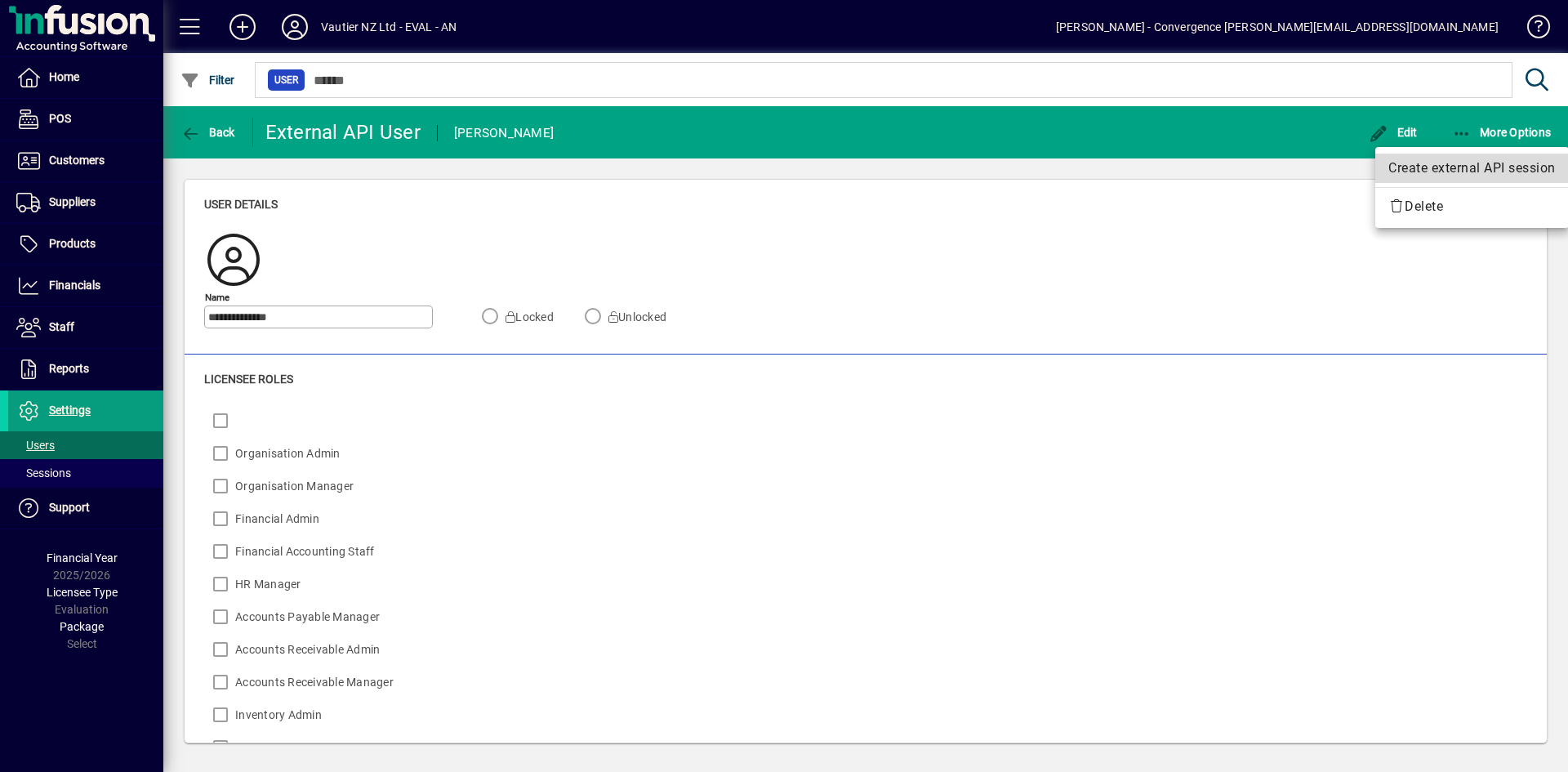
click at [1459, 163] on span "Create external API session" at bounding box center [1471, 169] width 168 height 20
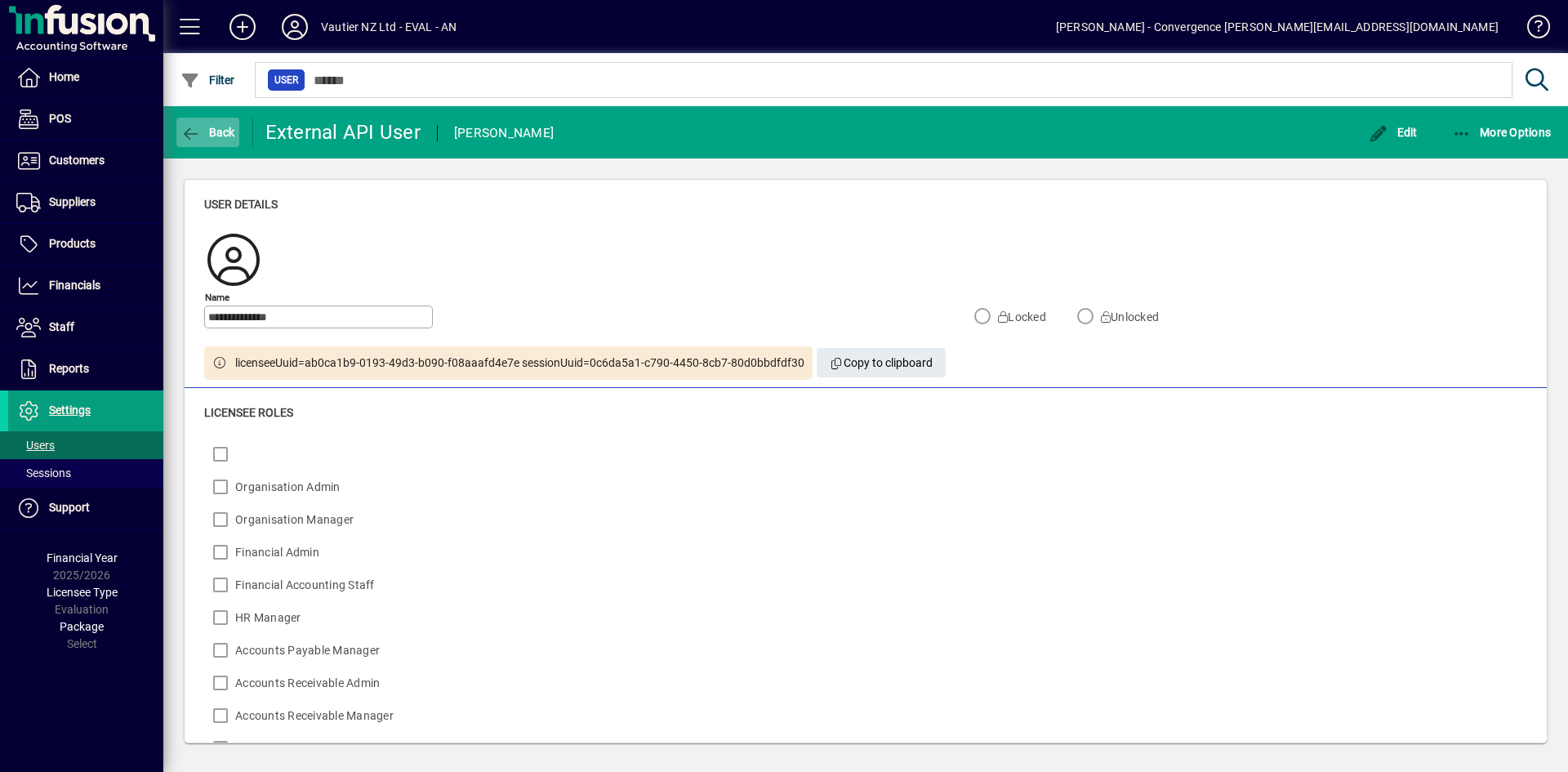
click at [203, 131] on span "Back" at bounding box center [207, 132] width 55 height 13
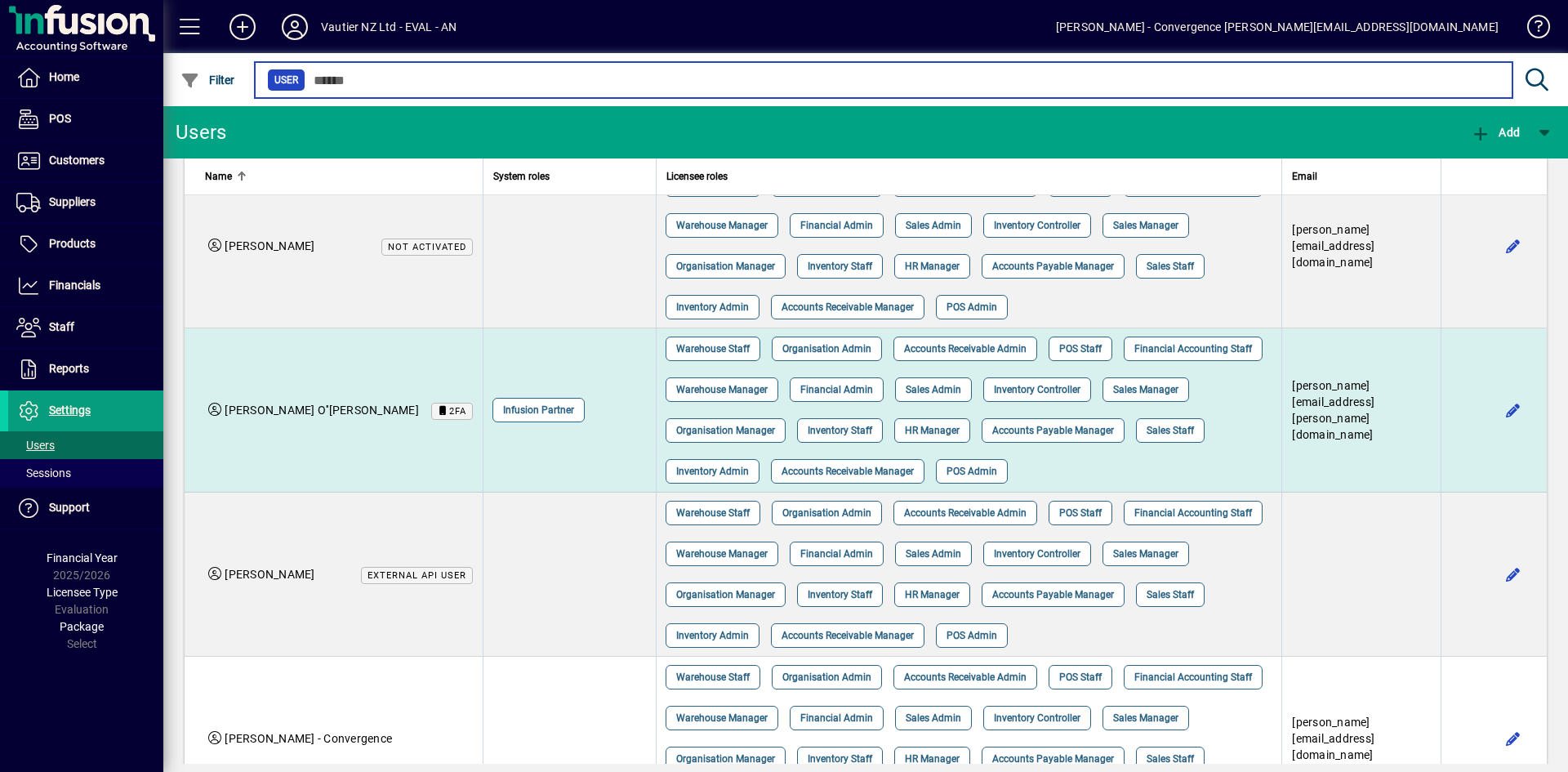
scroll to position [622, 0]
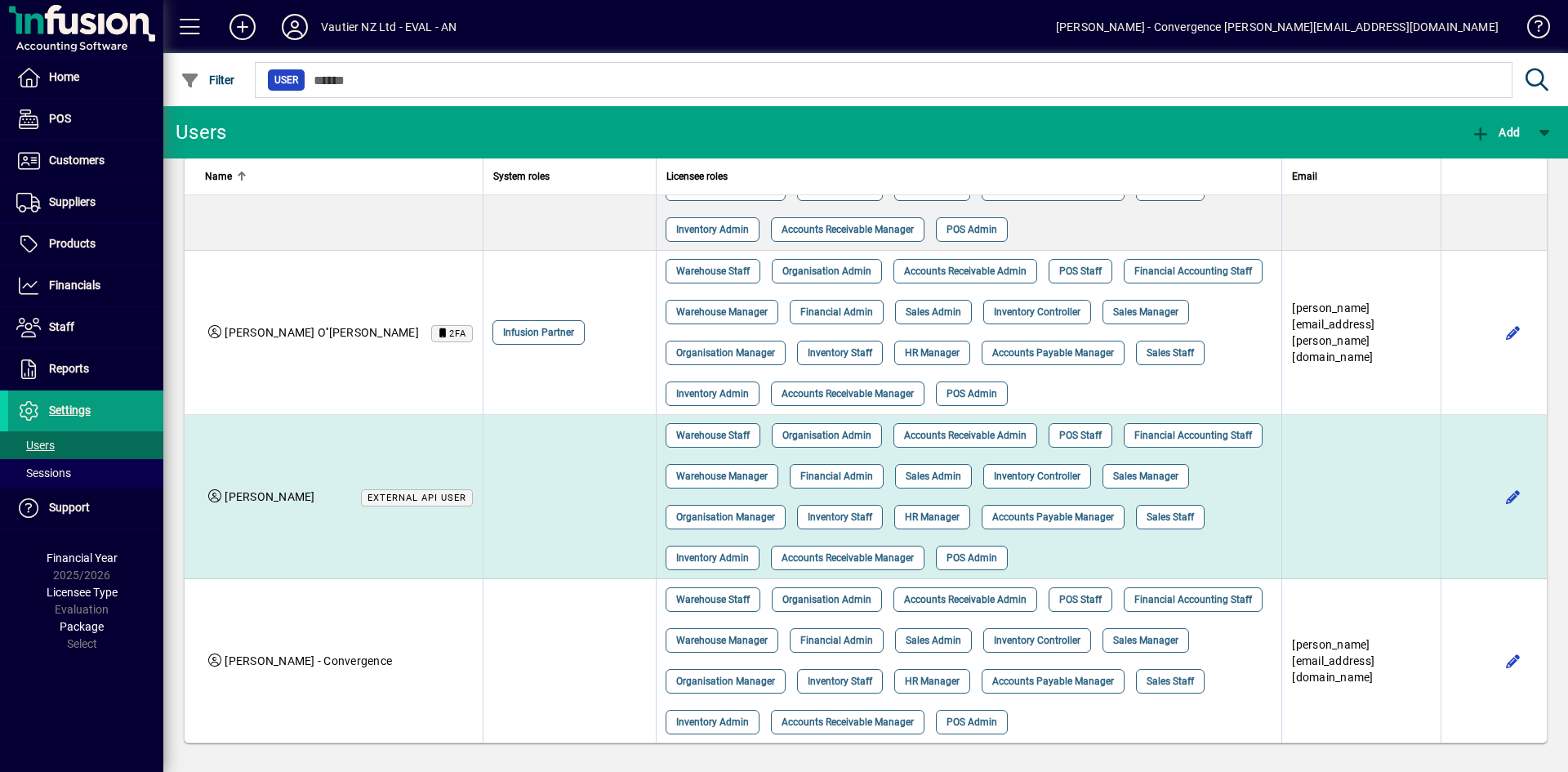
click at [368, 497] on span "External API user" at bounding box center [417, 498] width 99 height 11
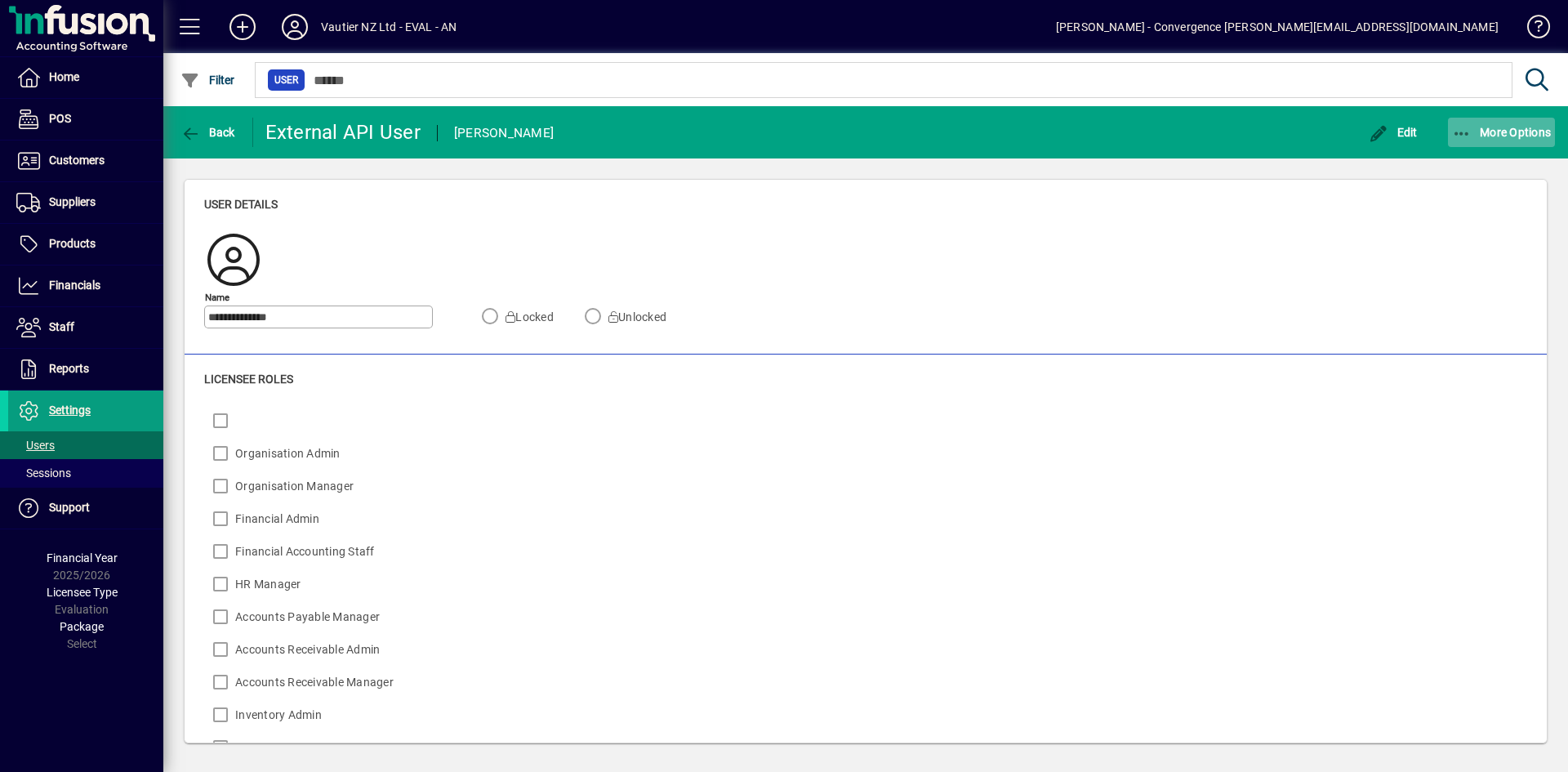
click at [1475, 132] on span "More Options" at bounding box center [1501, 132] width 100 height 13
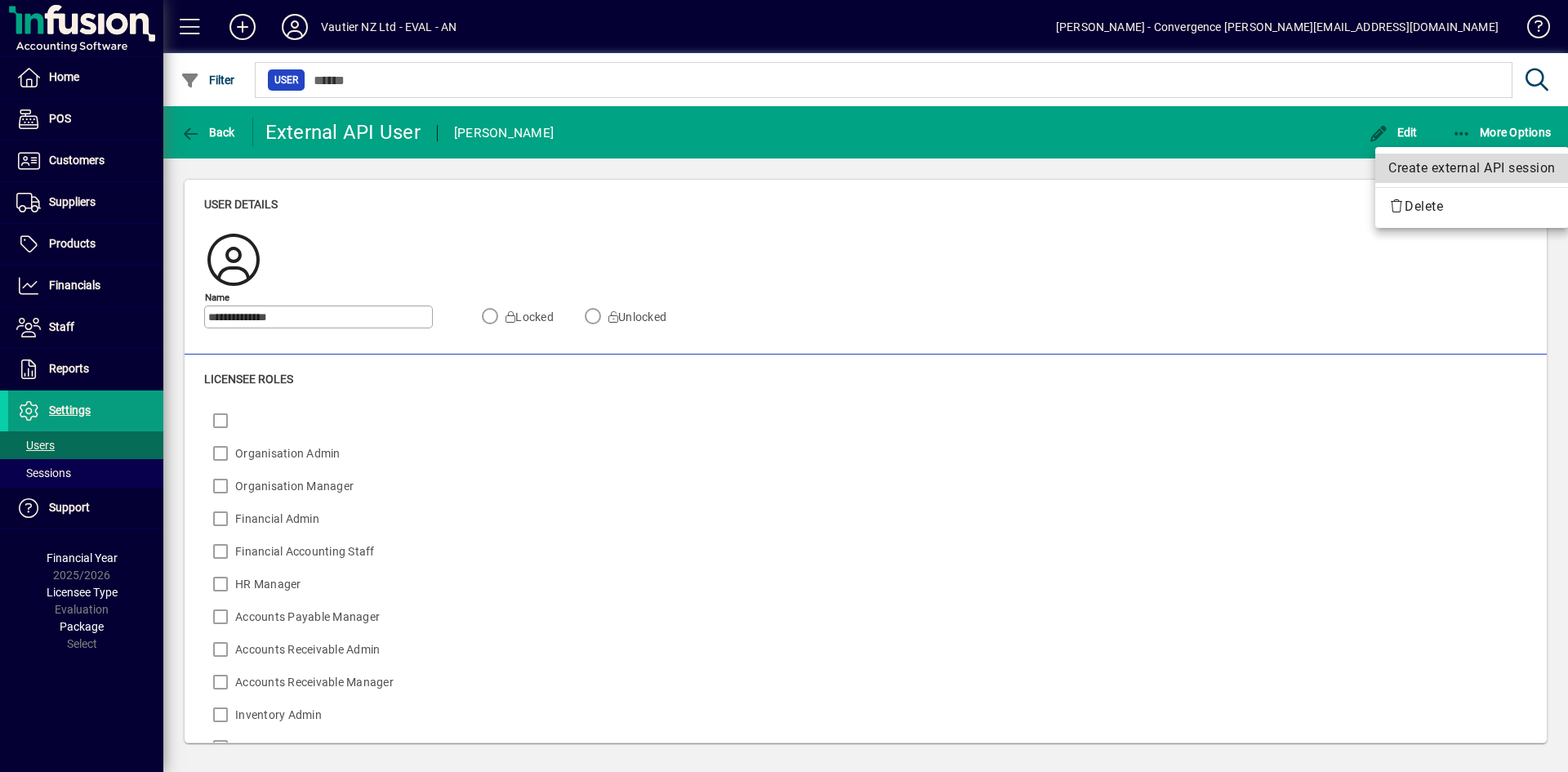
click at [1427, 170] on span "Create external API session" at bounding box center [1471, 169] width 168 height 20
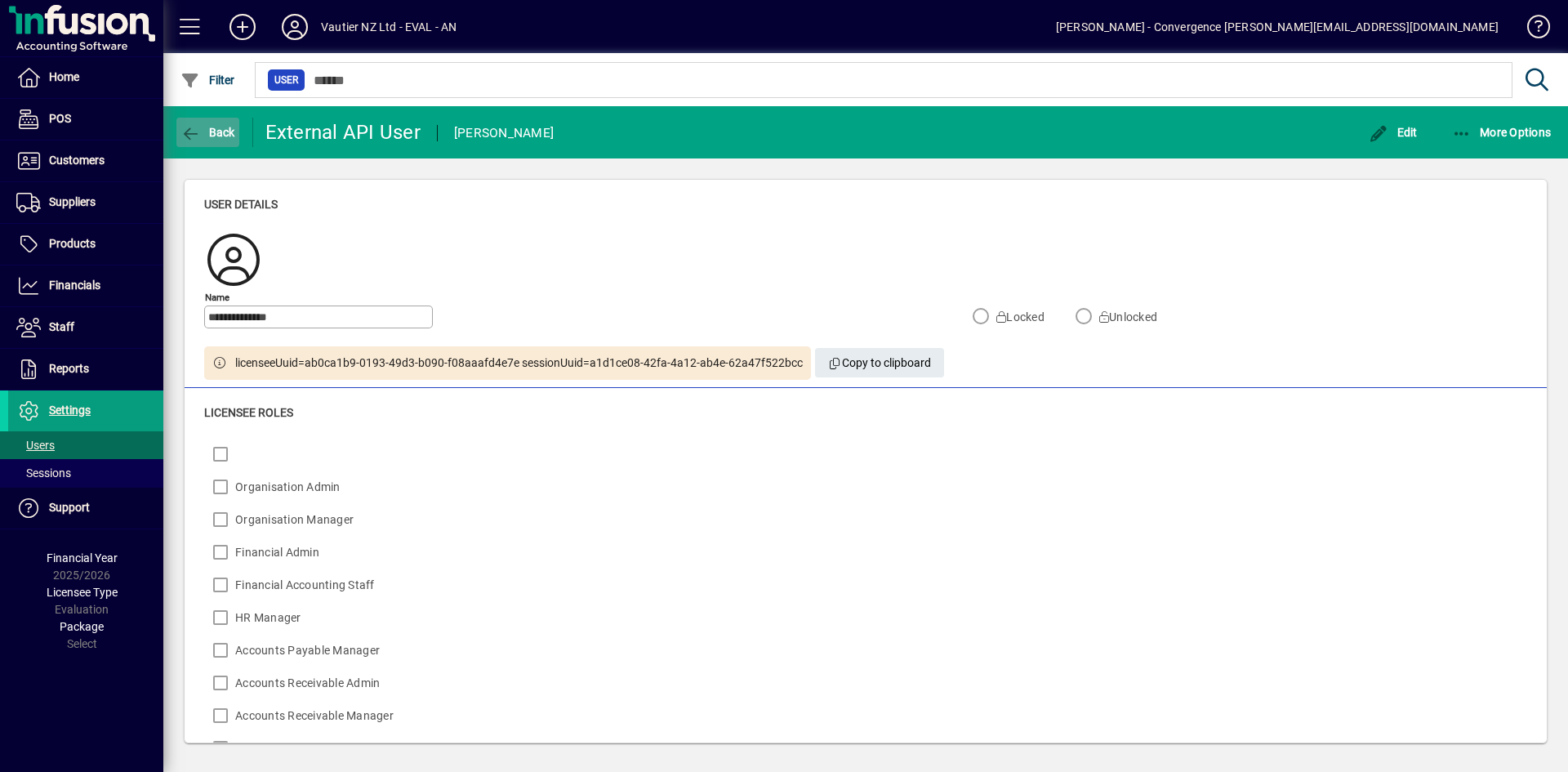
click at [209, 134] on span "Back" at bounding box center [207, 132] width 55 height 13
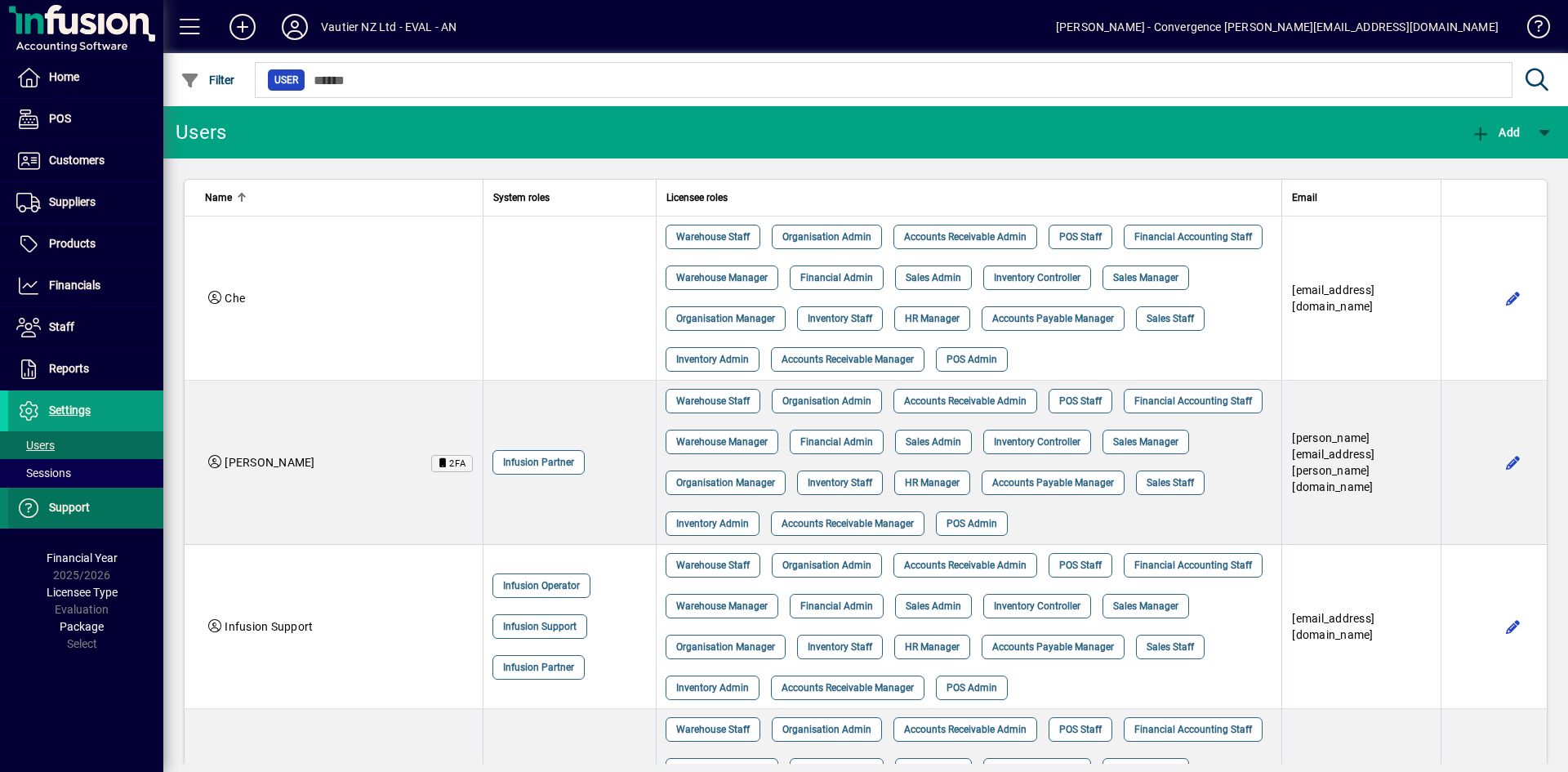
click at [53, 510] on span "Support" at bounding box center [69, 508] width 41 height 13
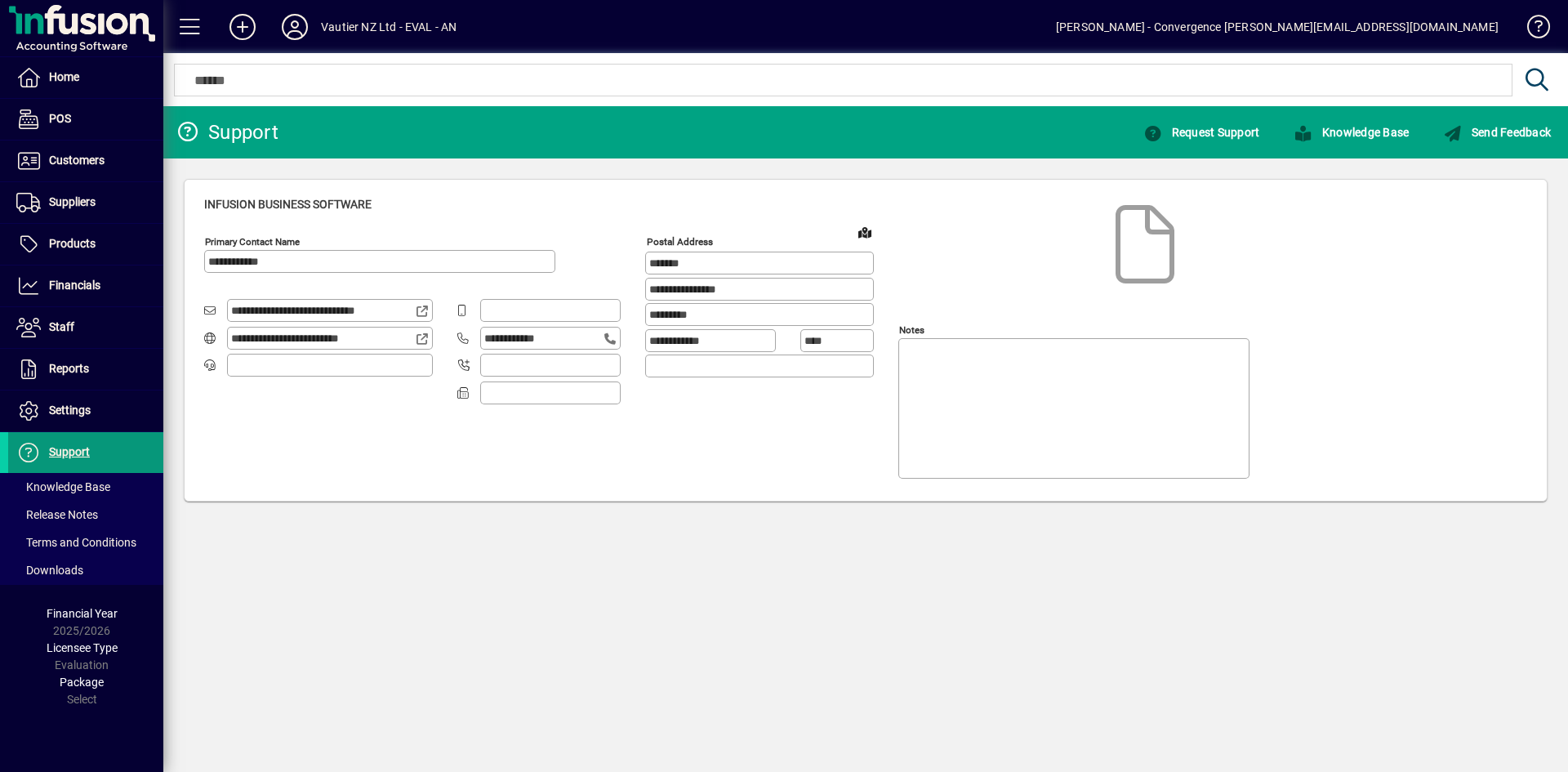
type input "**********"
